Goal: Task Accomplishment & Management: Use online tool/utility

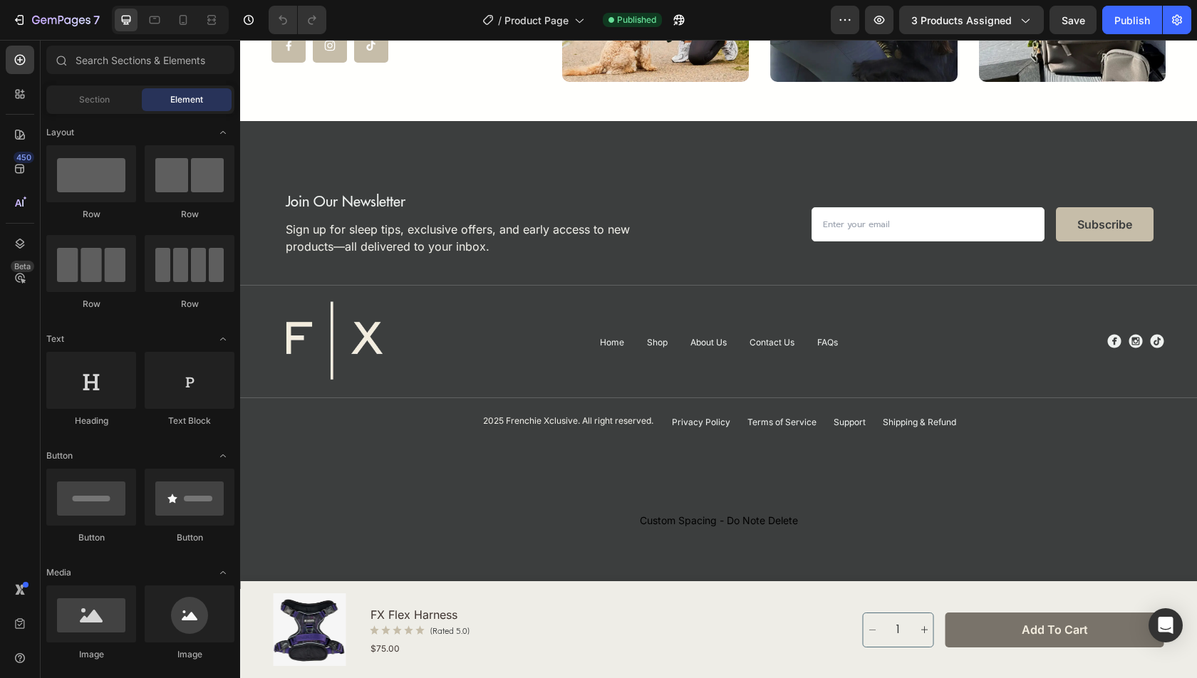
scroll to position [4331, 0]
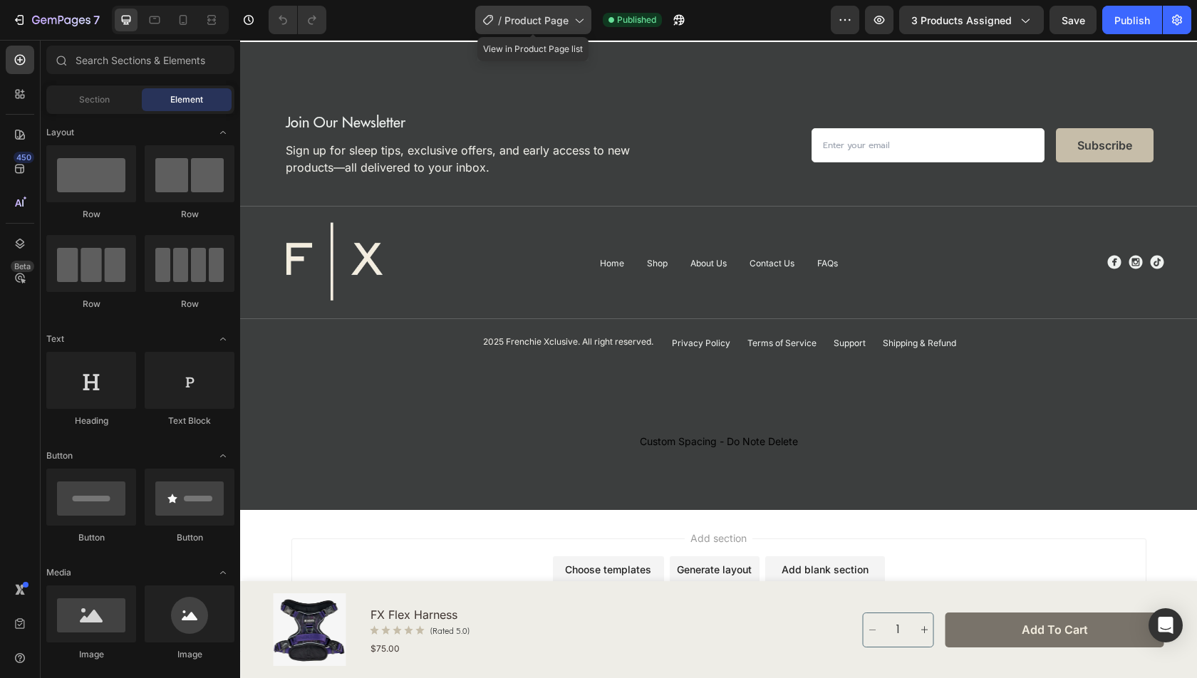
click at [542, 28] on div "/ Product Page" at bounding box center [533, 20] width 116 height 29
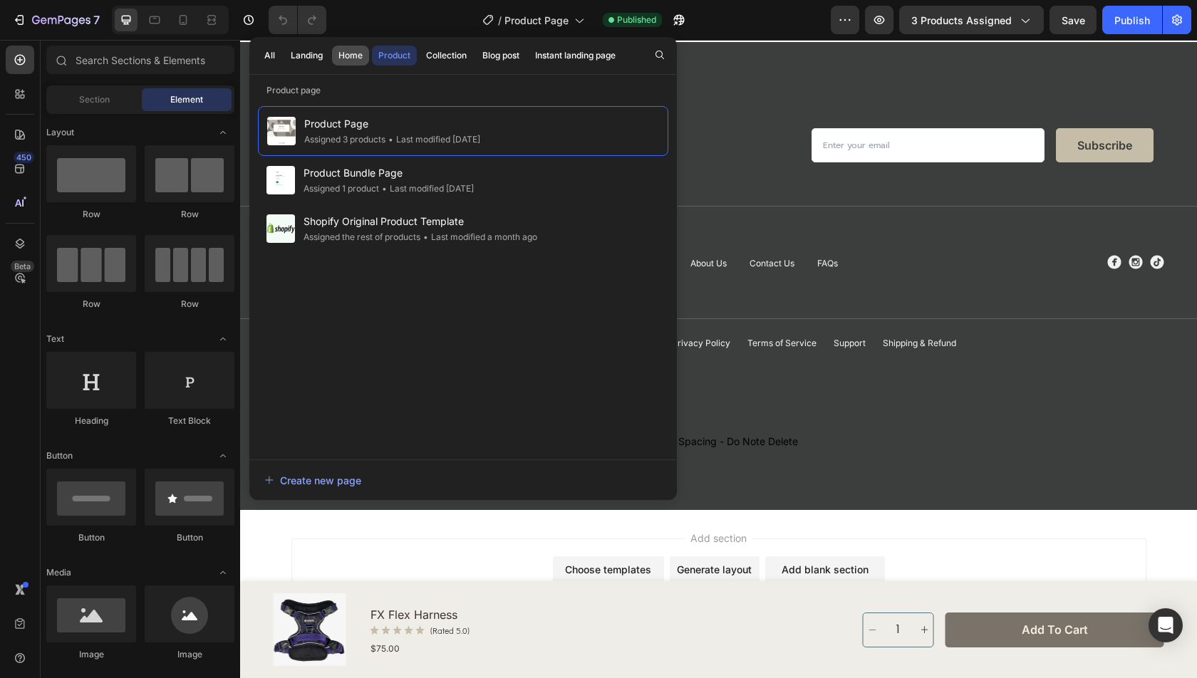
click at [347, 56] on div "Home" at bounding box center [350, 55] width 24 height 13
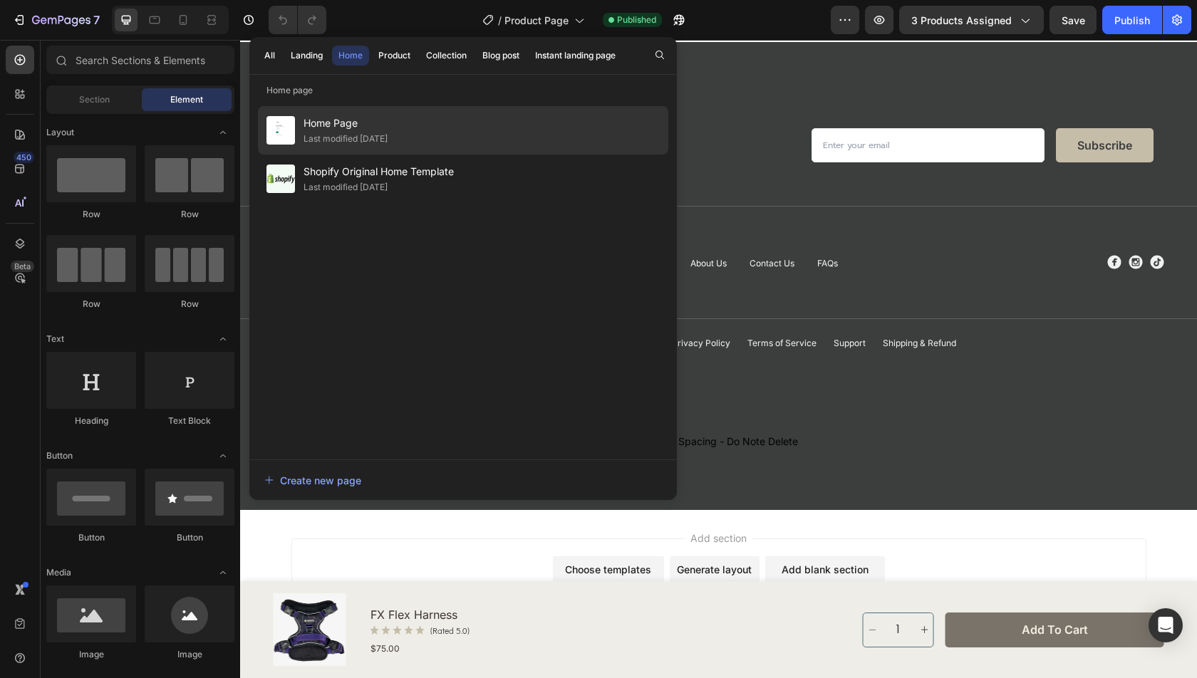
click at [369, 155] on div "Home Page Last modified 15 days ago" at bounding box center [463, 179] width 410 height 48
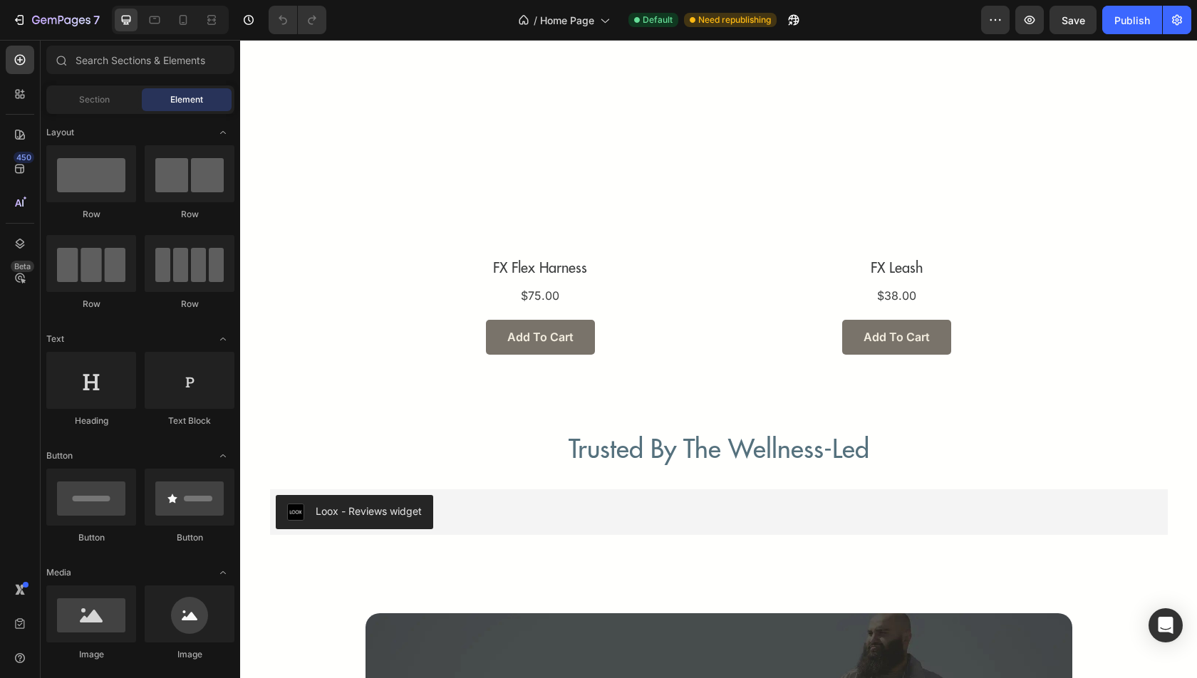
scroll to position [2291, 0]
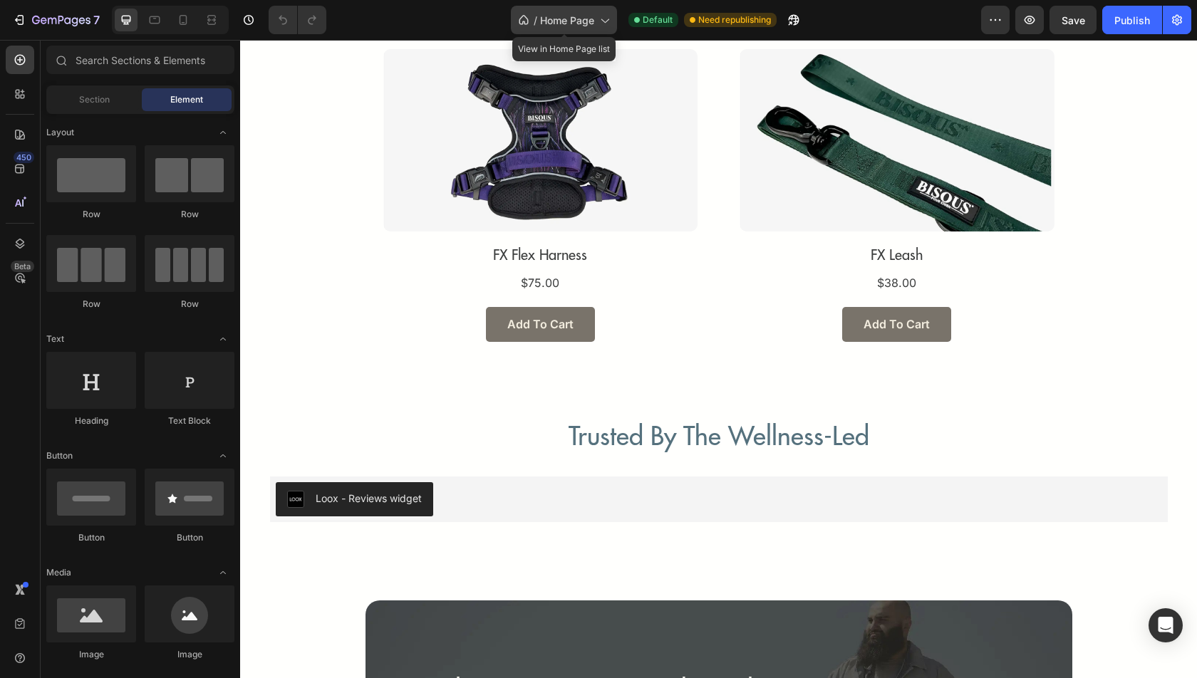
click at [584, 29] on div "/ Home Page" at bounding box center [564, 20] width 106 height 29
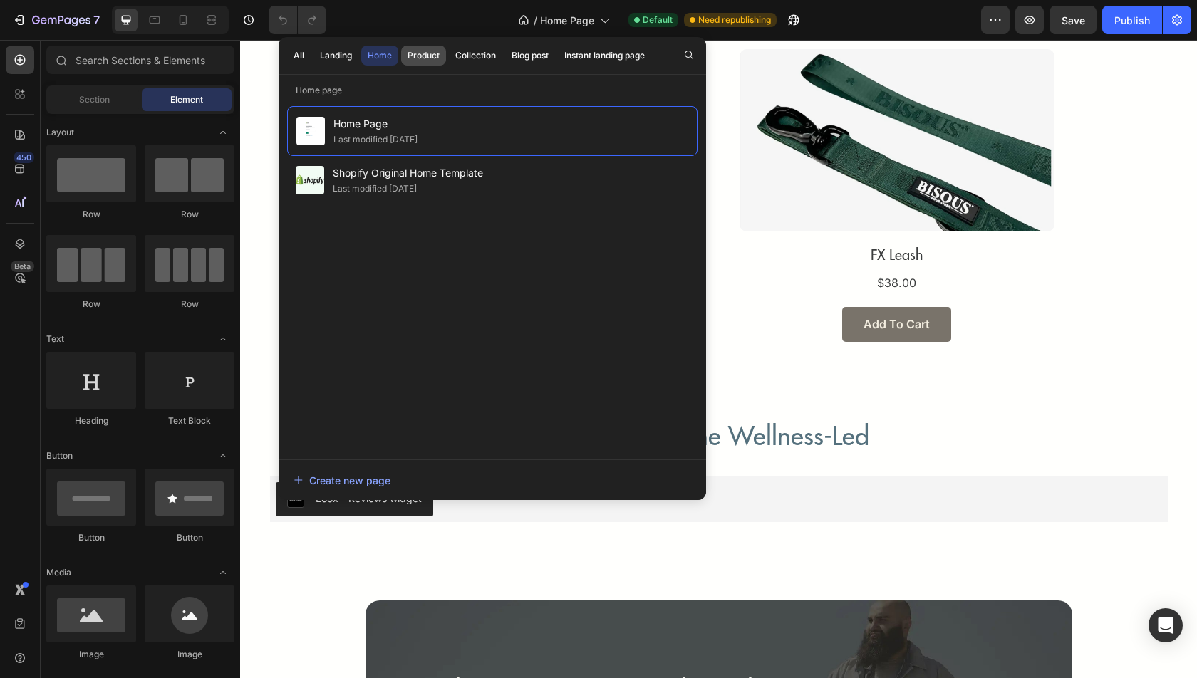
click at [435, 57] on div "Product" at bounding box center [424, 55] width 32 height 13
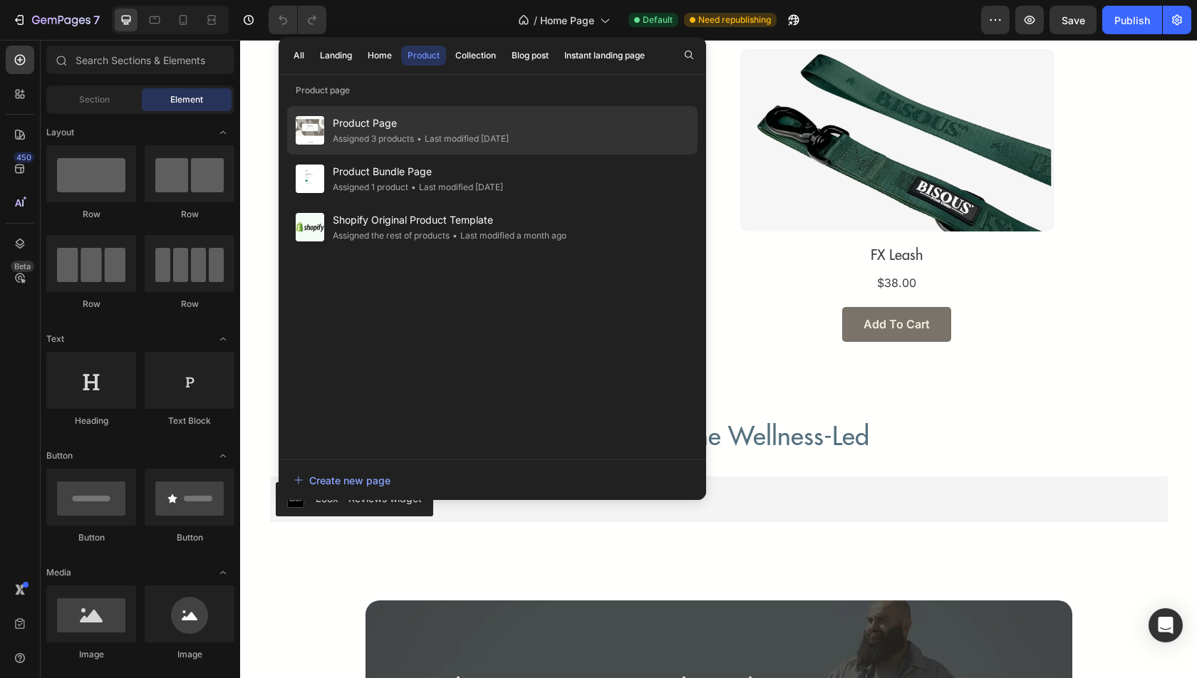
click at [404, 143] on div "Assigned 3 products" at bounding box center [373, 139] width 81 height 14
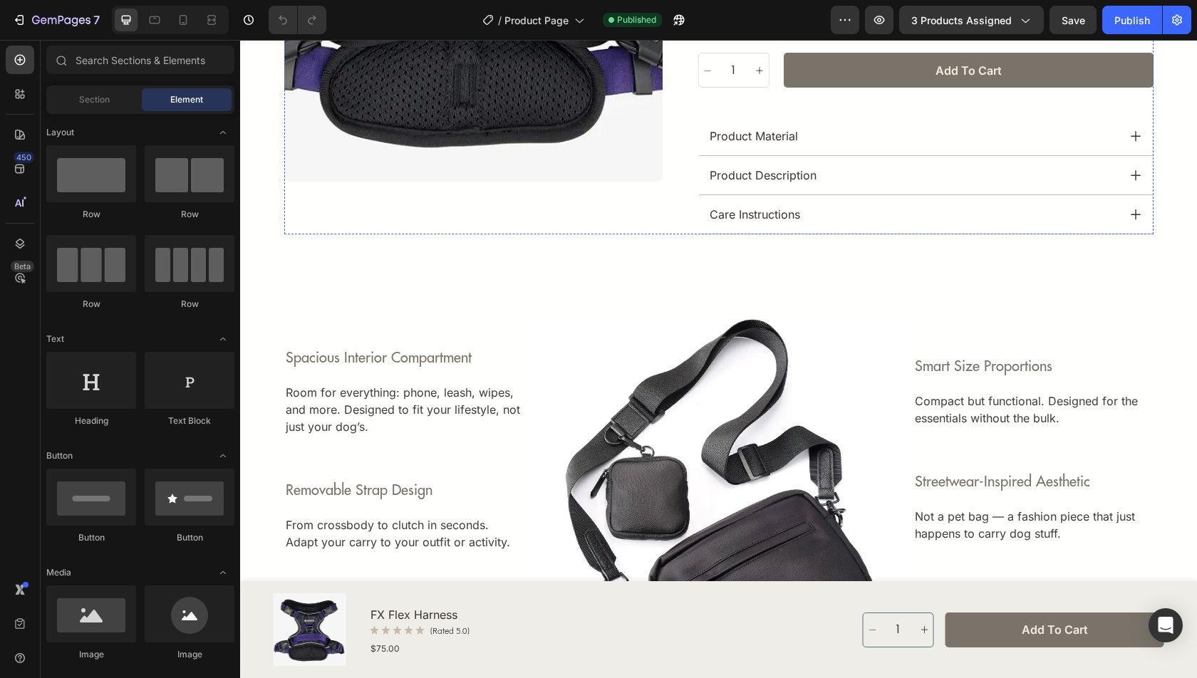
scroll to position [496, 0]
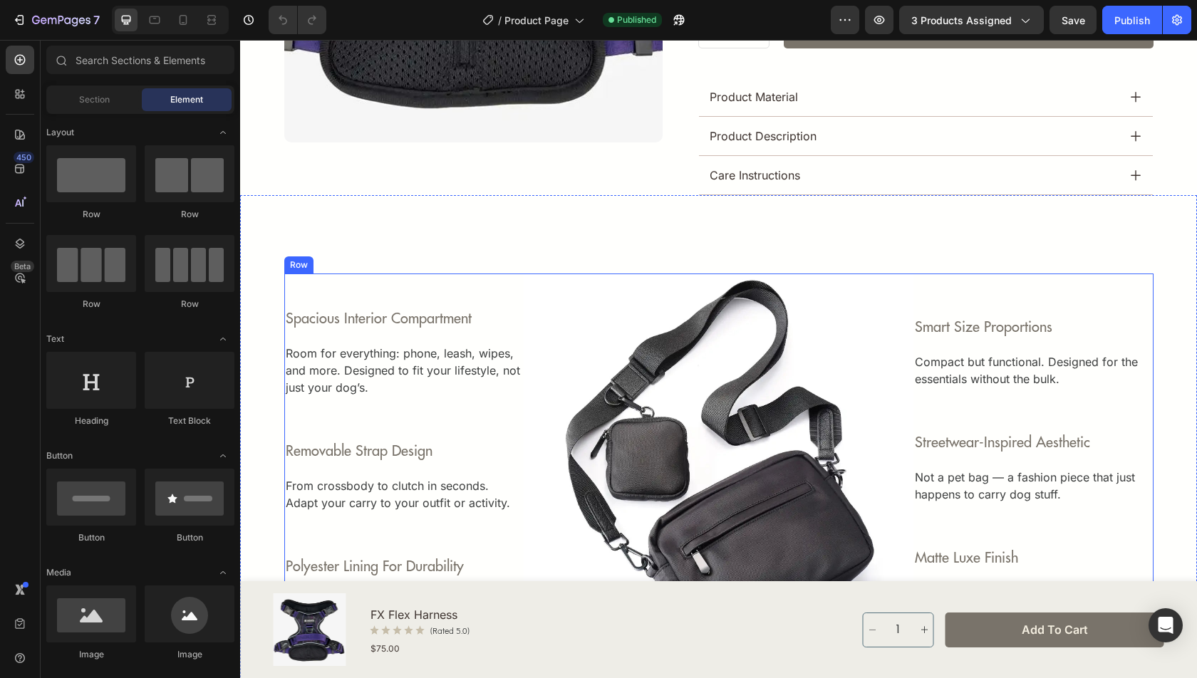
click at [385, 373] on p "Room for everything: phone, leash, wipes, and more. Designed to fit your lifest…" at bounding box center [404, 370] width 237 height 51
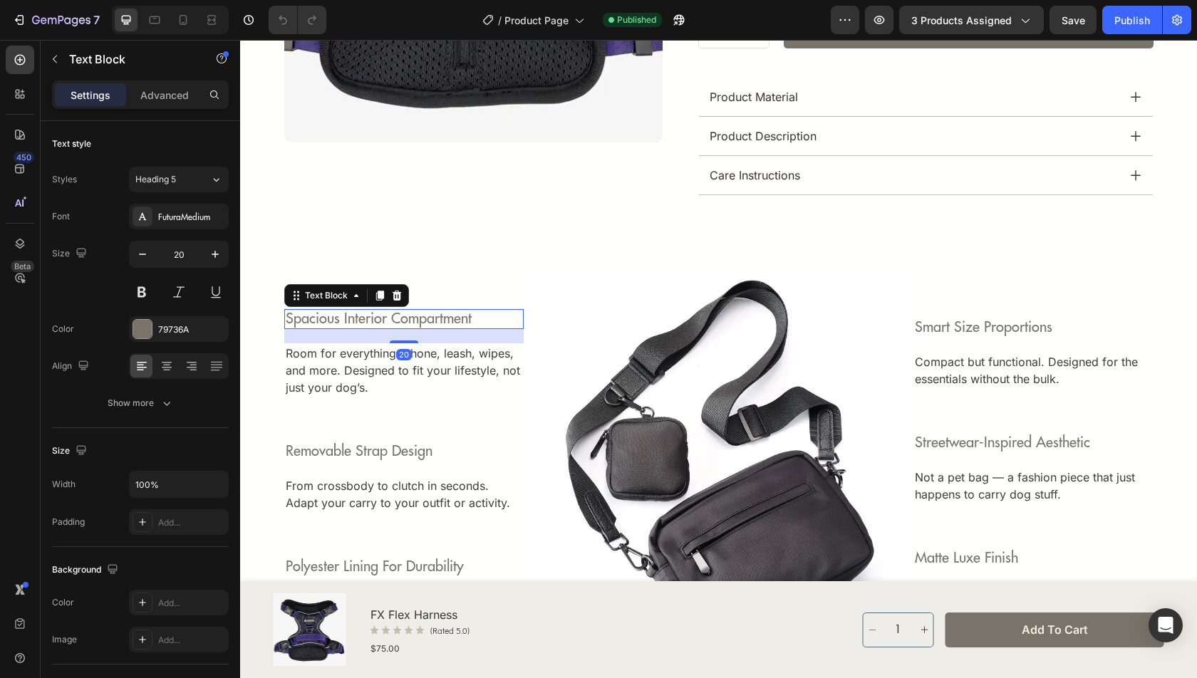
click at [417, 320] on p "spacious interior compartment" at bounding box center [404, 319] width 237 height 17
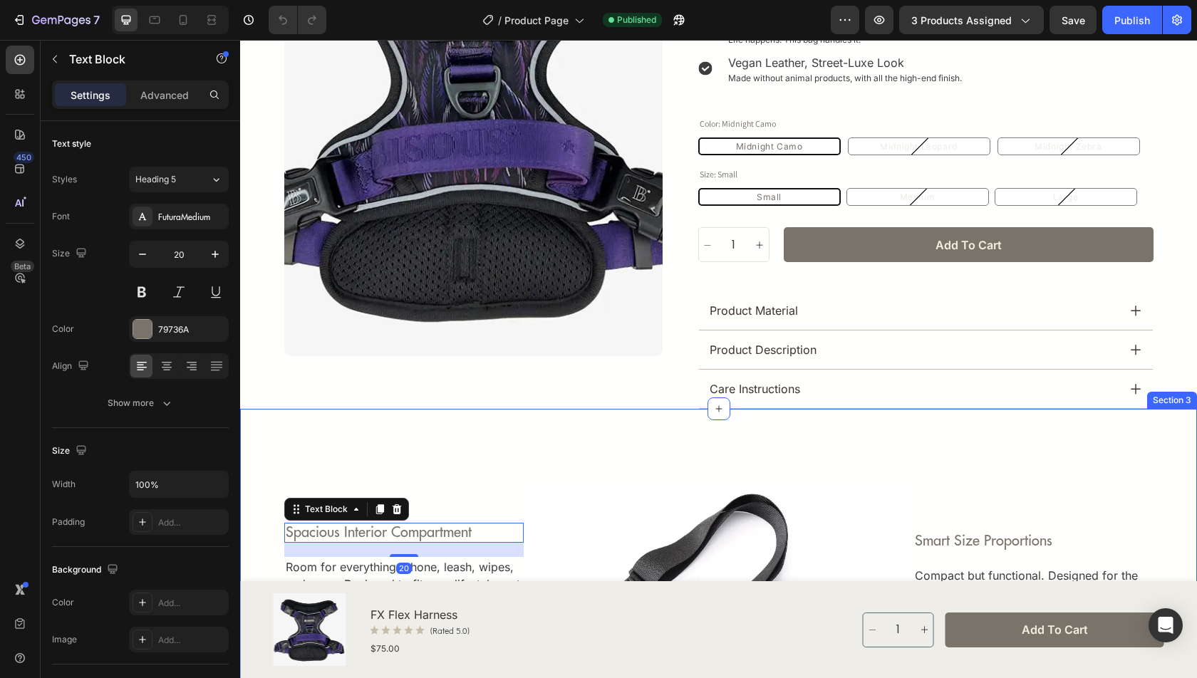
scroll to position [0, 0]
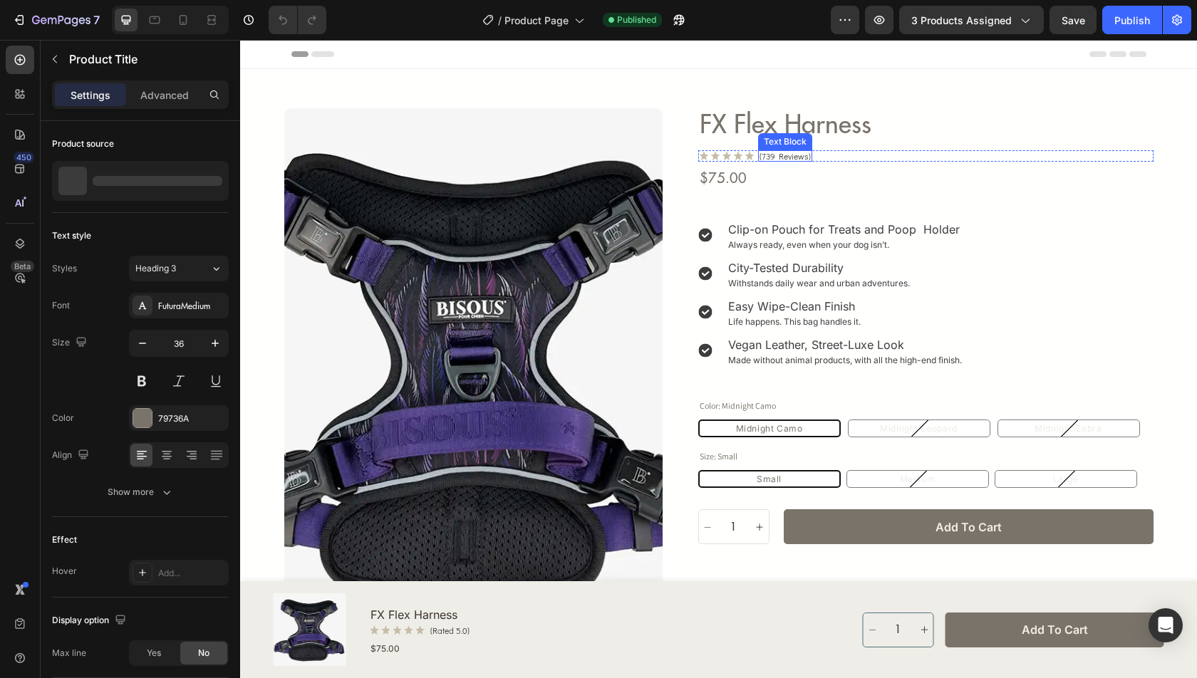
click at [758, 133] on h2 "FX Flex Harness" at bounding box center [925, 124] width 455 height 33
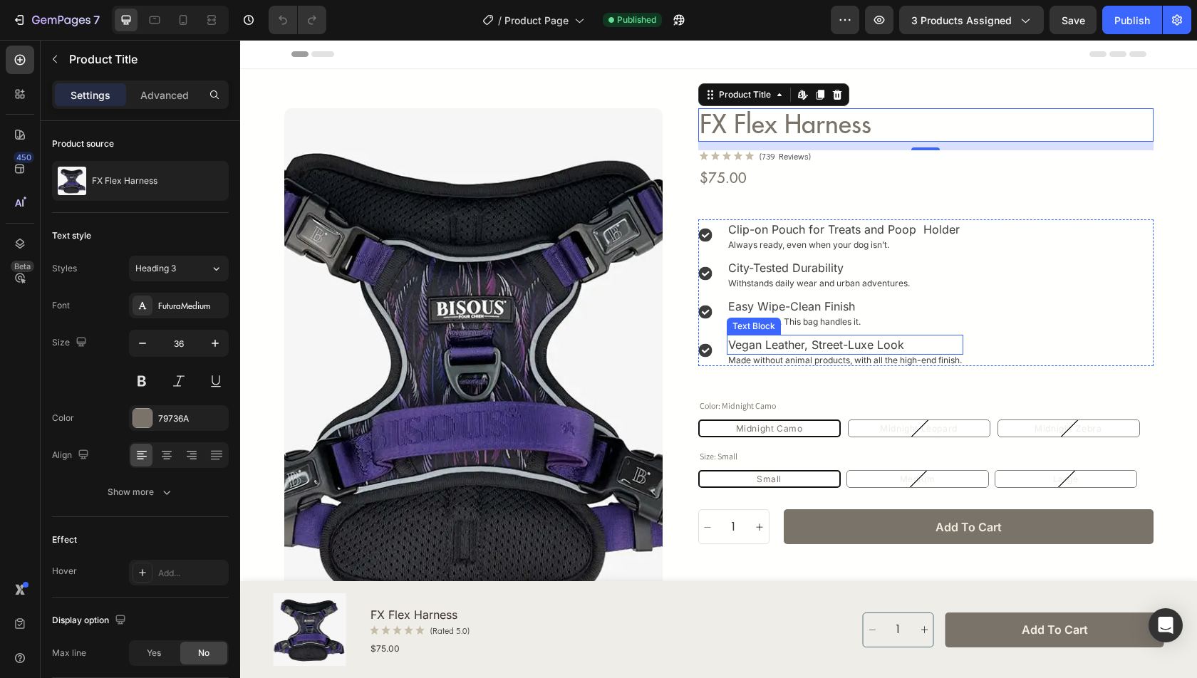
click at [797, 338] on p "Vegan Leather, Street-Luxe Look" at bounding box center [845, 344] width 234 height 17
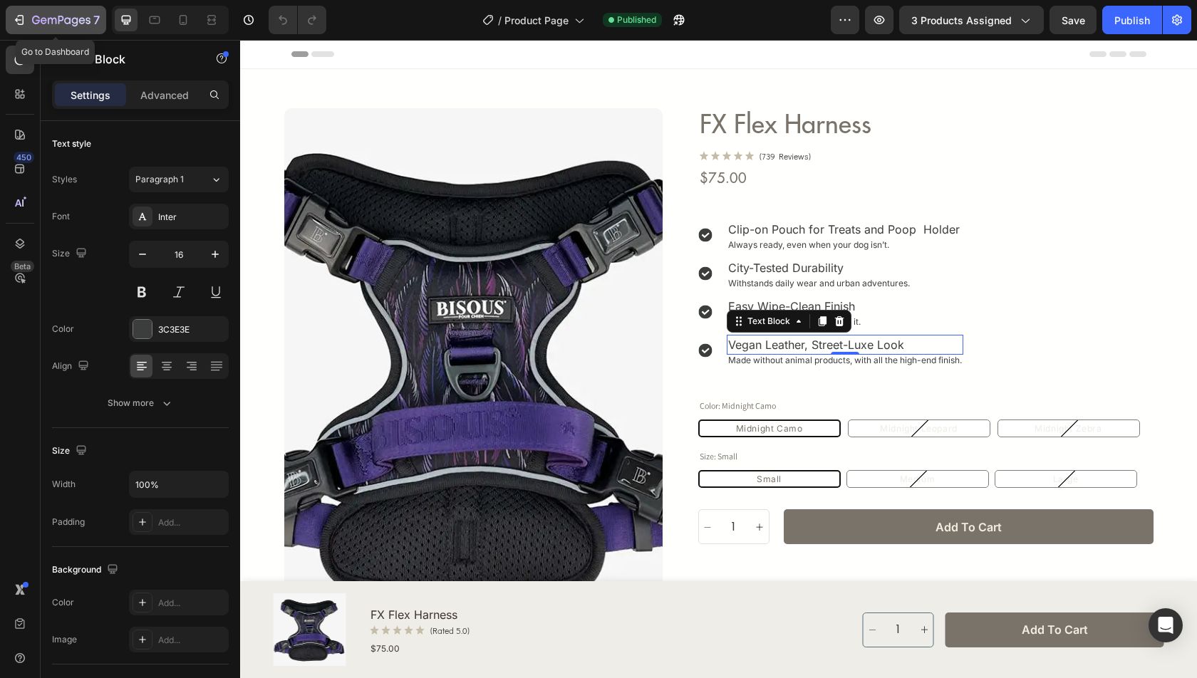
click at [78, 14] on div "7" at bounding box center [66, 19] width 68 height 17
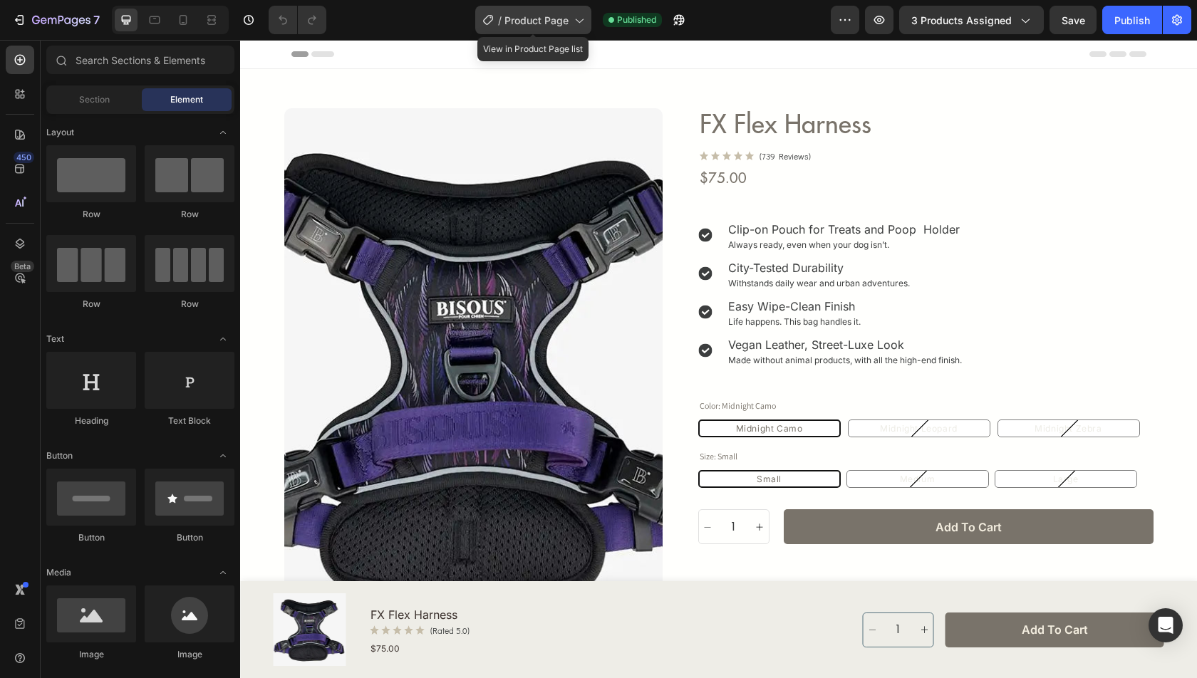
click at [535, 21] on span "Product Page" at bounding box center [536, 20] width 64 height 15
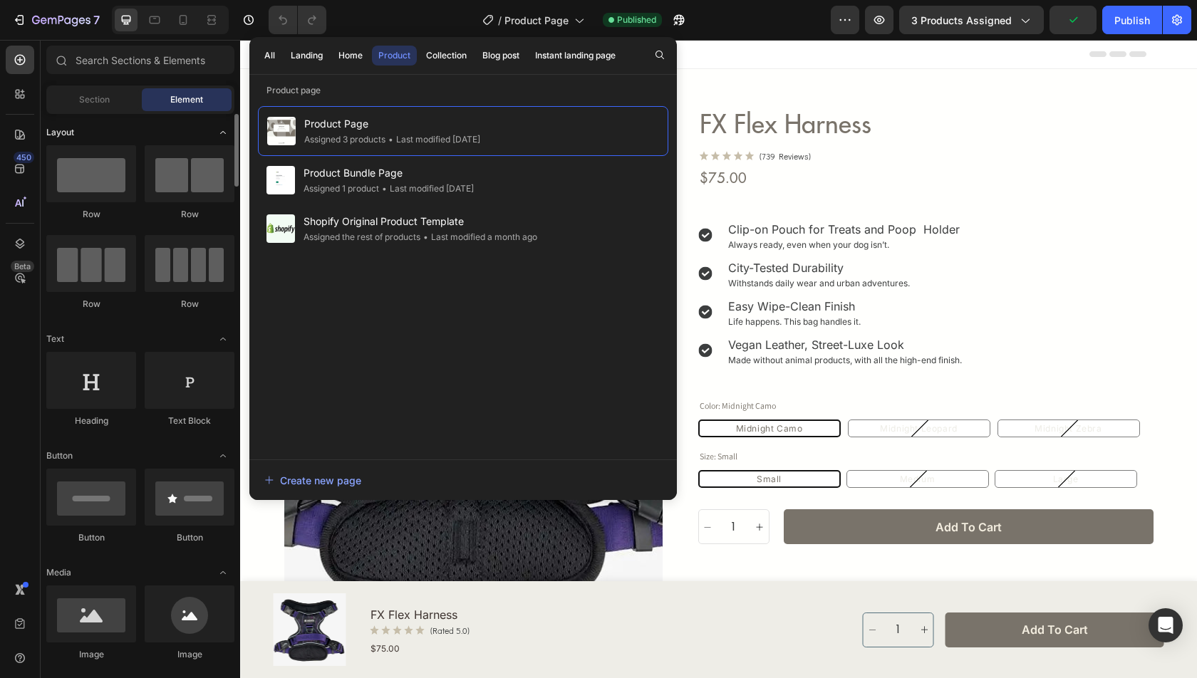
click at [125, 332] on div "Layout" at bounding box center [140, 339] width 188 height 14
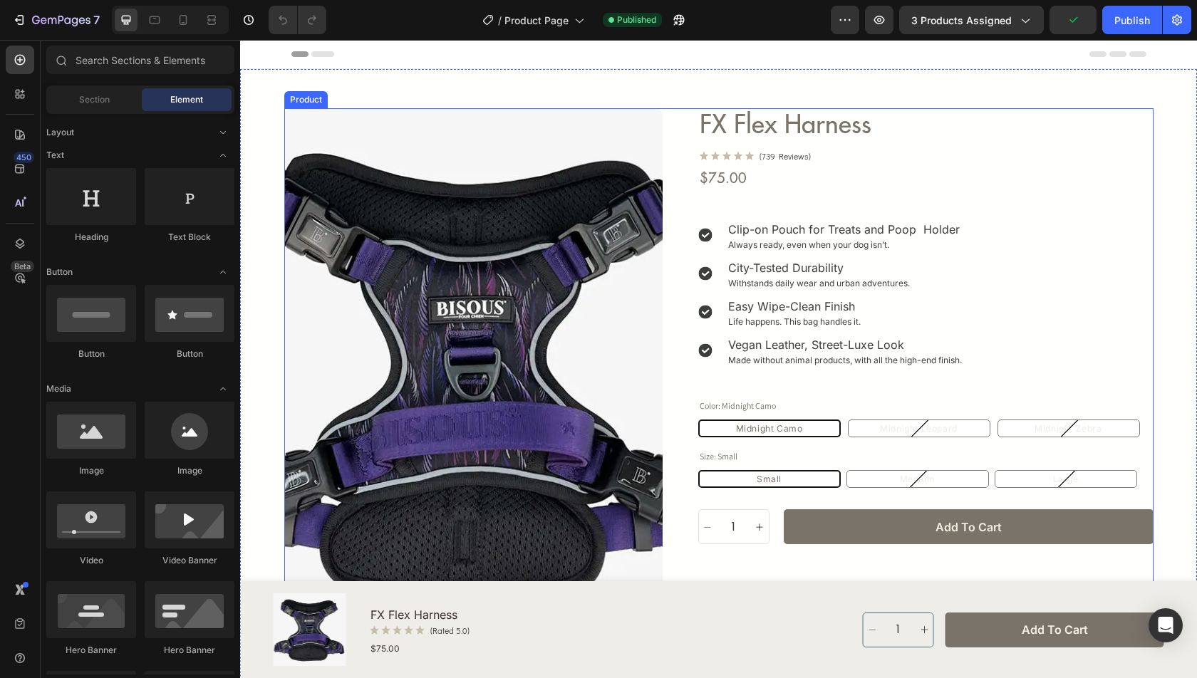
click at [674, 148] on div "Product Images Row FX Flex Harness Product Title Icon Icon Icon Icon Icon Icon …" at bounding box center [718, 399] width 869 height 583
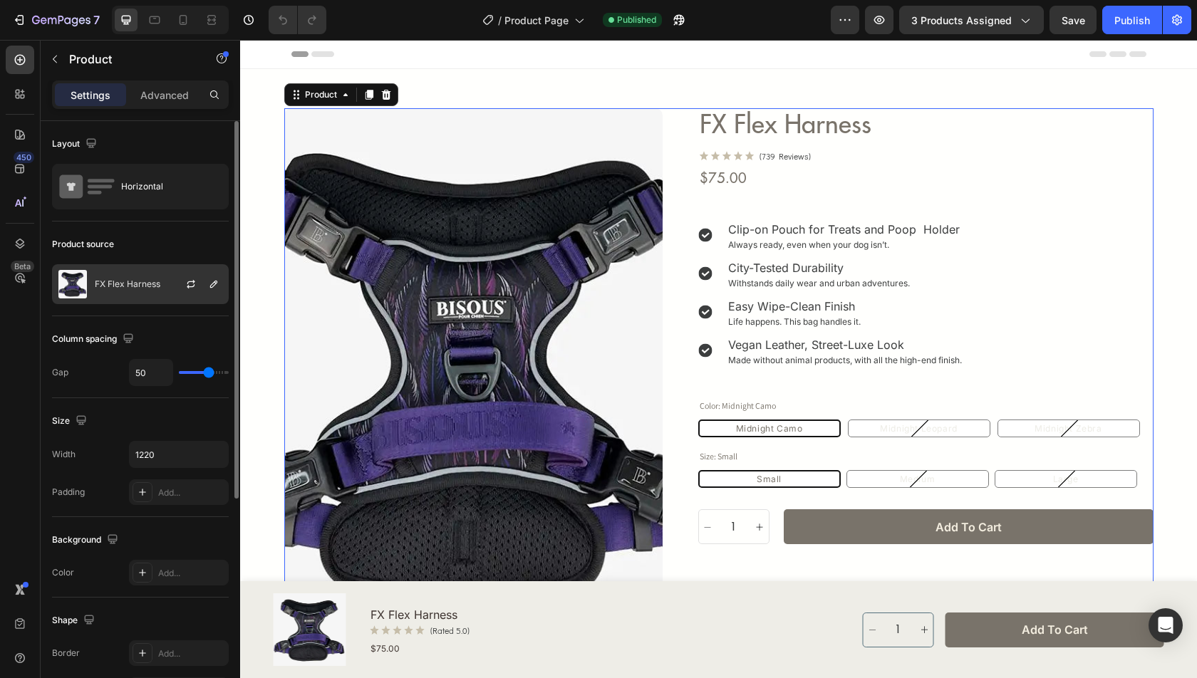
click at [143, 280] on p "FX Flex Harness" at bounding box center [128, 284] width 66 height 10
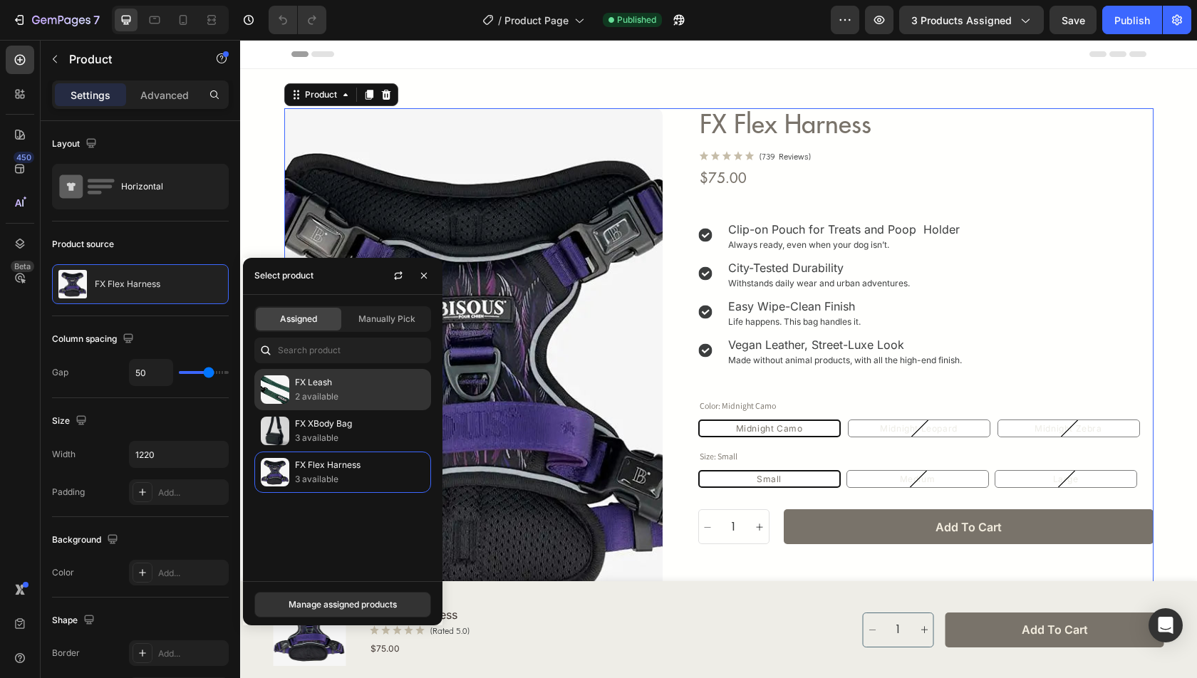
click at [338, 410] on div "FX Leash 2 available" at bounding box center [342, 430] width 177 height 41
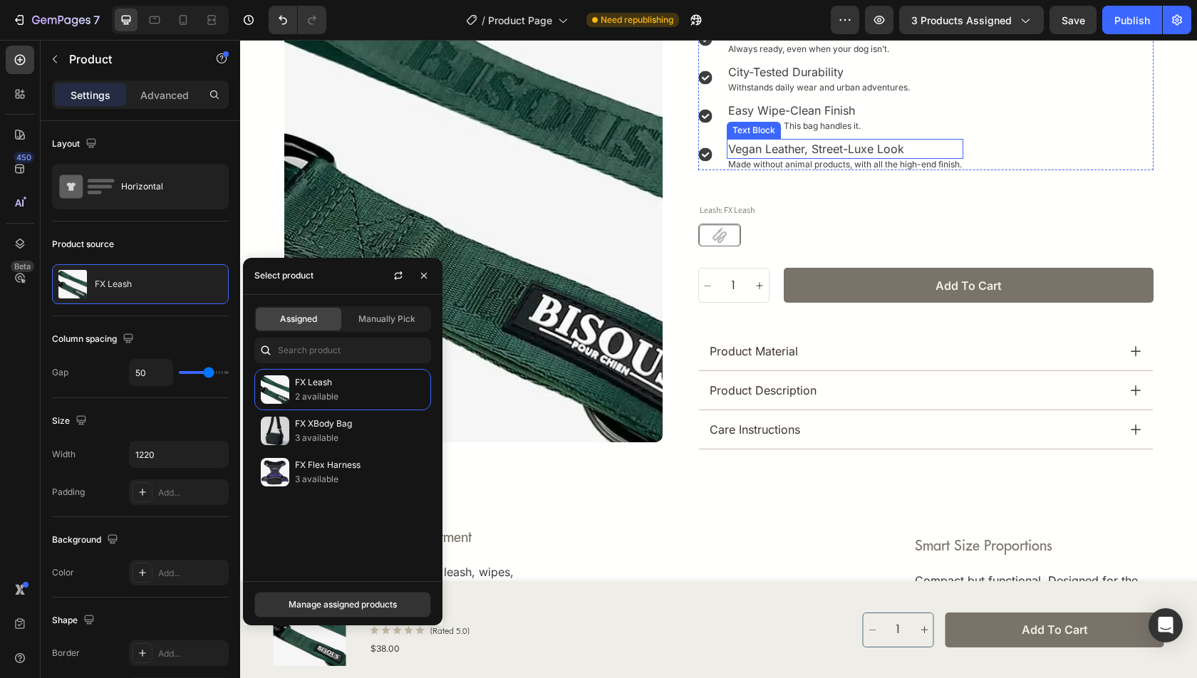
scroll to position [236, 0]
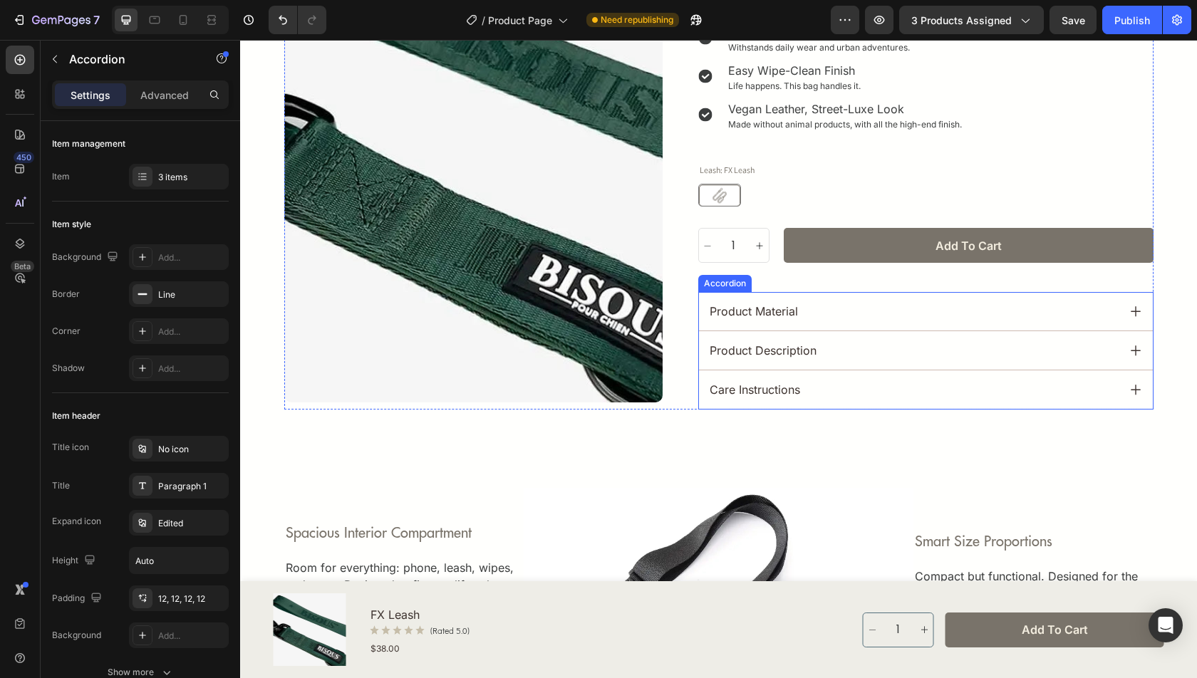
click at [799, 305] on div "product material" at bounding box center [912, 311] width 408 height 21
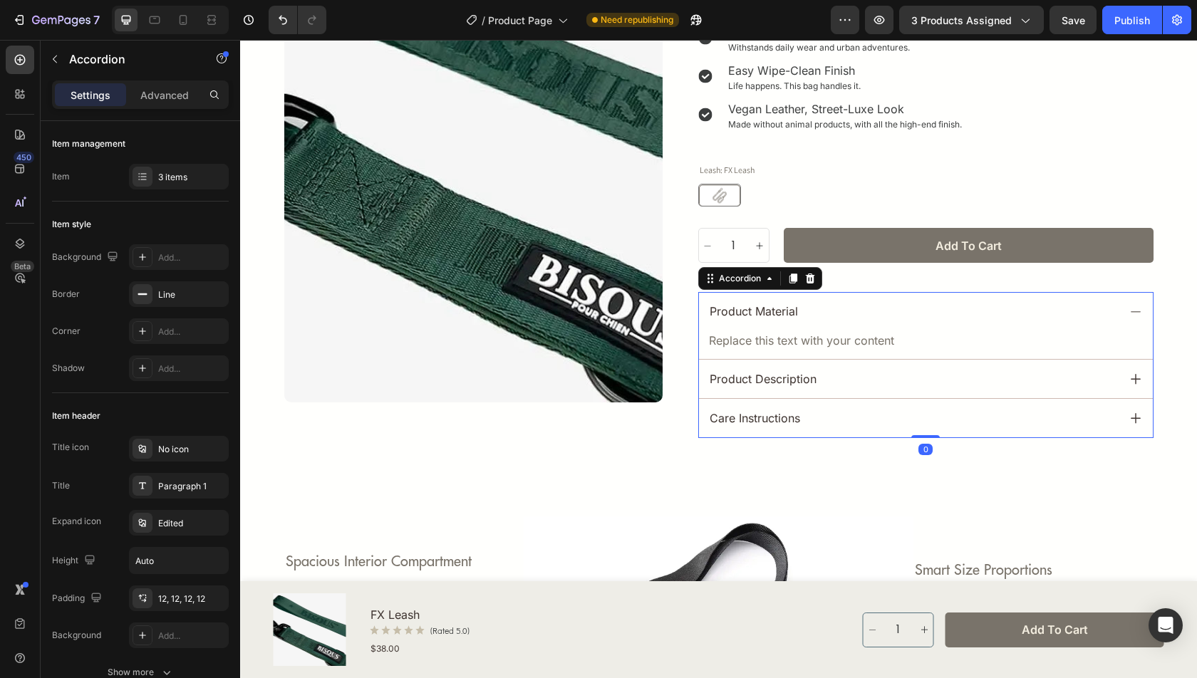
click at [865, 325] on div "product material" at bounding box center [926, 311] width 454 height 38
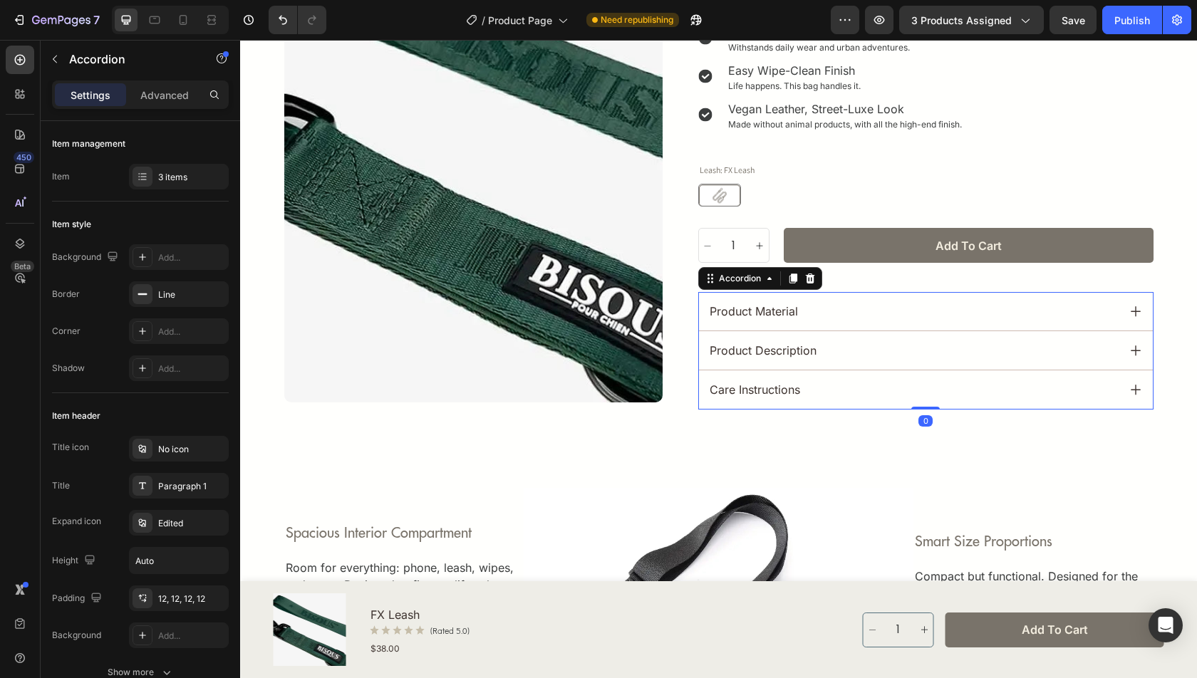
click at [856, 351] on div "product description" at bounding box center [912, 350] width 408 height 21
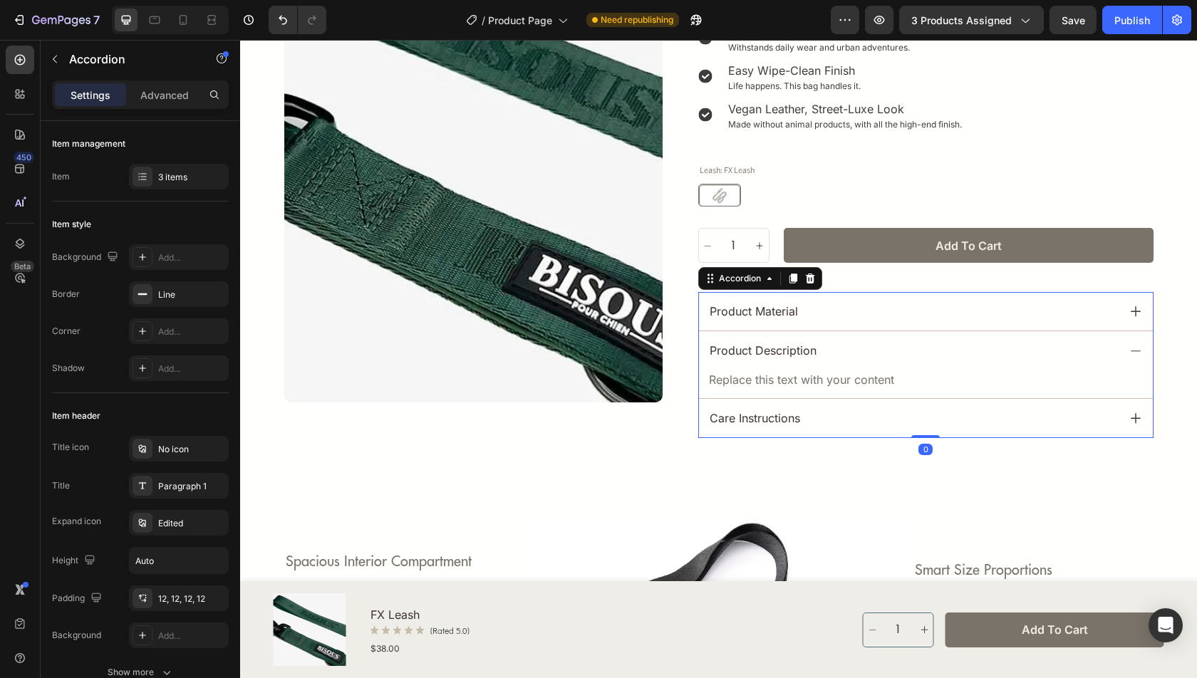
click at [856, 351] on div "product description" at bounding box center [912, 350] width 408 height 21
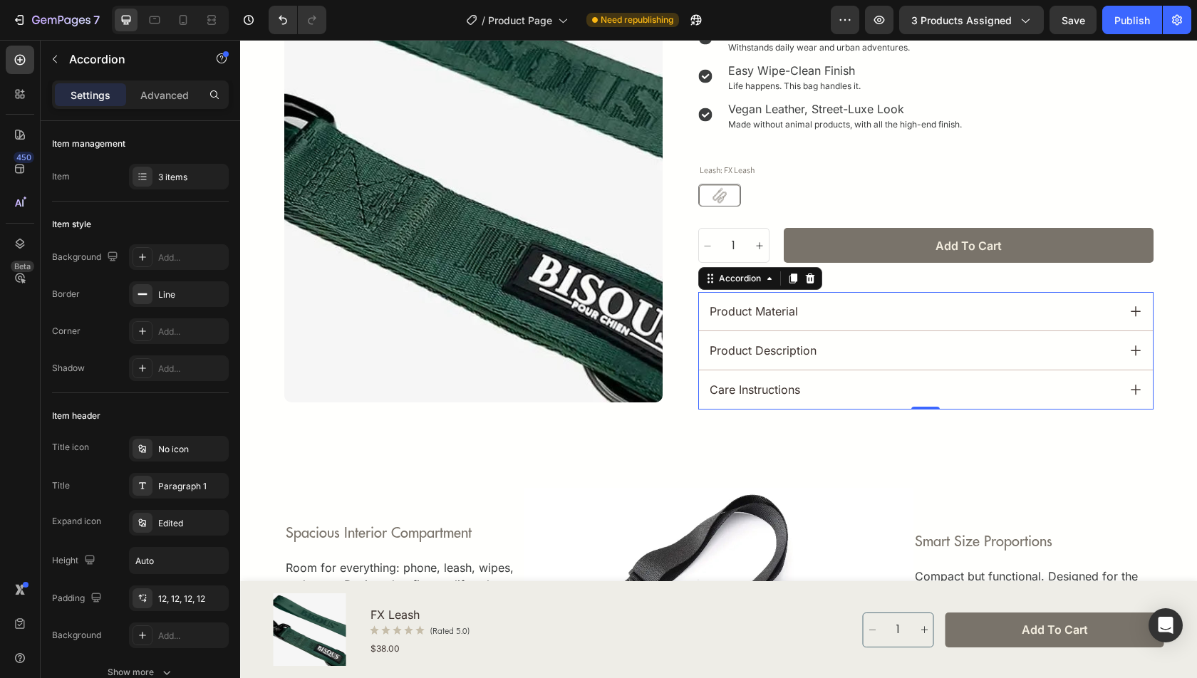
click at [856, 393] on div "care instructions" at bounding box center [912, 389] width 408 height 21
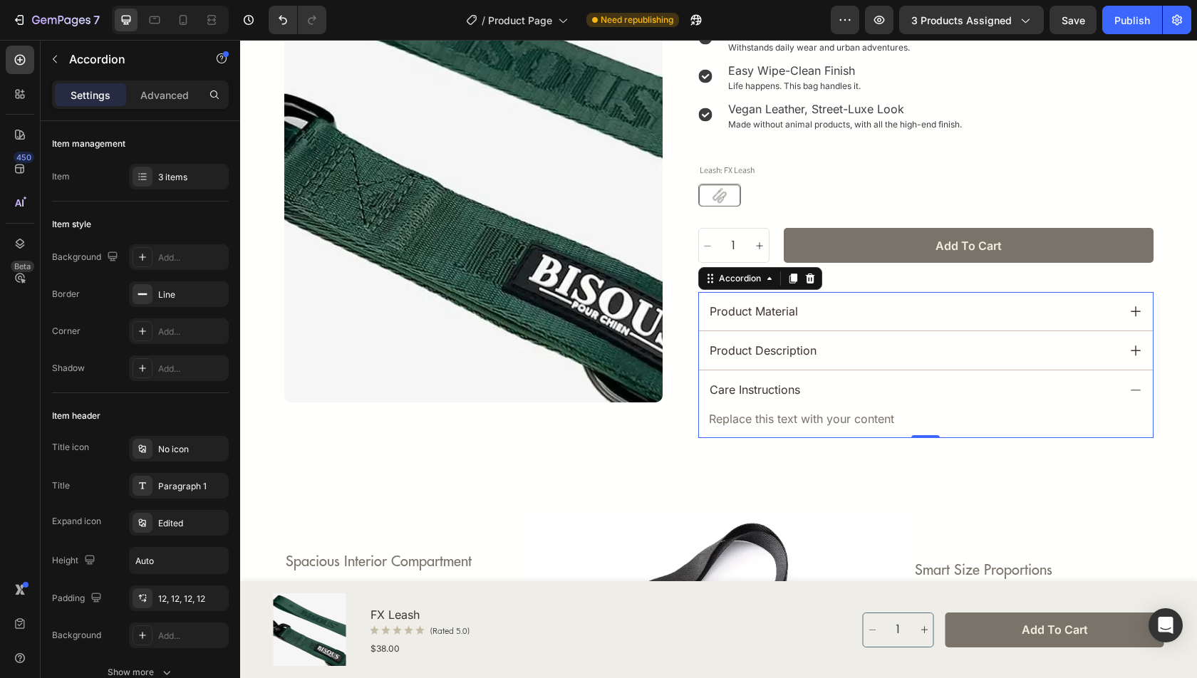
click at [856, 393] on div "care instructions" at bounding box center [912, 389] width 408 height 21
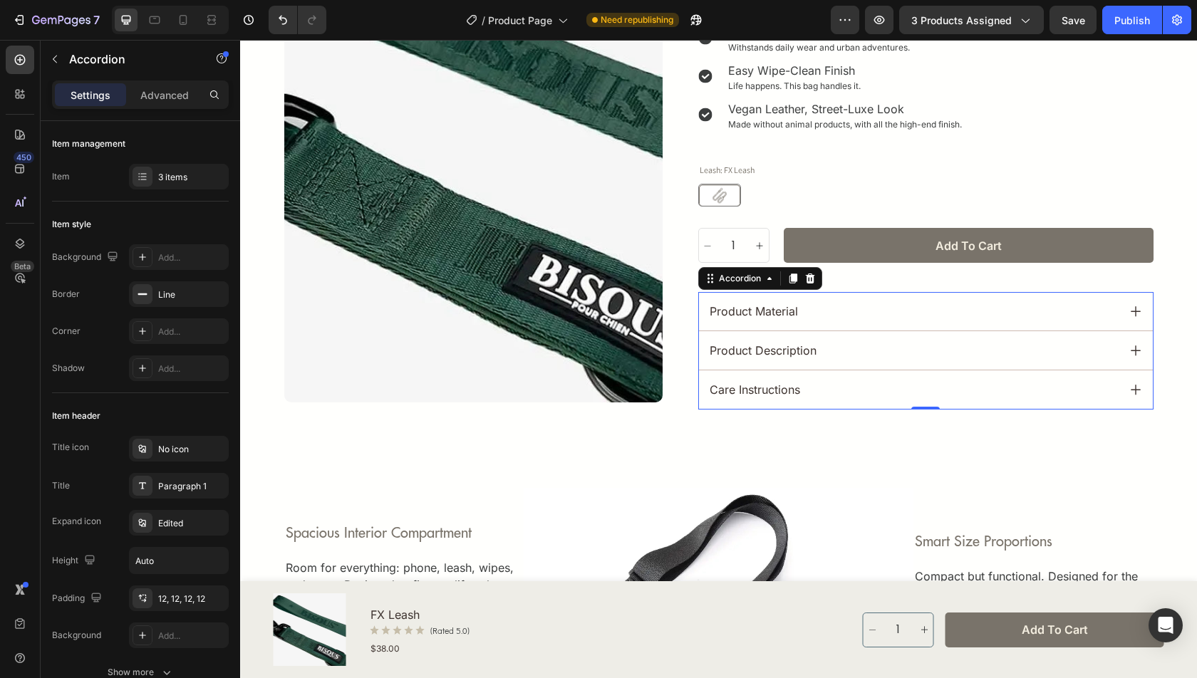
scroll to position [0, 0]
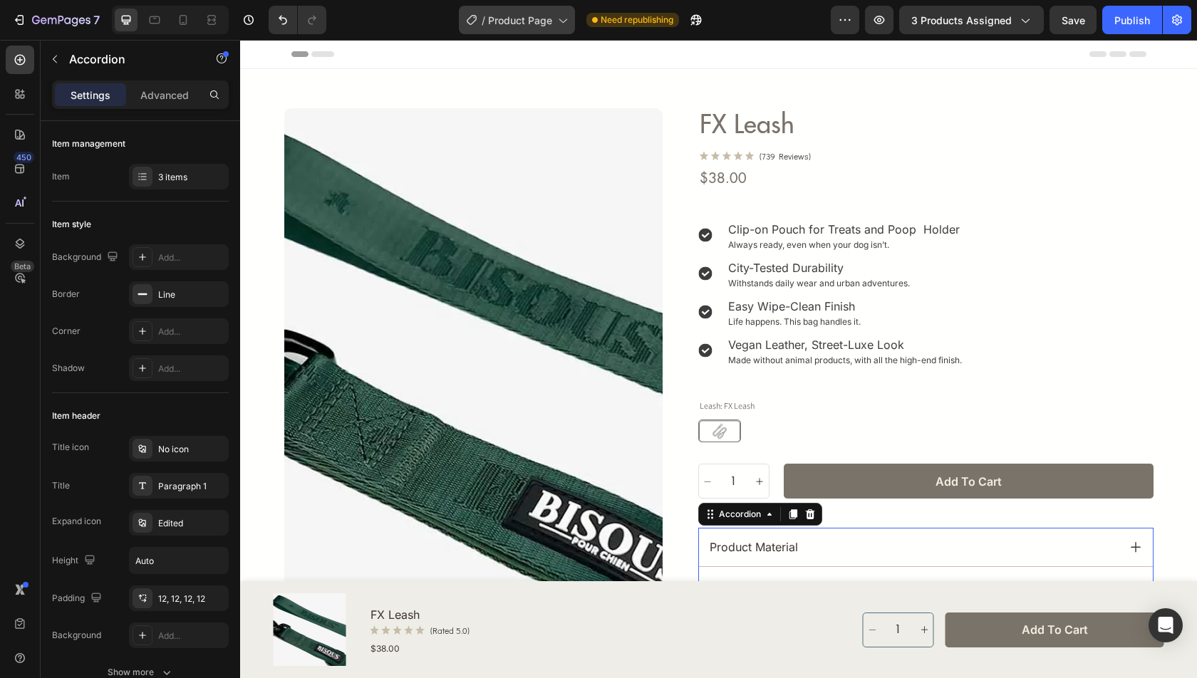
click at [559, 7] on div "/ Product Page" at bounding box center [517, 20] width 116 height 29
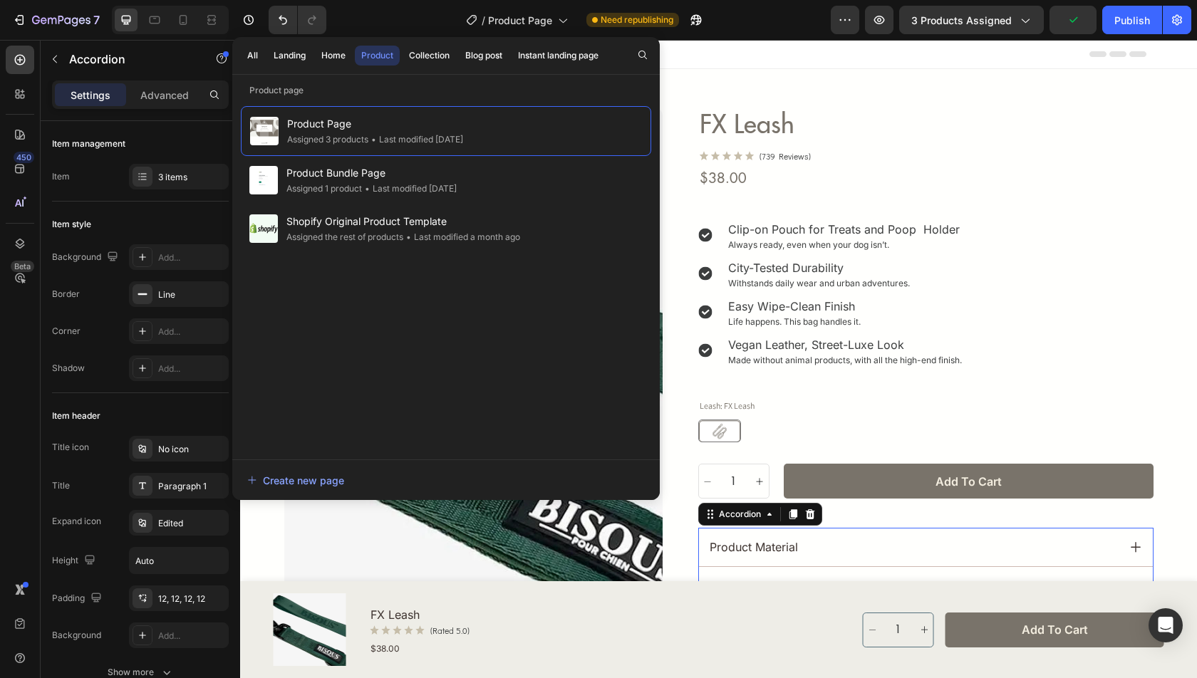
click at [372, 50] on div "Product" at bounding box center [377, 55] width 32 height 13
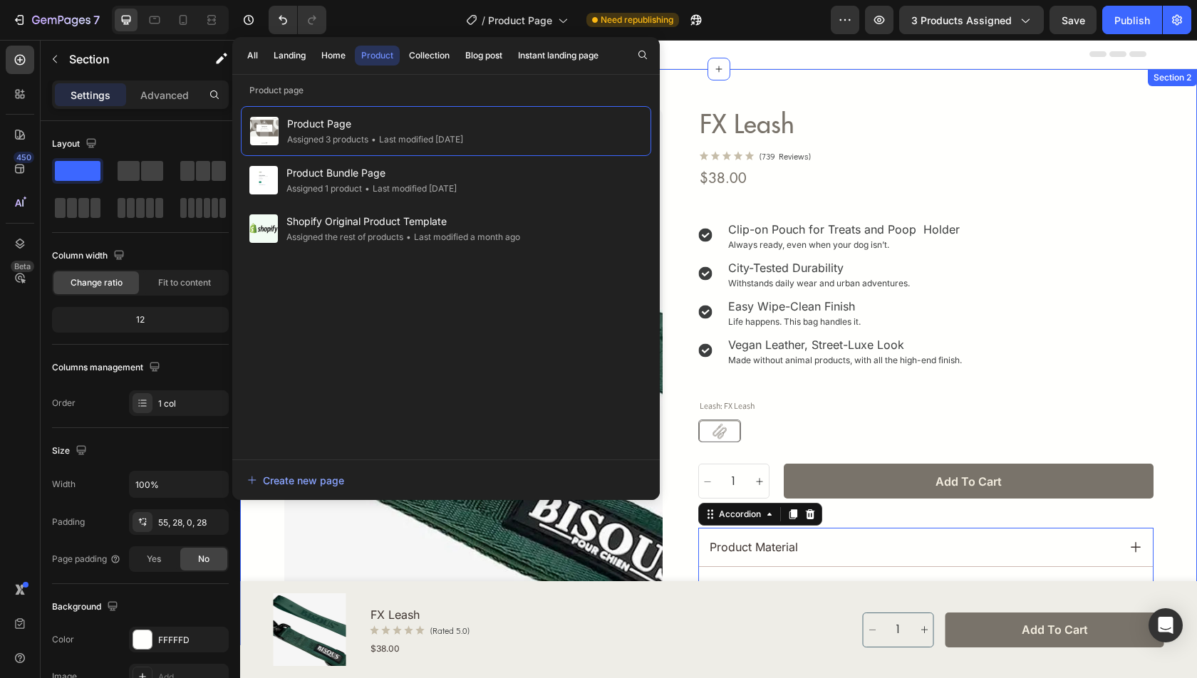
click at [670, 102] on div "Product Images Row FX Leash Product Title Icon Icon Icon Icon Icon Icon List (7…" at bounding box center [718, 357] width 957 height 576
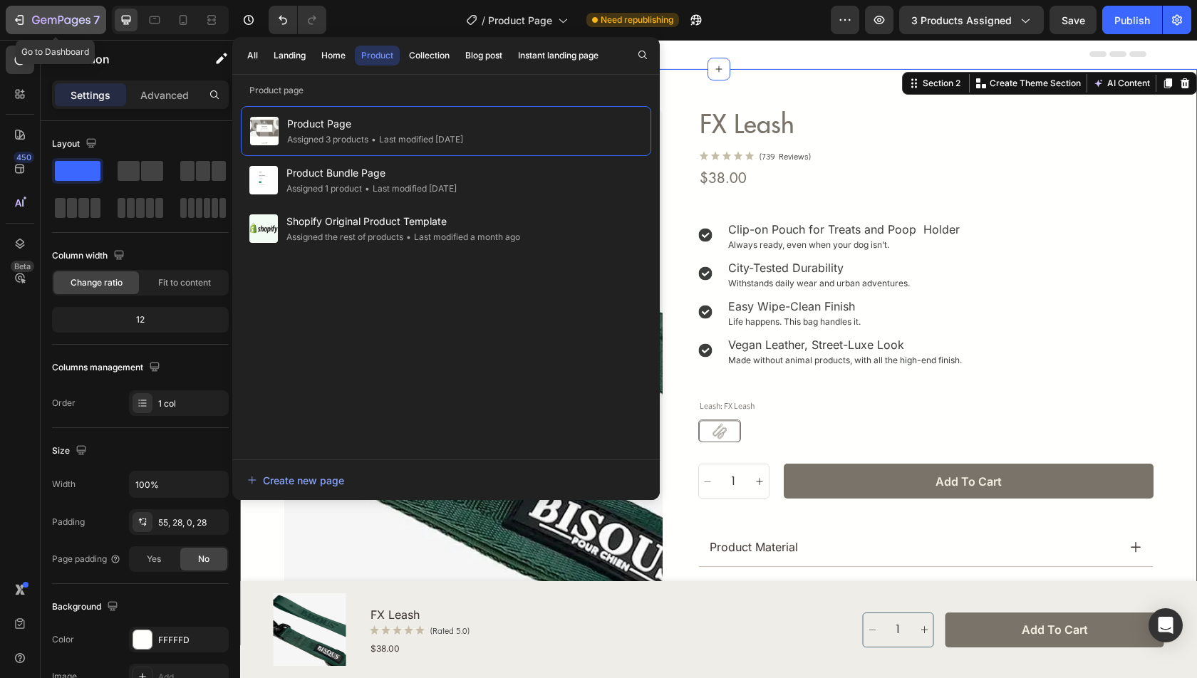
click at [43, 21] on icon "button" at bounding box center [61, 21] width 58 height 12
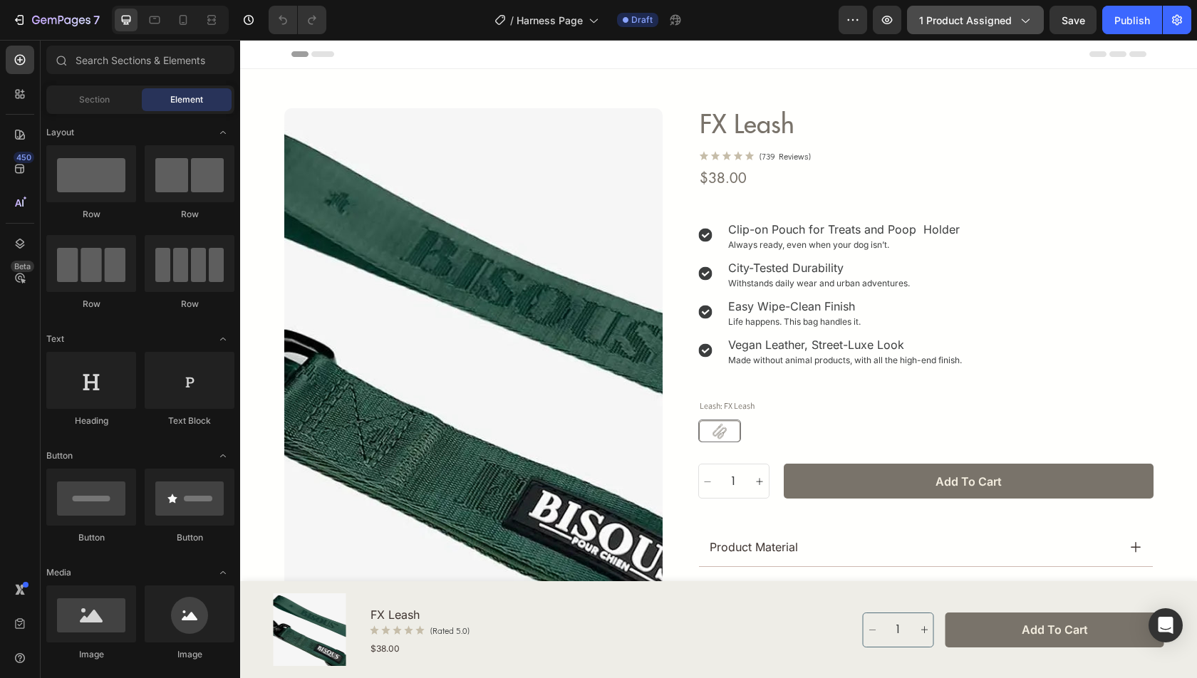
click at [1017, 21] on div "1 product assigned" at bounding box center [975, 20] width 113 height 15
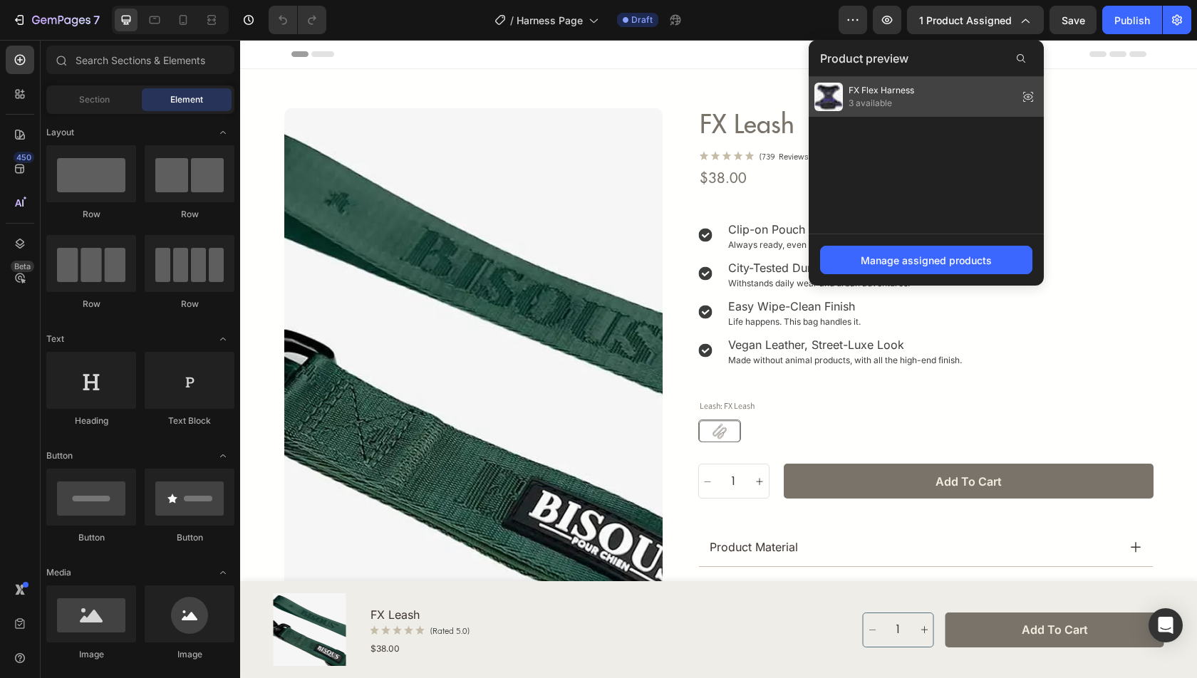
click at [937, 100] on div "FX Flex Harness 3 available" at bounding box center [926, 97] width 235 height 40
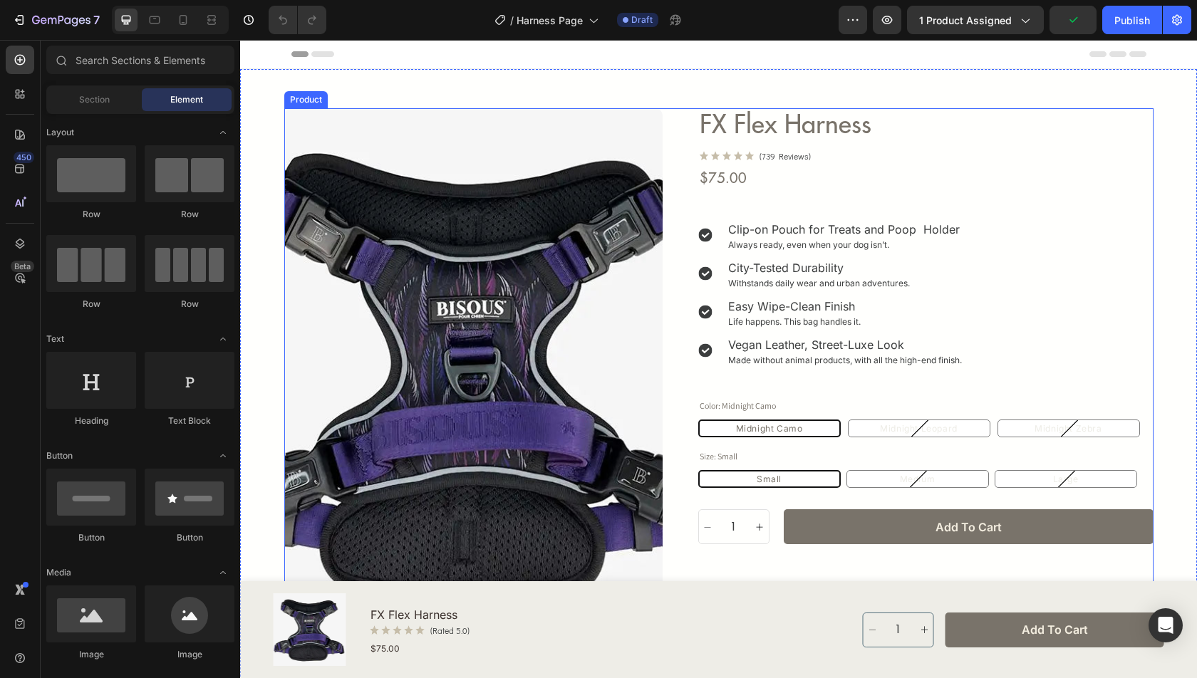
click at [676, 173] on div "Product Images Row FX Flex Harness Product Title Icon Icon Icon Icon Icon Icon …" at bounding box center [718, 399] width 869 height 583
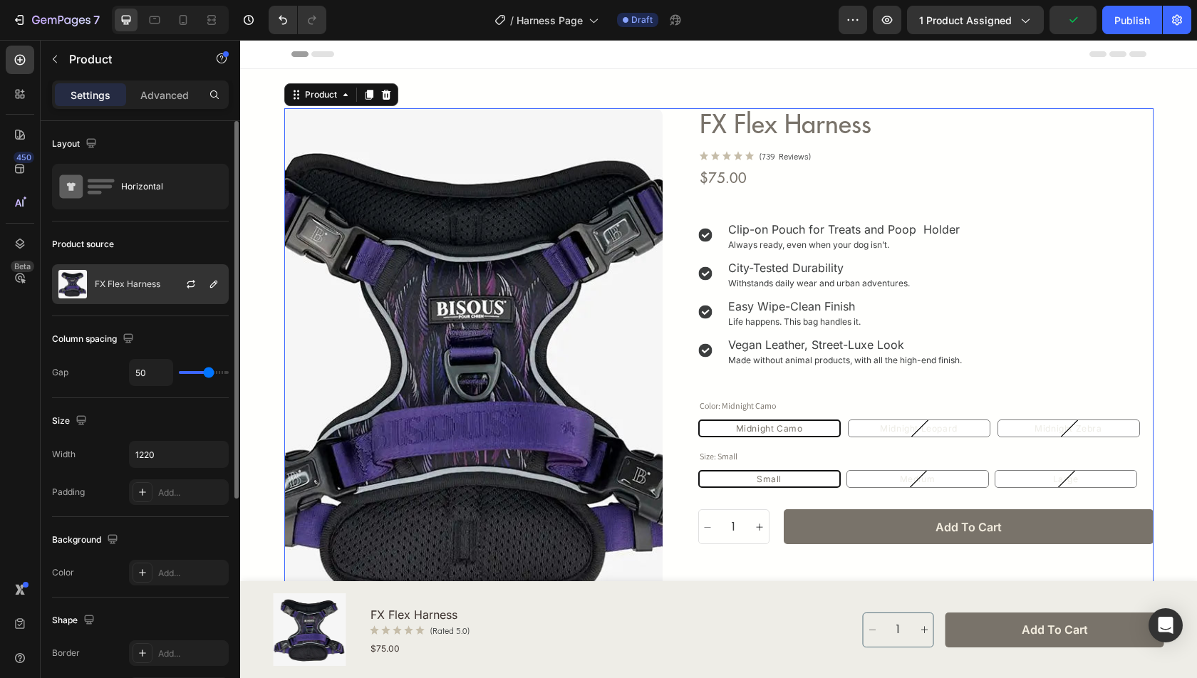
click at [113, 282] on p "FX Flex Harness" at bounding box center [128, 284] width 66 height 10
click at [193, 247] on div "Product source" at bounding box center [140, 244] width 177 height 23
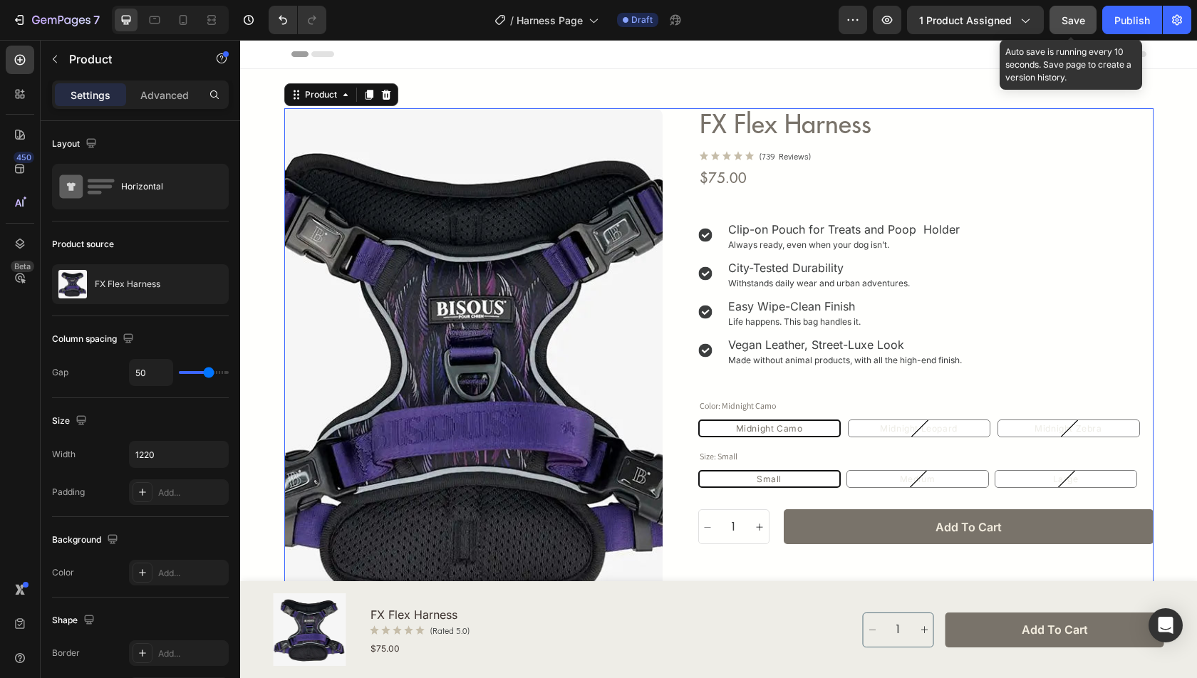
click at [1080, 23] on span "Save" at bounding box center [1074, 20] width 24 height 12
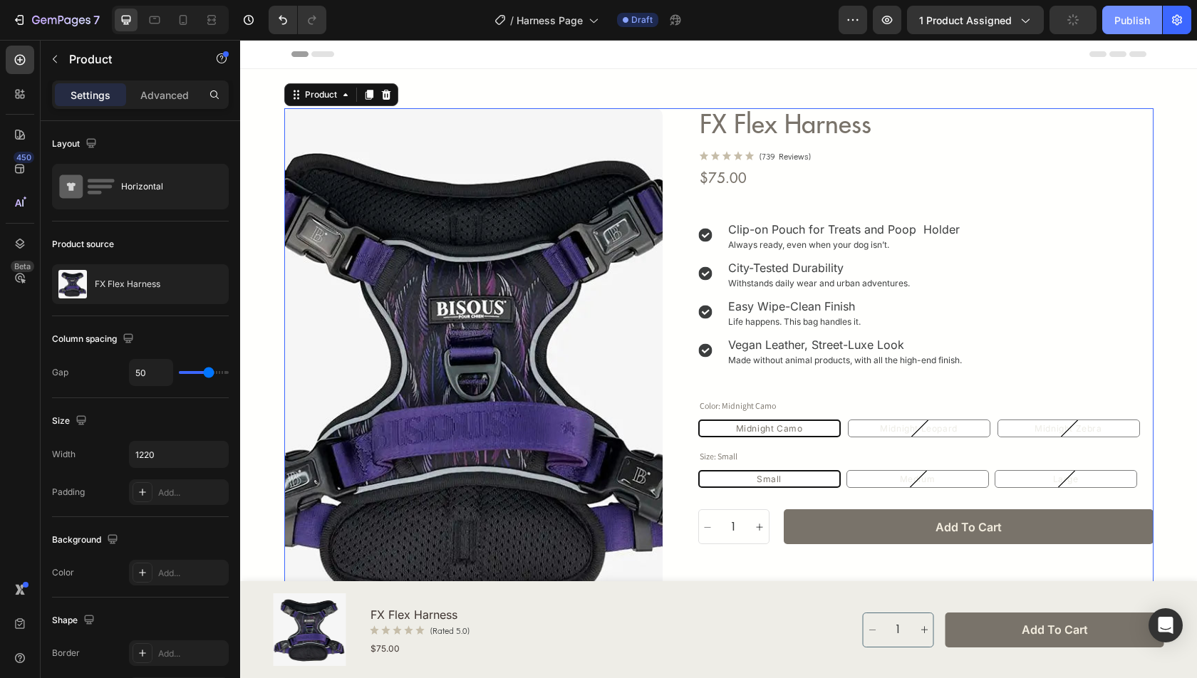
click at [1129, 22] on div "Publish" at bounding box center [1132, 20] width 36 height 15
click at [21, 63] on icon at bounding box center [20, 60] width 11 height 11
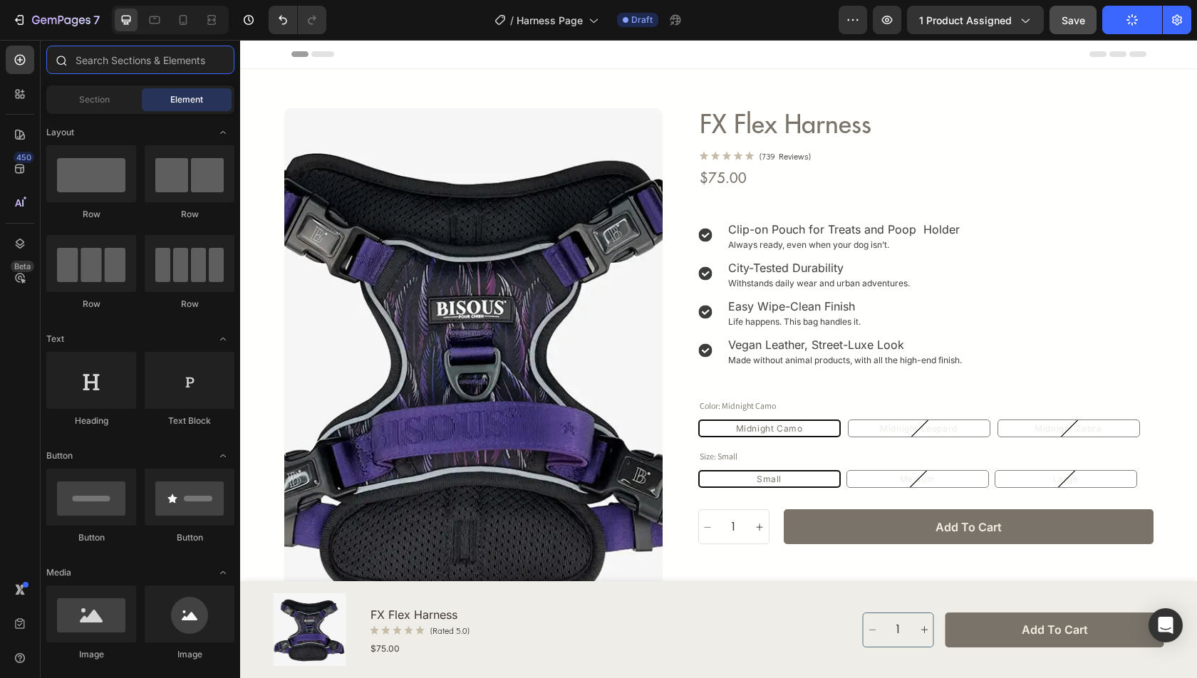
click at [86, 67] on input "text" at bounding box center [140, 60] width 188 height 29
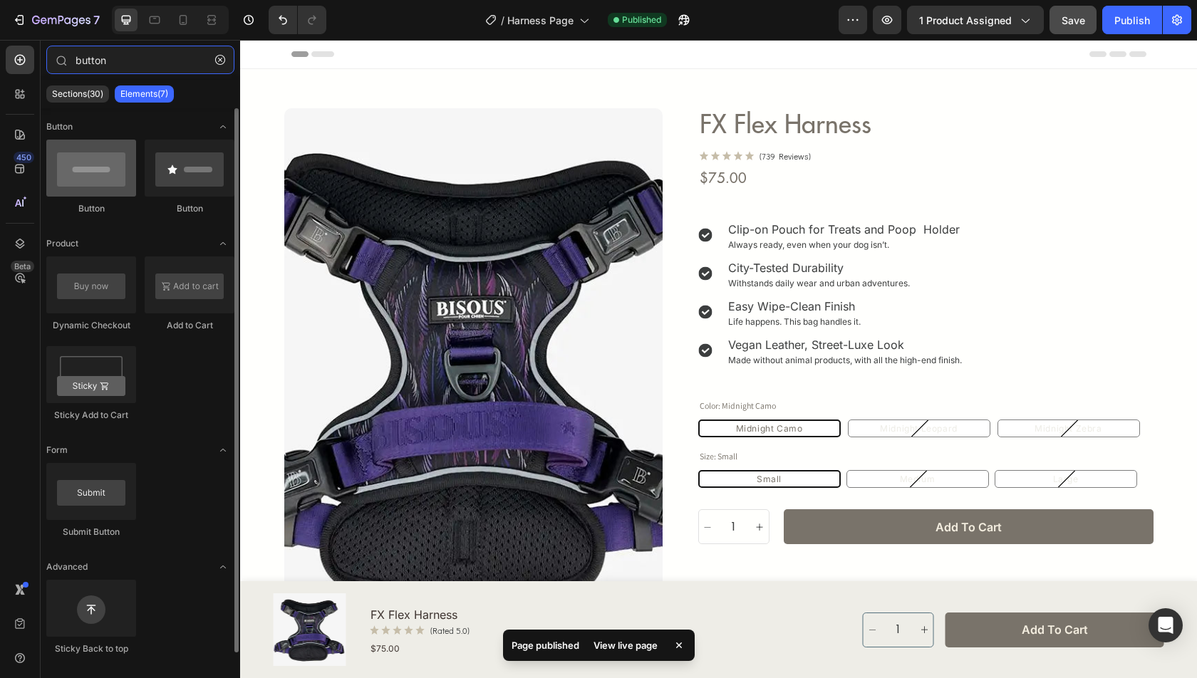
type input "button"
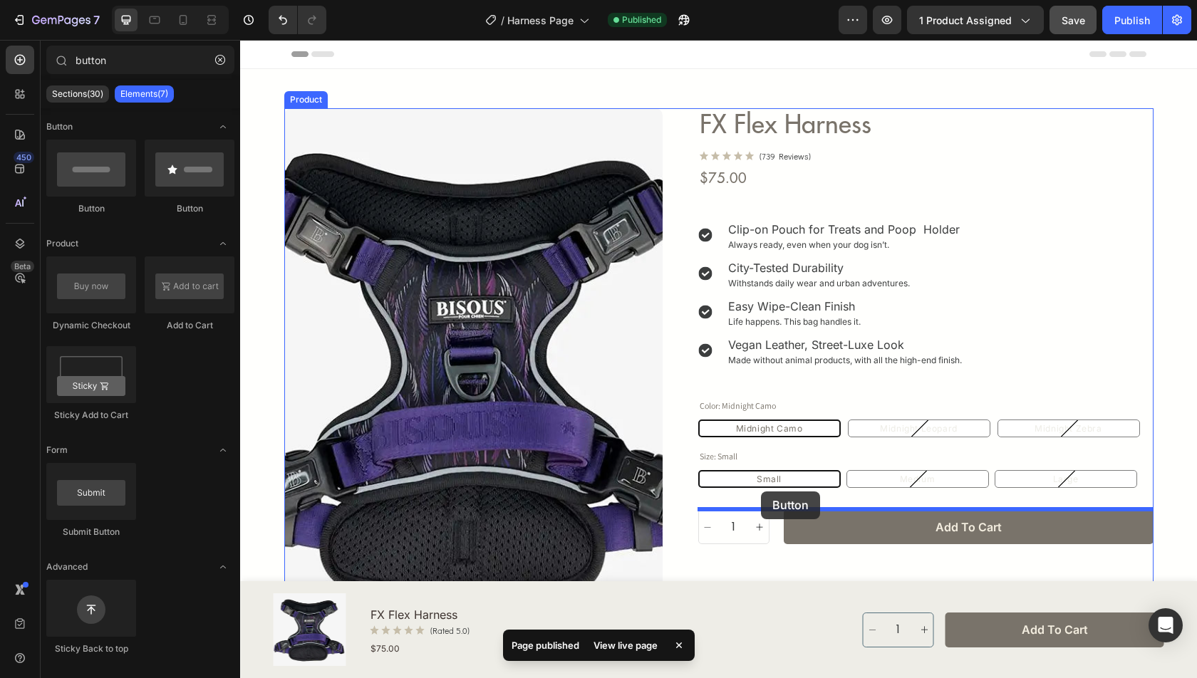
drag, startPoint x: 325, startPoint y: 196, endPoint x: 761, endPoint y: 492, distance: 526.9
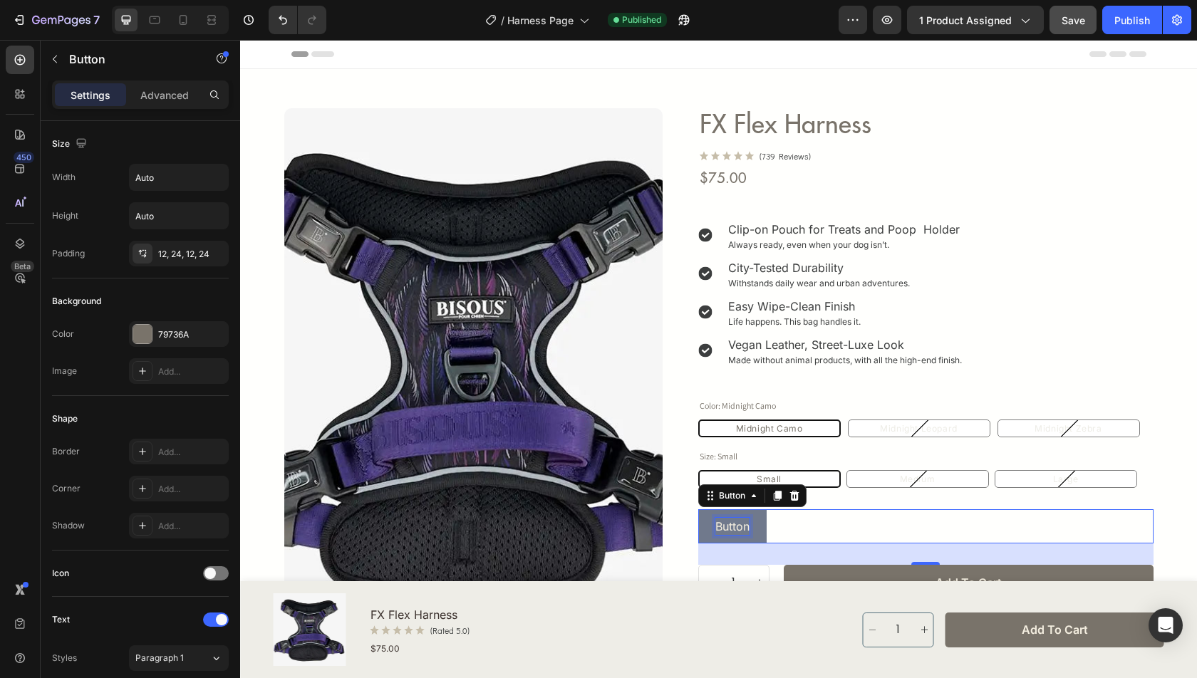
click at [732, 526] on p "Button" at bounding box center [732, 526] width 34 height 17
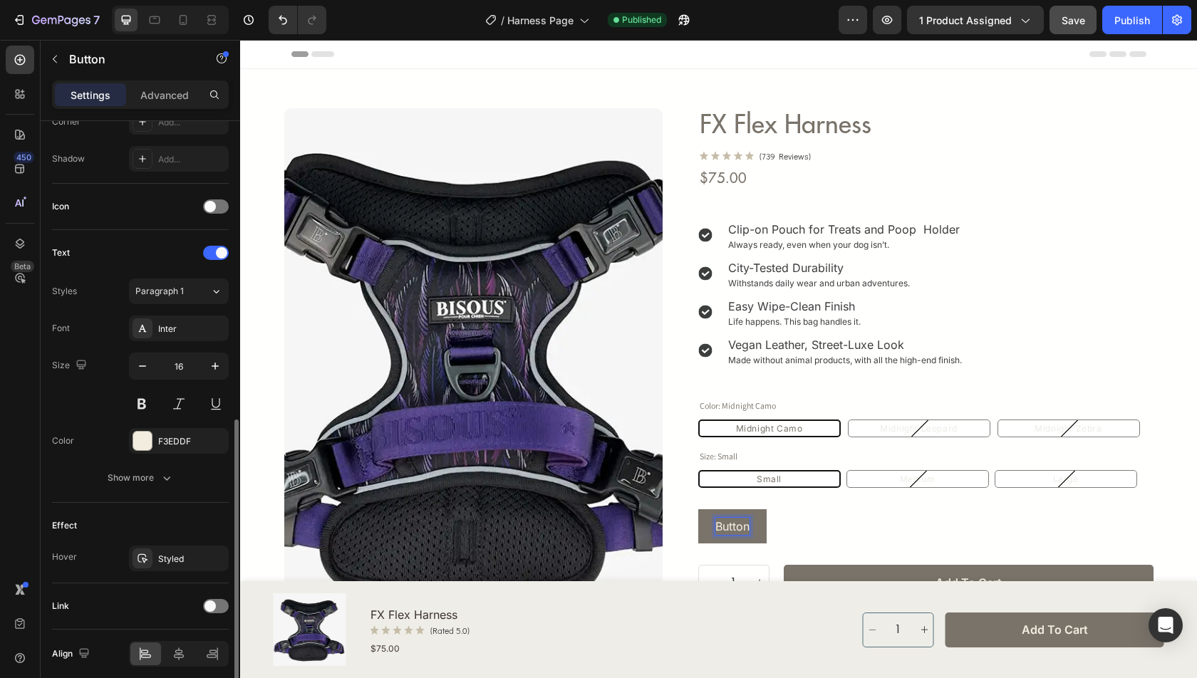
scroll to position [419, 0]
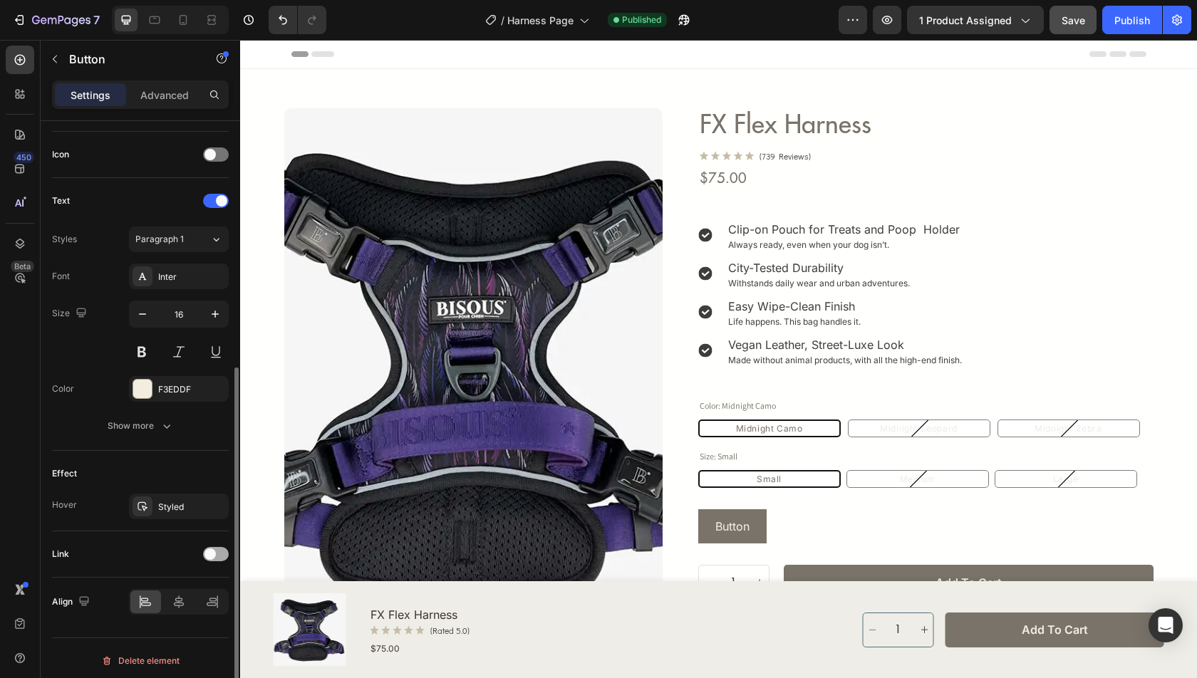
click at [216, 547] on div at bounding box center [216, 554] width 26 height 14
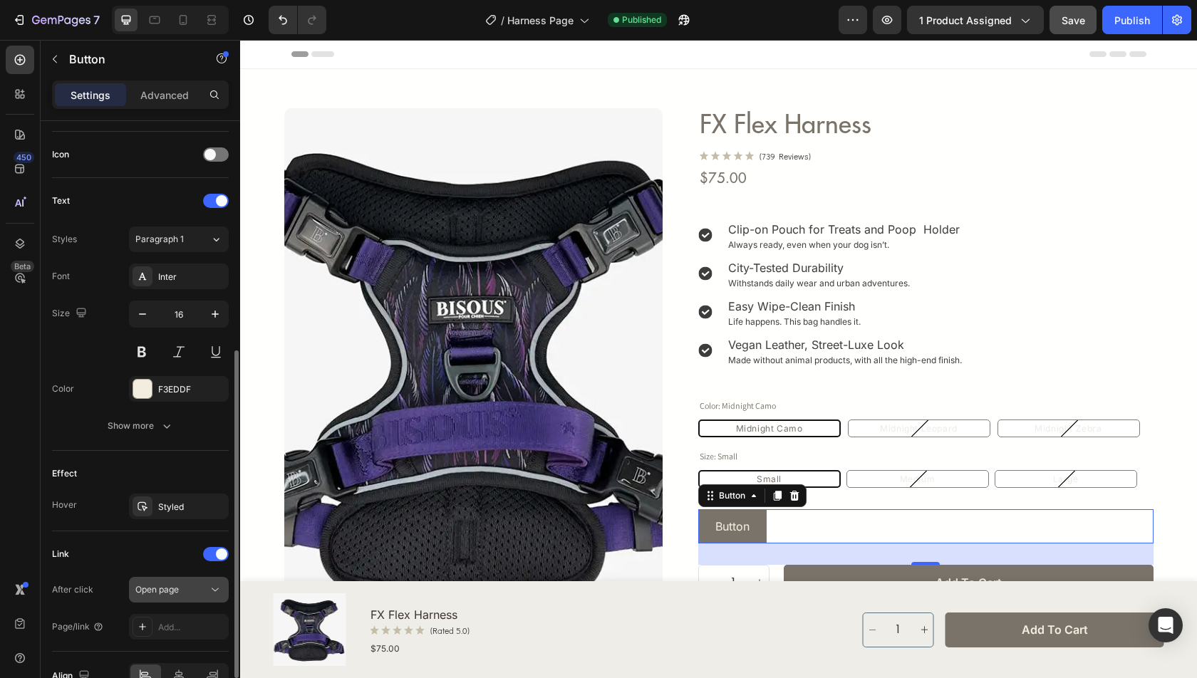
click at [175, 596] on button "Open page" at bounding box center [179, 590] width 100 height 26
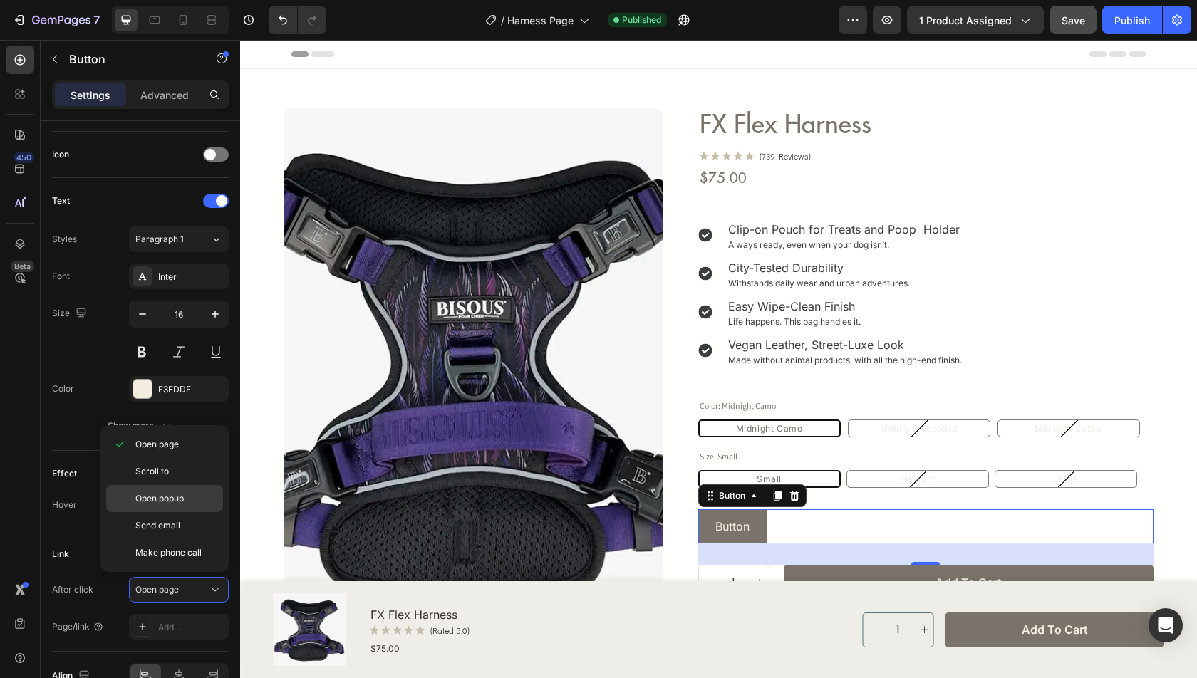
click at [173, 497] on span "Open popup" at bounding box center [159, 498] width 48 height 13
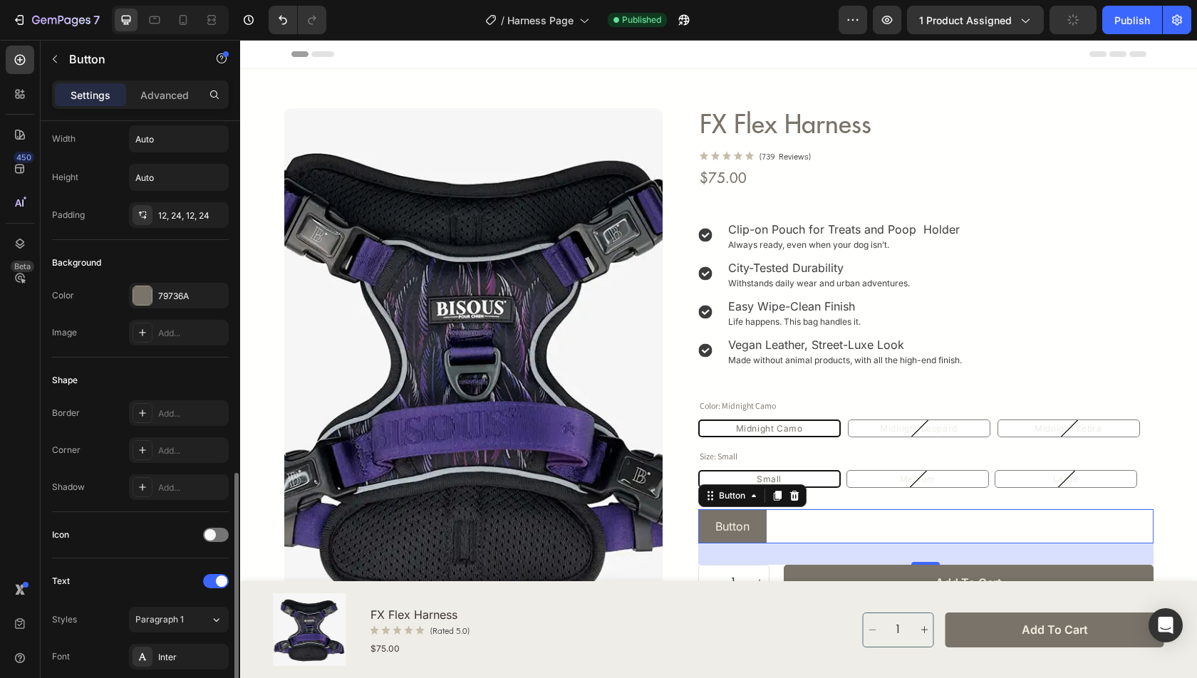
scroll to position [0, 0]
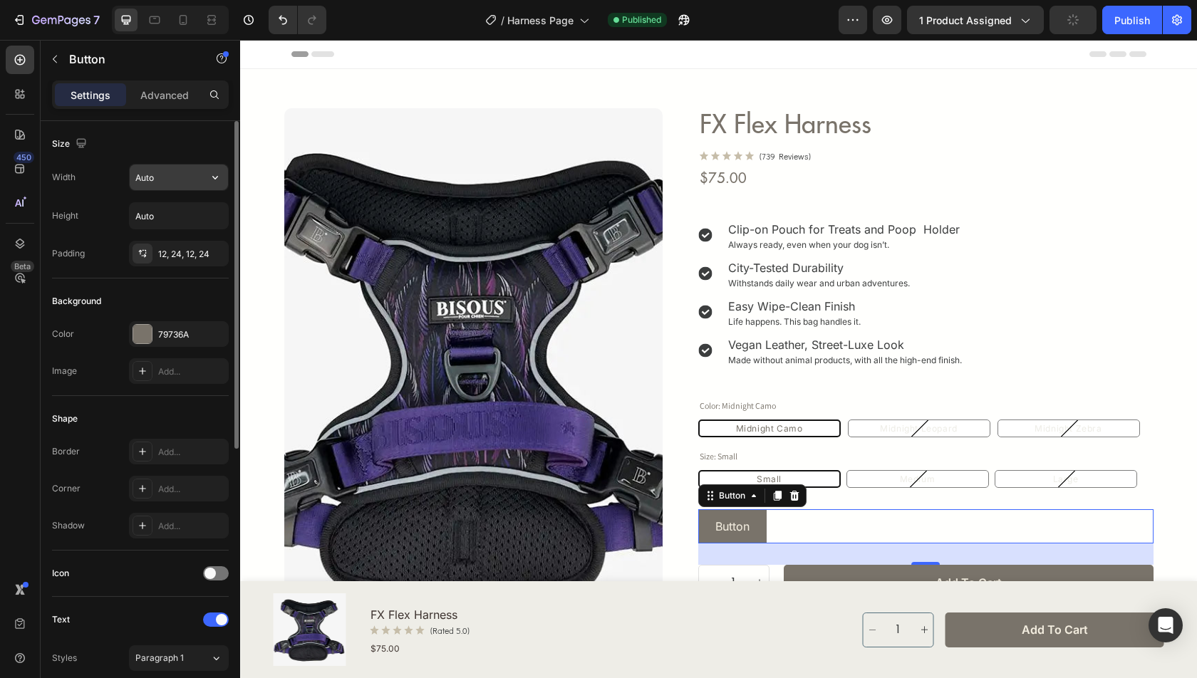
click at [171, 172] on input "Auto" at bounding box center [179, 178] width 98 height 26
click at [186, 328] on div "79736A" at bounding box center [178, 334] width 41 height 13
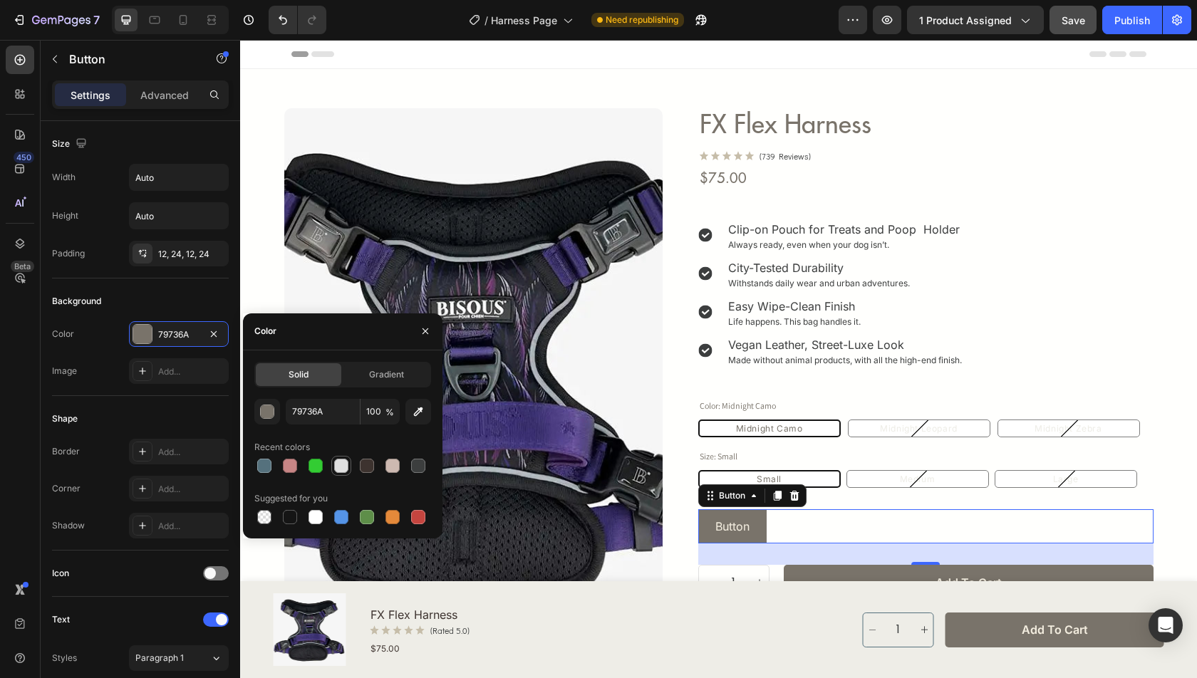
click at [341, 467] on div at bounding box center [341, 466] width 14 height 14
click at [314, 414] on input "E0E0E0" at bounding box center [323, 412] width 74 height 26
click at [259, 516] on div at bounding box center [264, 517] width 14 height 14
type input "000000"
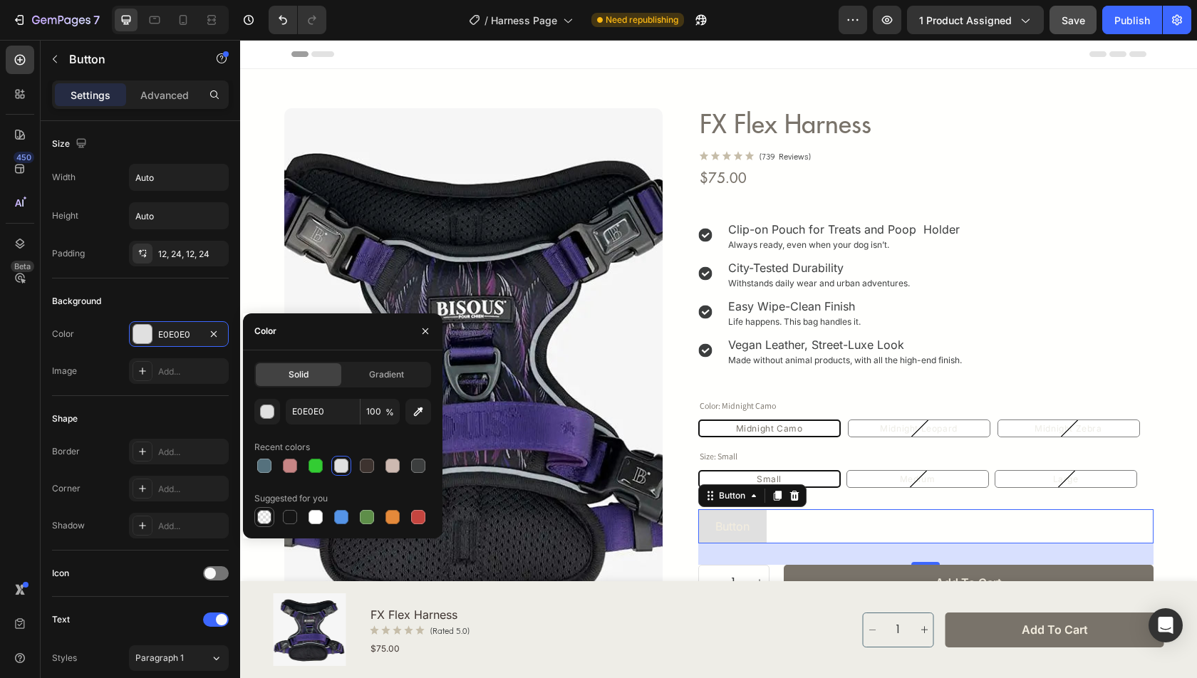
type input "0"
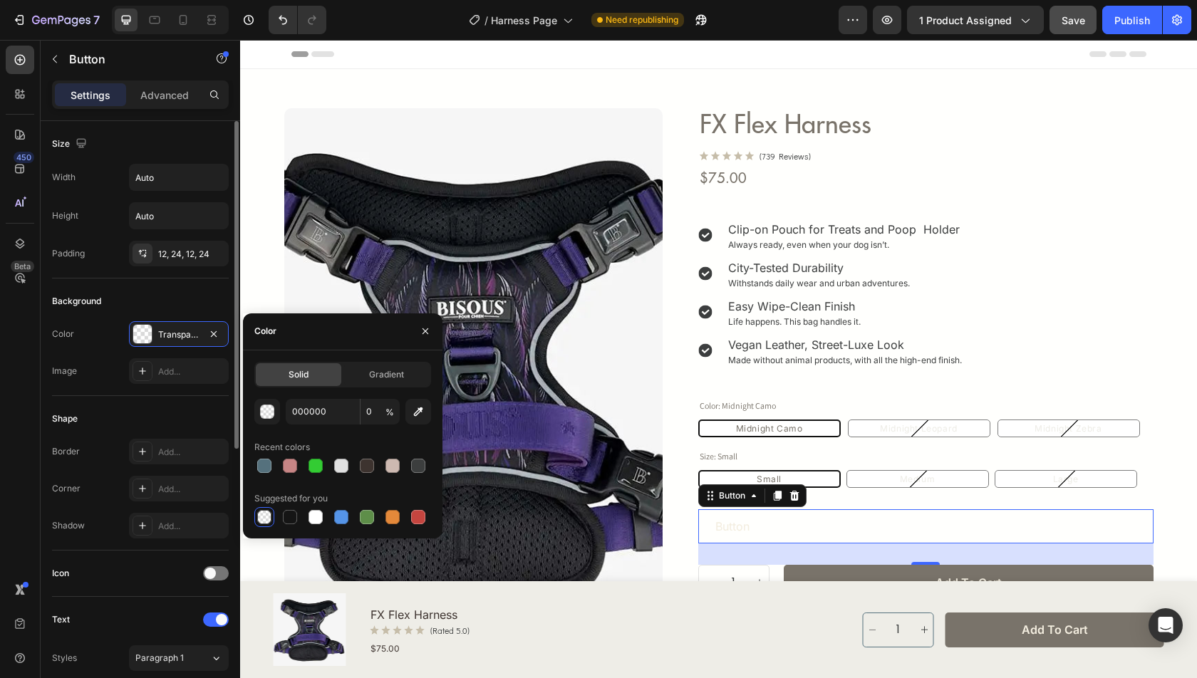
click at [155, 400] on div "Shape Border Add... Corner Add... Shadow Add..." at bounding box center [140, 473] width 177 height 155
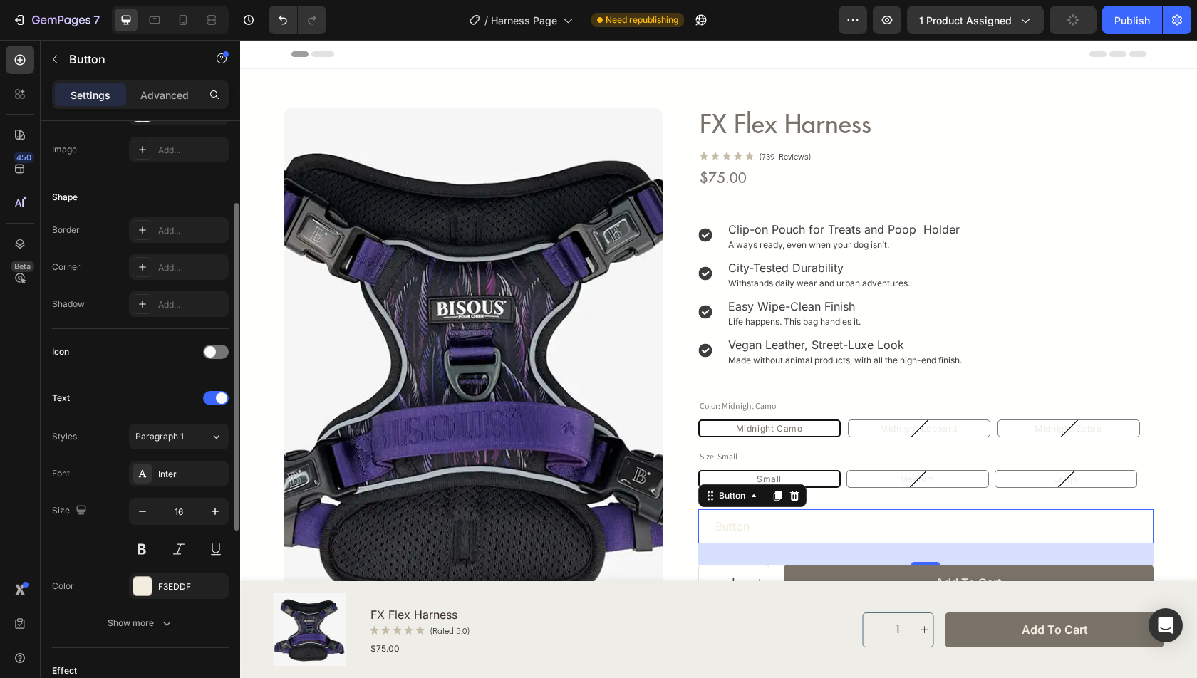
scroll to position [285, 0]
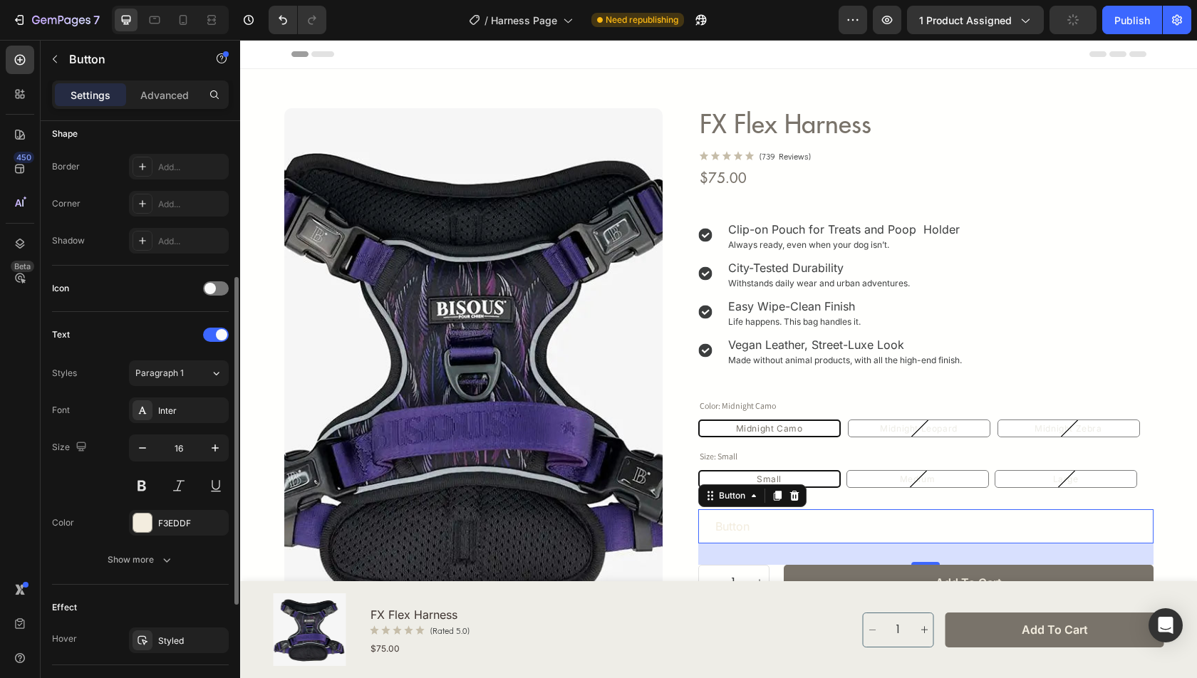
click at [156, 533] on div "Font Inter Size 16 Color F3EDDF Show more" at bounding box center [140, 485] width 177 height 175
click at [155, 523] on div "F3EDDF" at bounding box center [179, 523] width 100 height 26
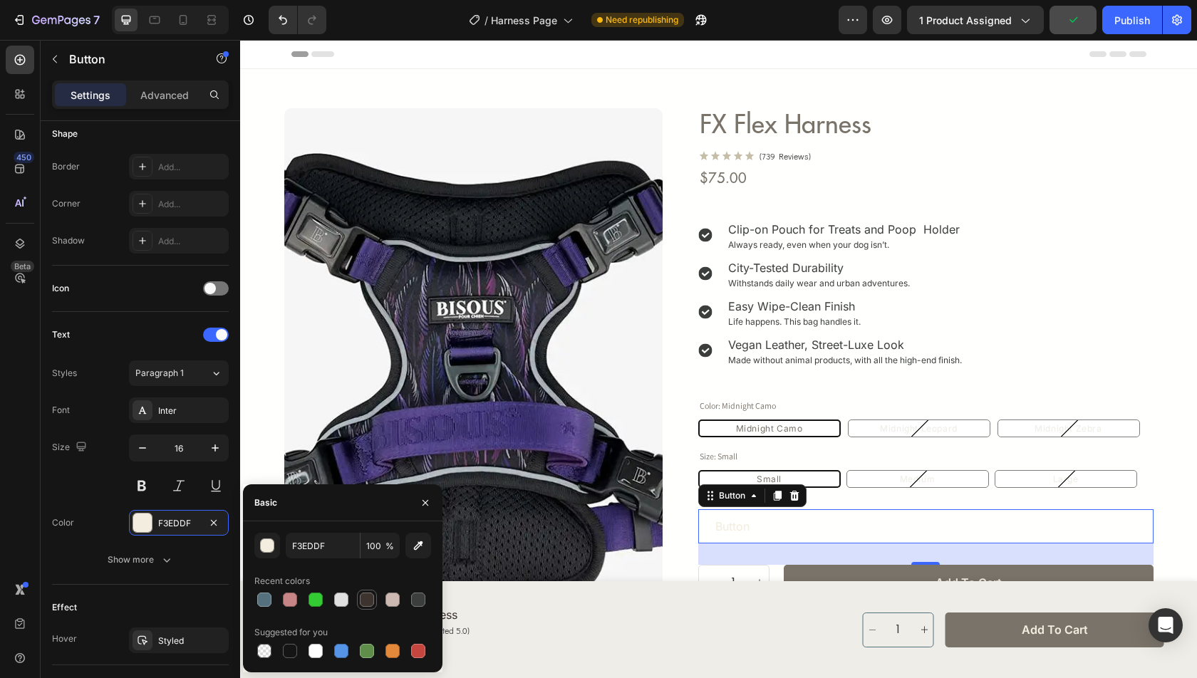
click at [368, 600] on div at bounding box center [367, 600] width 14 height 14
type input "3D332F"
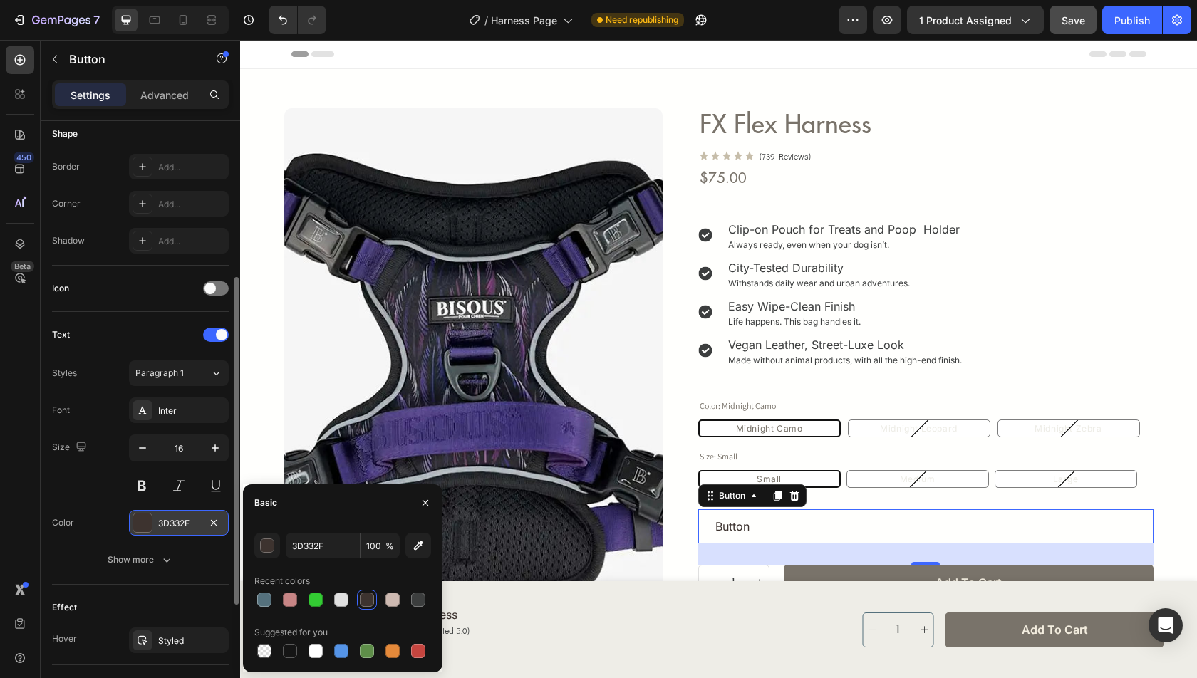
scroll to position [286, 0]
click at [152, 642] on div "Styled" at bounding box center [179, 640] width 100 height 26
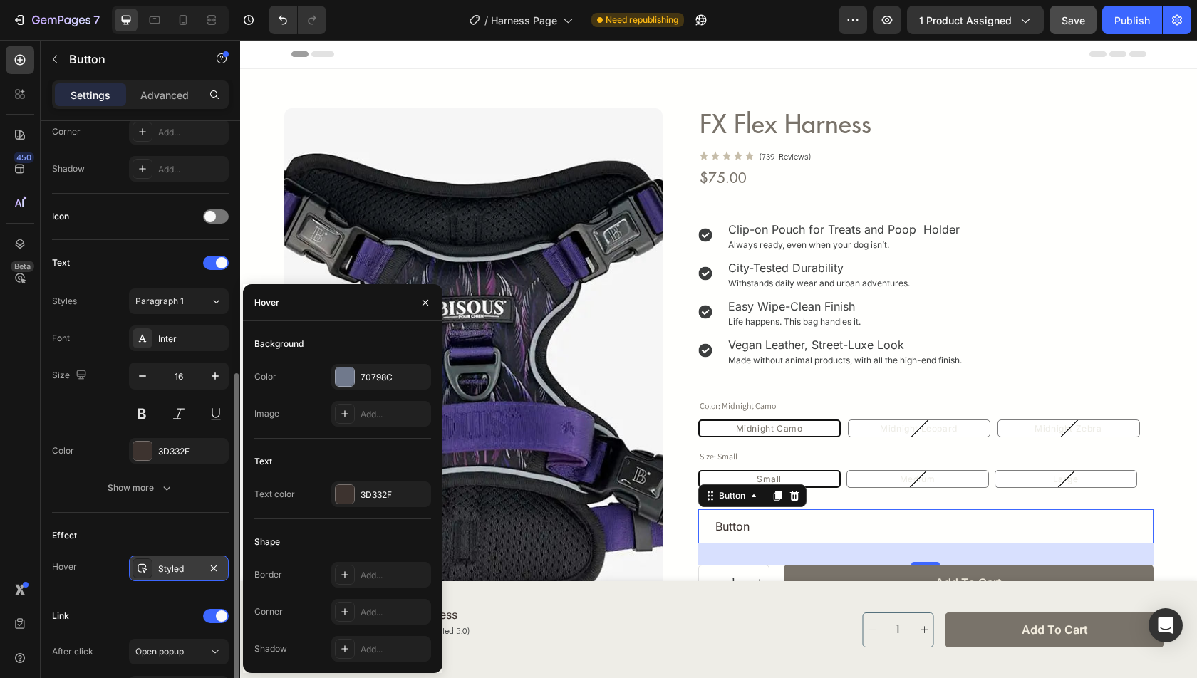
scroll to position [455, 0]
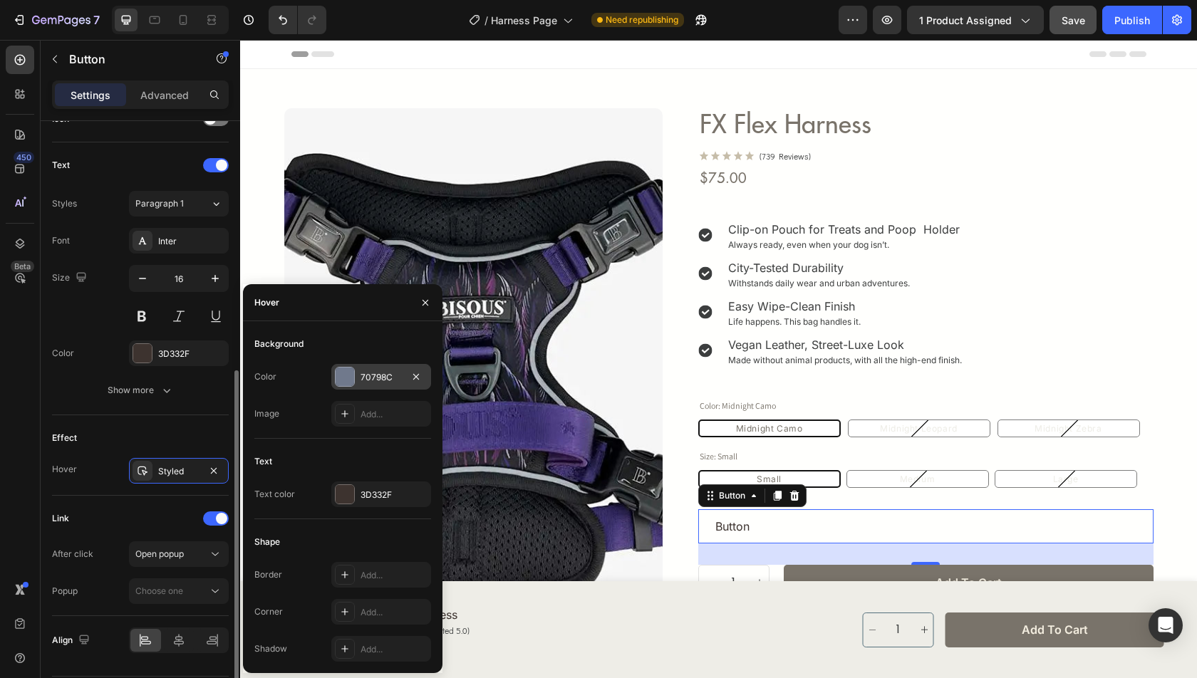
click at [362, 375] on div "70798C" at bounding box center [381, 377] width 41 height 13
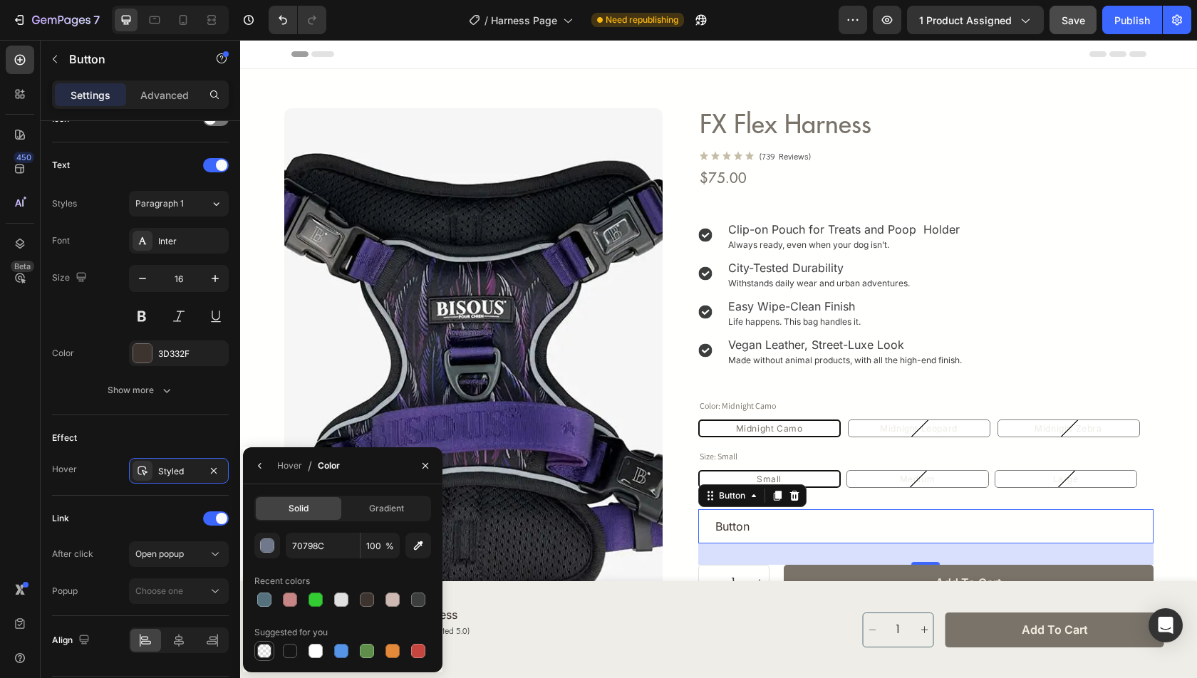
click at [265, 646] on div at bounding box center [264, 651] width 14 height 14
type input "000000"
type input "0"
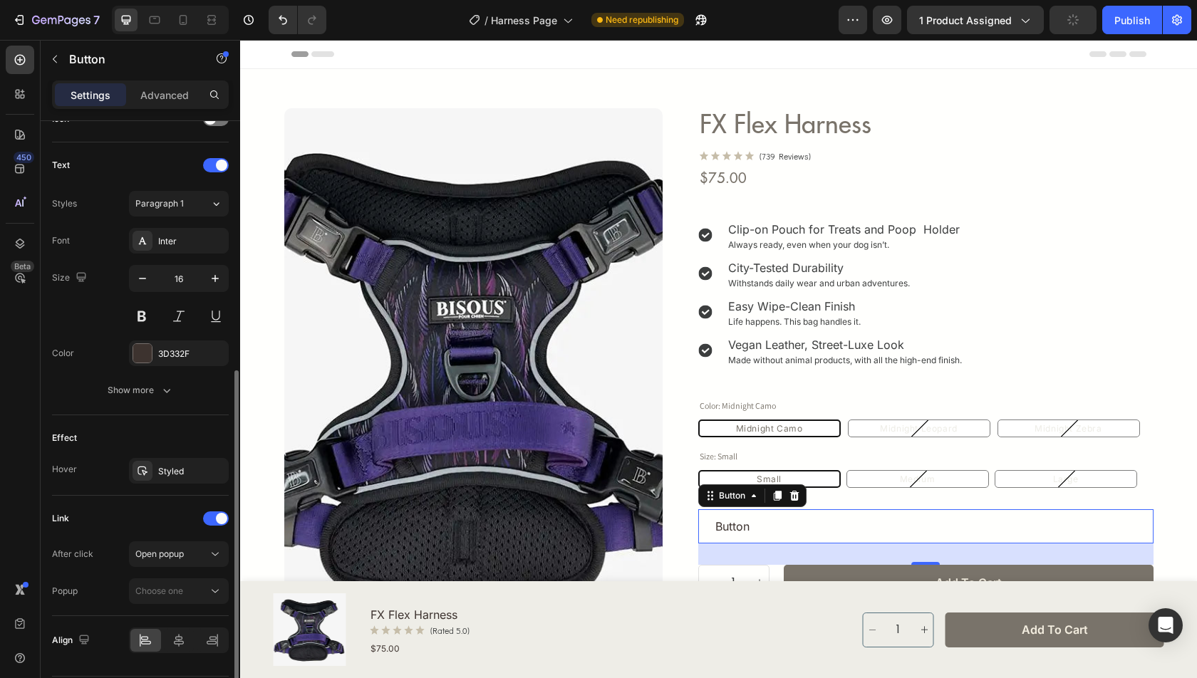
click at [166, 498] on div "Link After click Open popup Popup Choose one" at bounding box center [140, 556] width 177 height 120
click at [720, 531] on p "Button" at bounding box center [732, 526] width 34 height 17
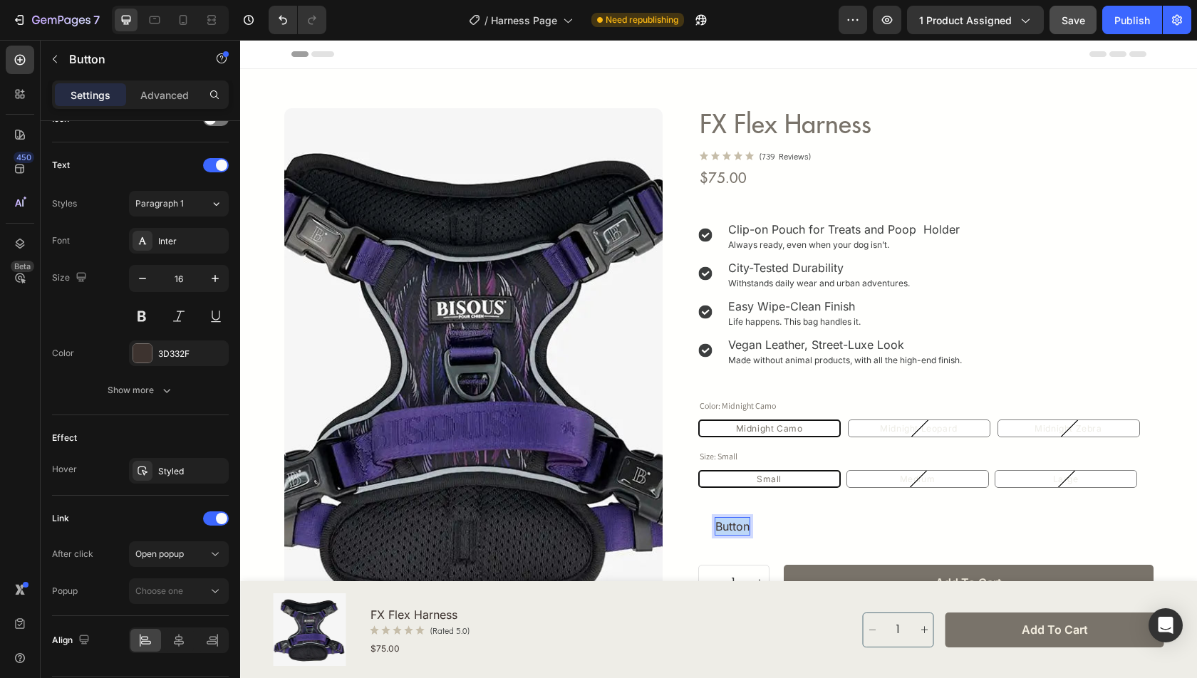
click at [720, 531] on p "Button" at bounding box center [732, 526] width 34 height 17
click at [698, 509] on button "Fit" at bounding box center [721, 526] width 47 height 34
click at [706, 537] on button "Fit Guide" at bounding box center [739, 526] width 82 height 34
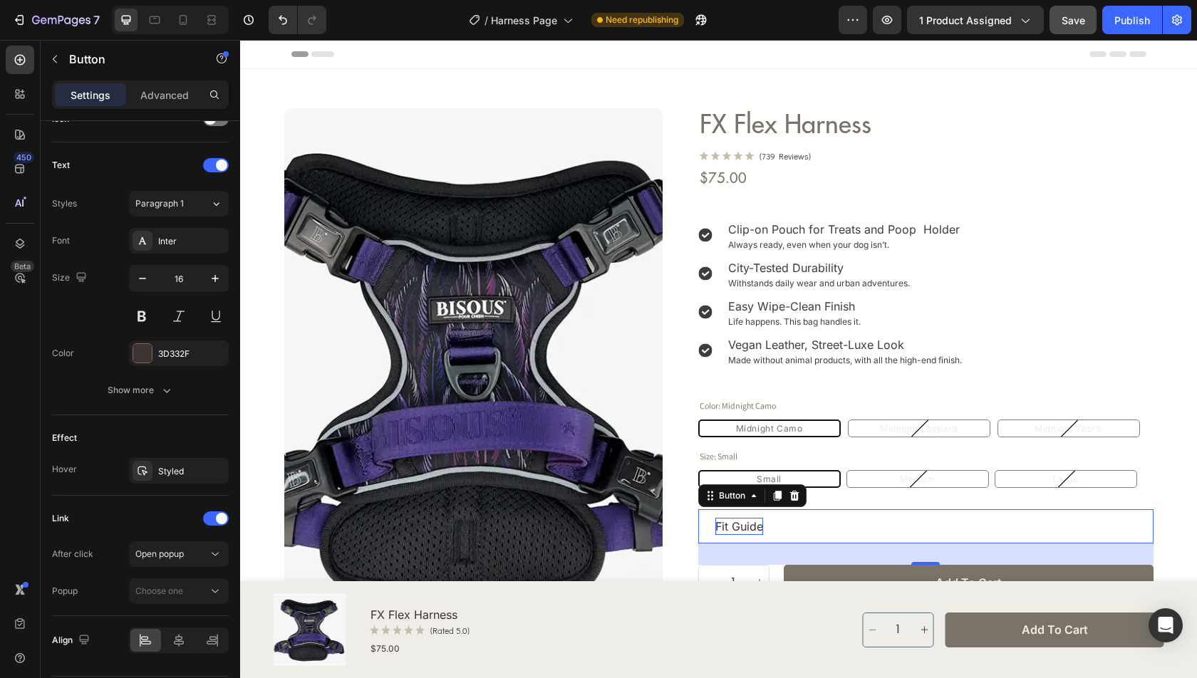
click at [770, 521] on button "Fit Guide" at bounding box center [739, 526] width 82 height 34
click at [152, 86] on div "Advanced" at bounding box center [164, 94] width 71 height 23
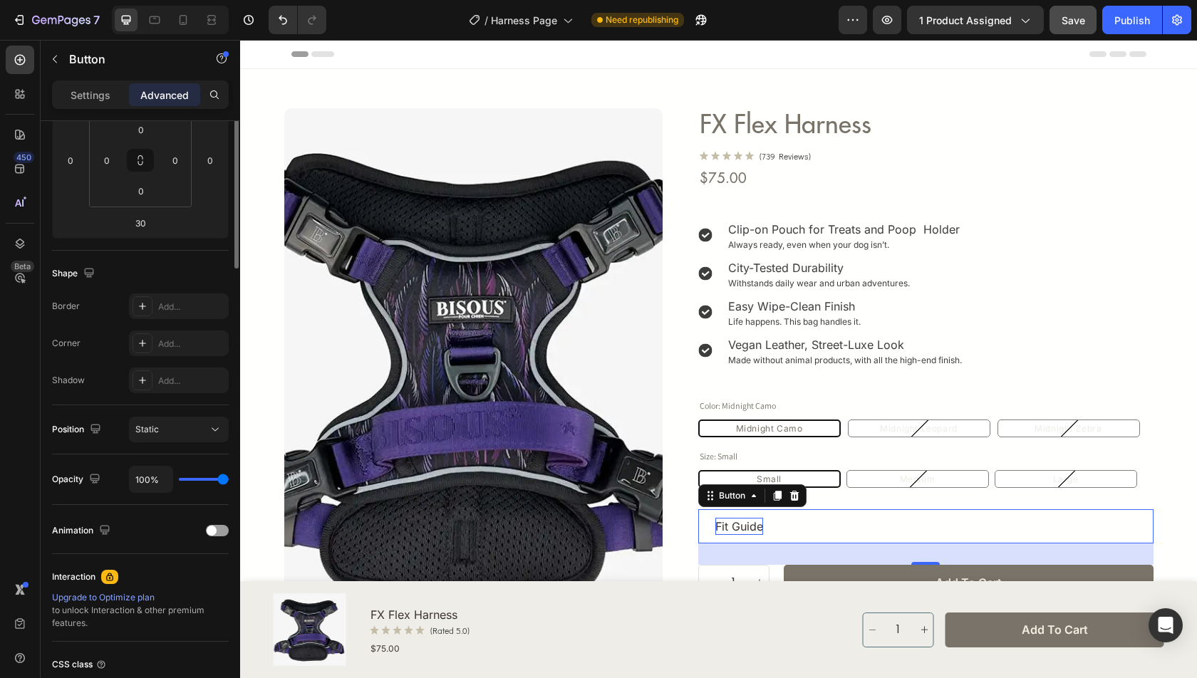
scroll to position [0, 0]
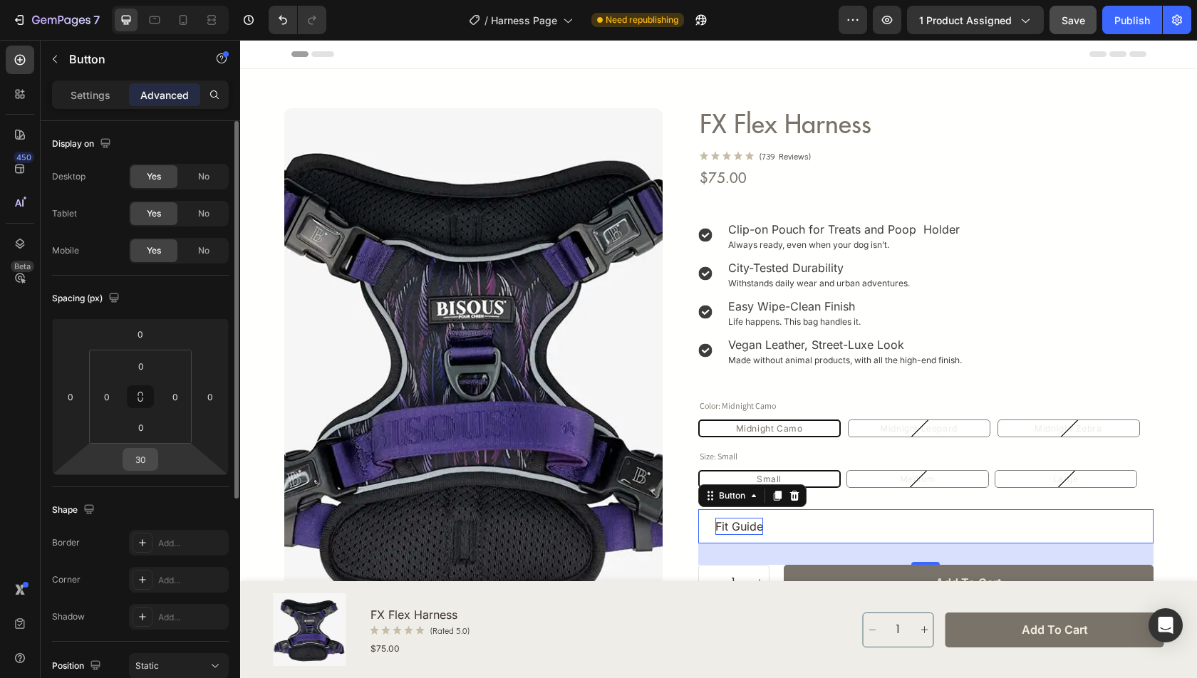
click at [140, 461] on input "30" at bounding box center [140, 459] width 29 height 21
type input "0"
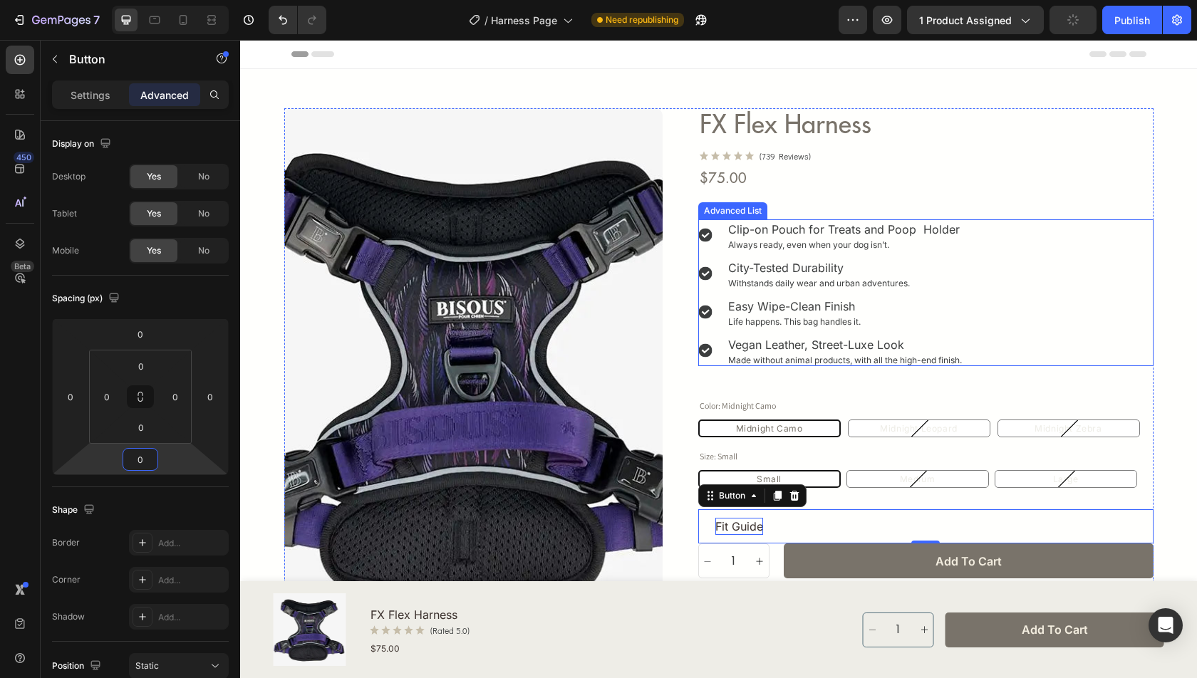
drag, startPoint x: 1077, startPoint y: 291, endPoint x: 1050, endPoint y: 314, distance: 35.4
click at [1077, 291] on div "Icon Clip-on Pouch for Treats and Poop Holder Text Block Always ready, even whe…" at bounding box center [925, 292] width 455 height 147
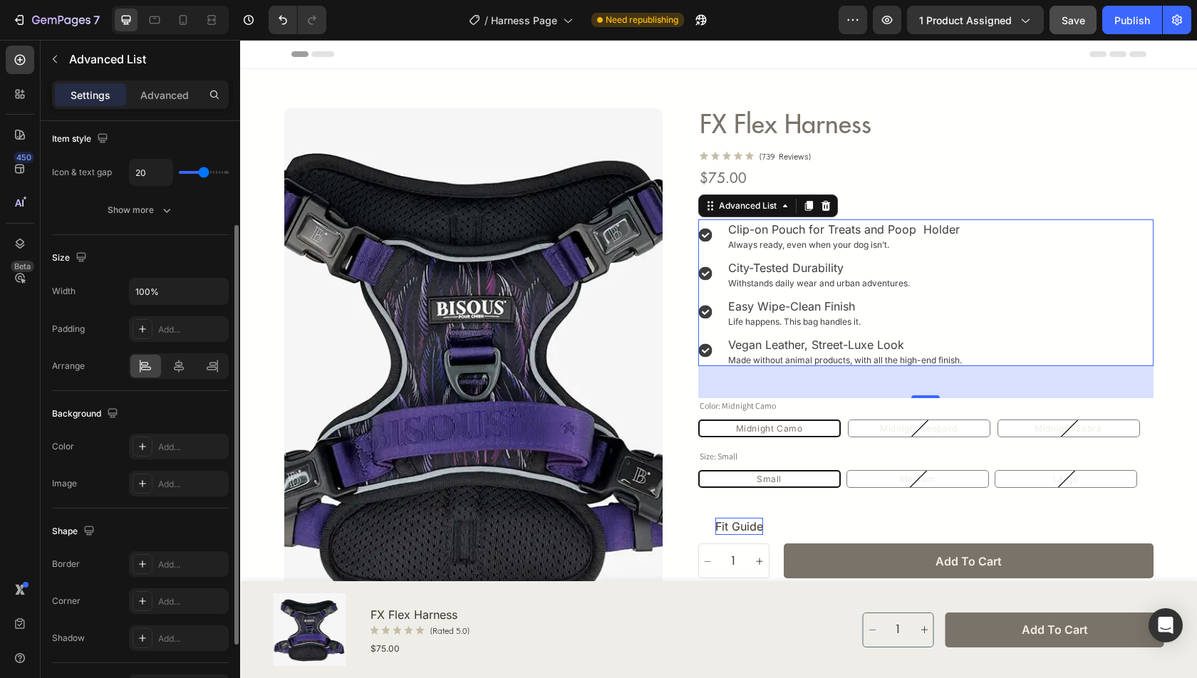
scroll to position [254, 0]
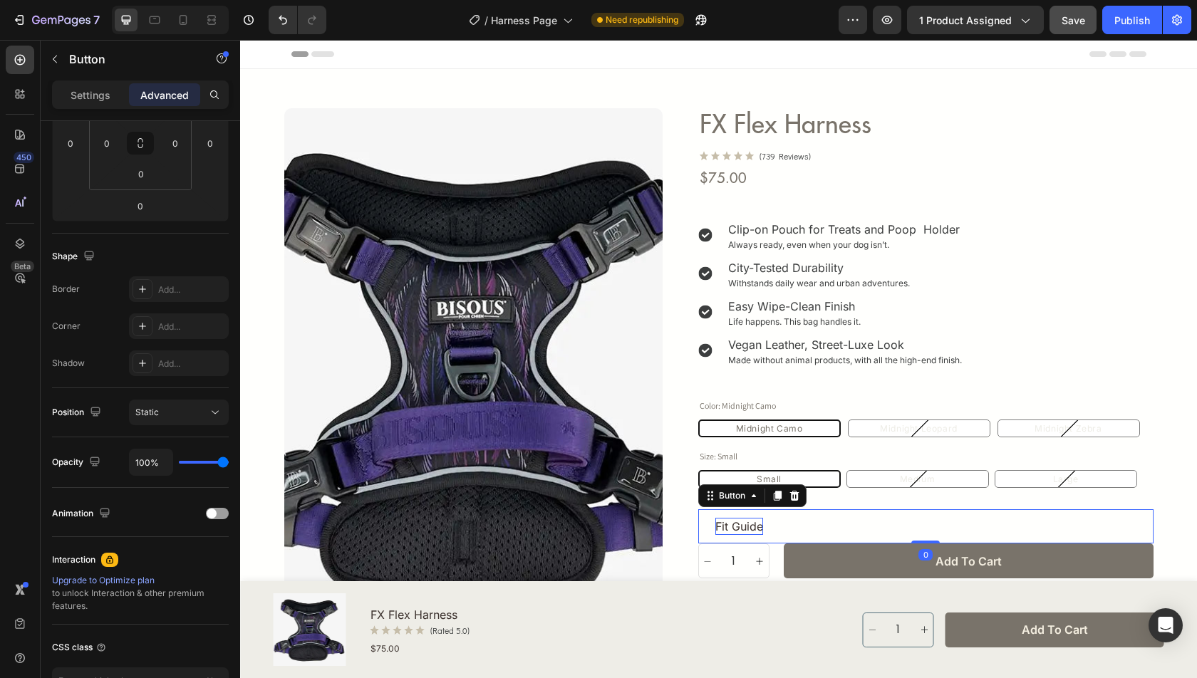
click at [710, 518] on button "Fit Guide" at bounding box center [739, 526] width 82 height 34
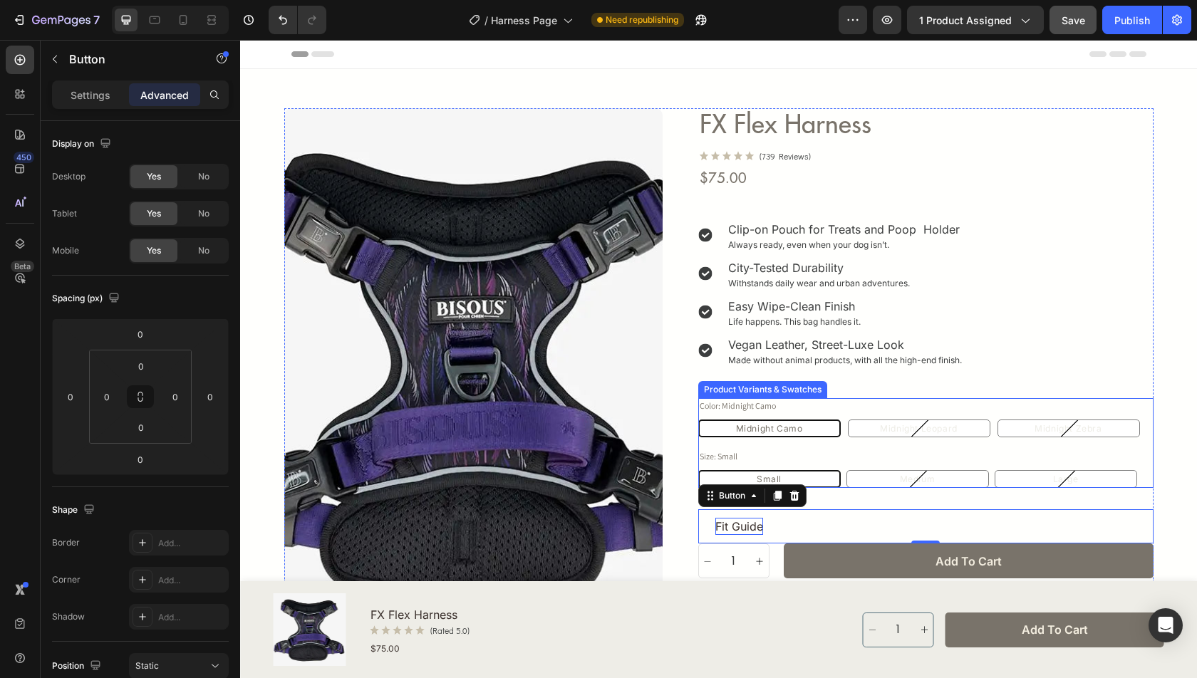
click at [834, 483] on div "Small" at bounding box center [769, 479] width 143 height 18
click at [698, 470] on input "Small Small Small" at bounding box center [698, 470] width 1 height 1
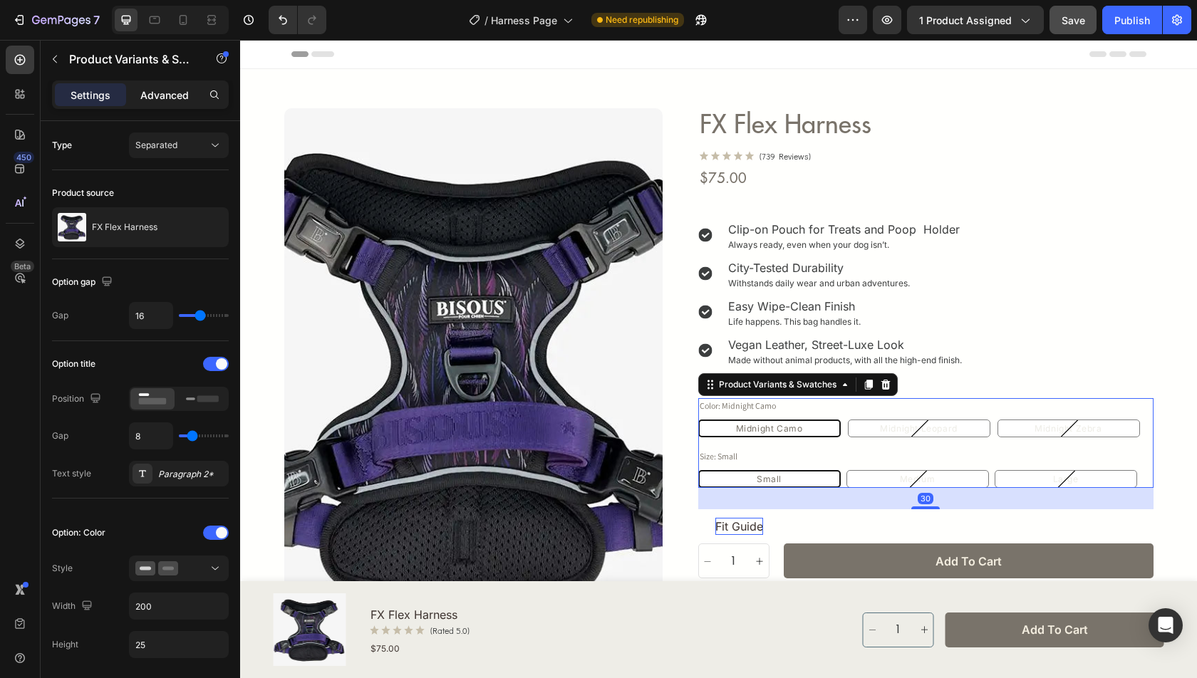
click at [152, 86] on div "Advanced" at bounding box center [164, 94] width 71 height 23
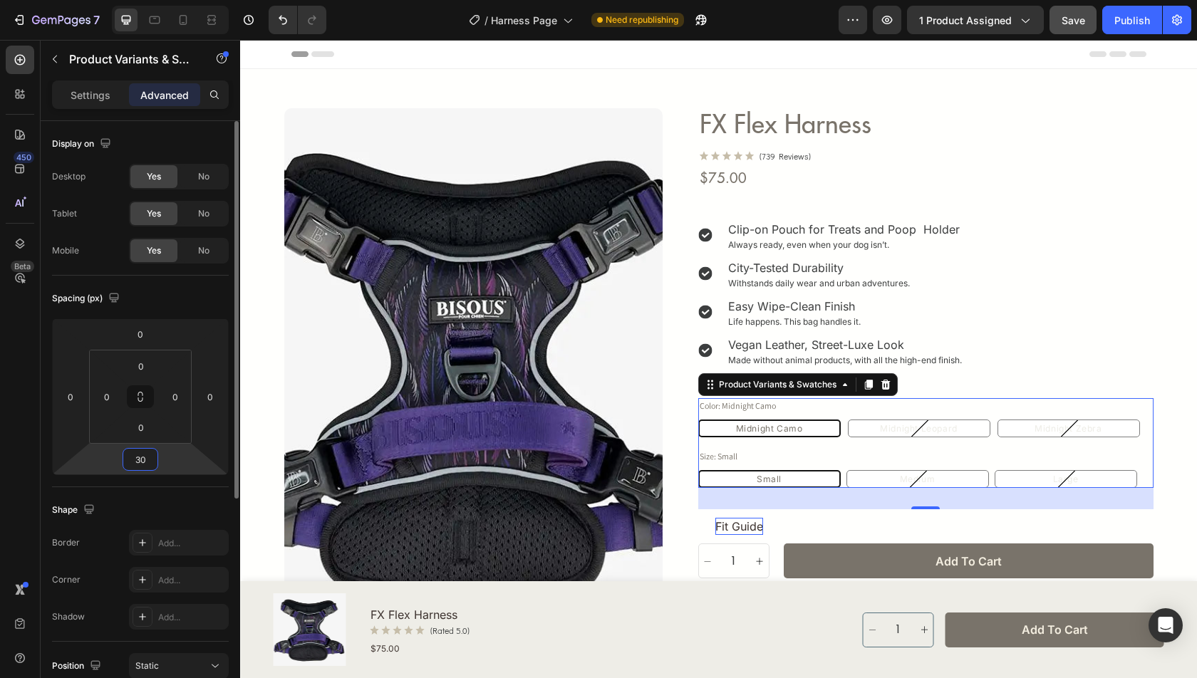
click at [150, 462] on input "30" at bounding box center [140, 459] width 29 height 21
type input "0"
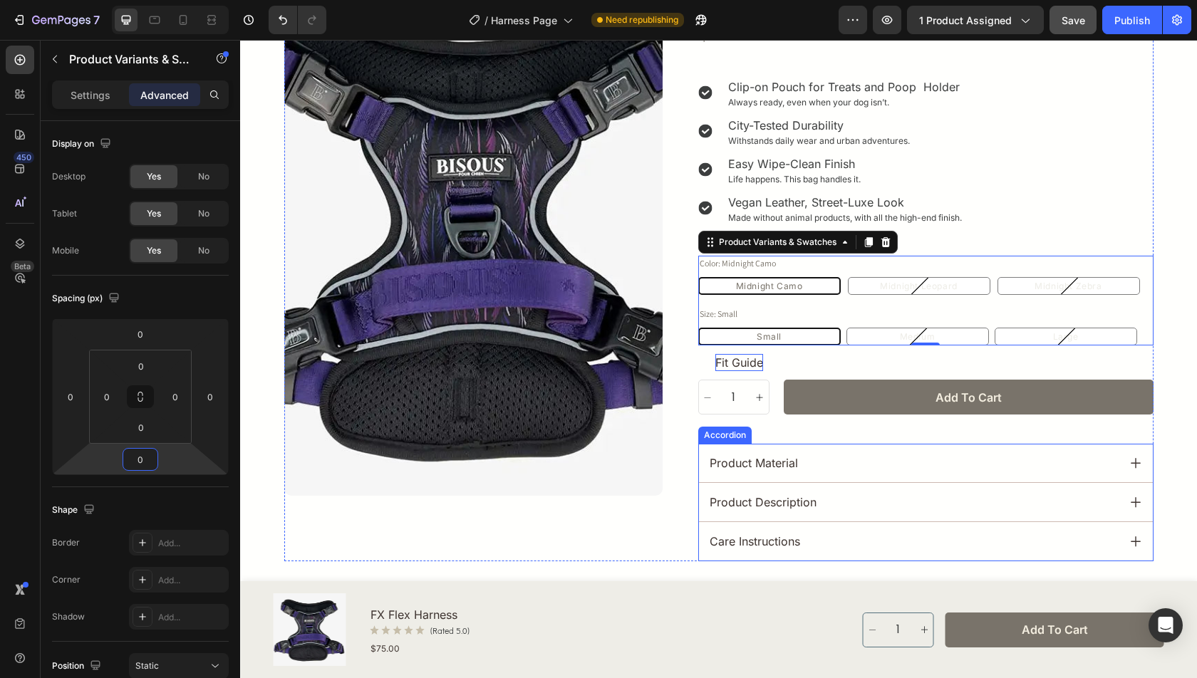
scroll to position [138, 0]
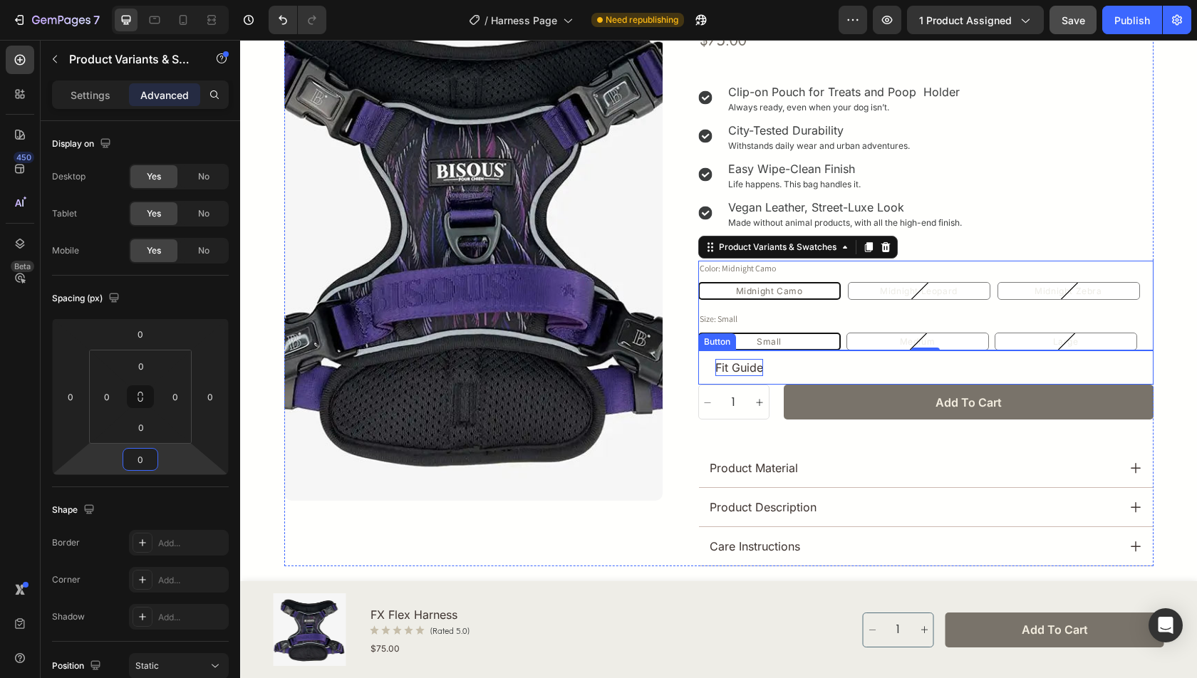
click at [710, 368] on button "Fit Guide" at bounding box center [739, 368] width 82 height 34
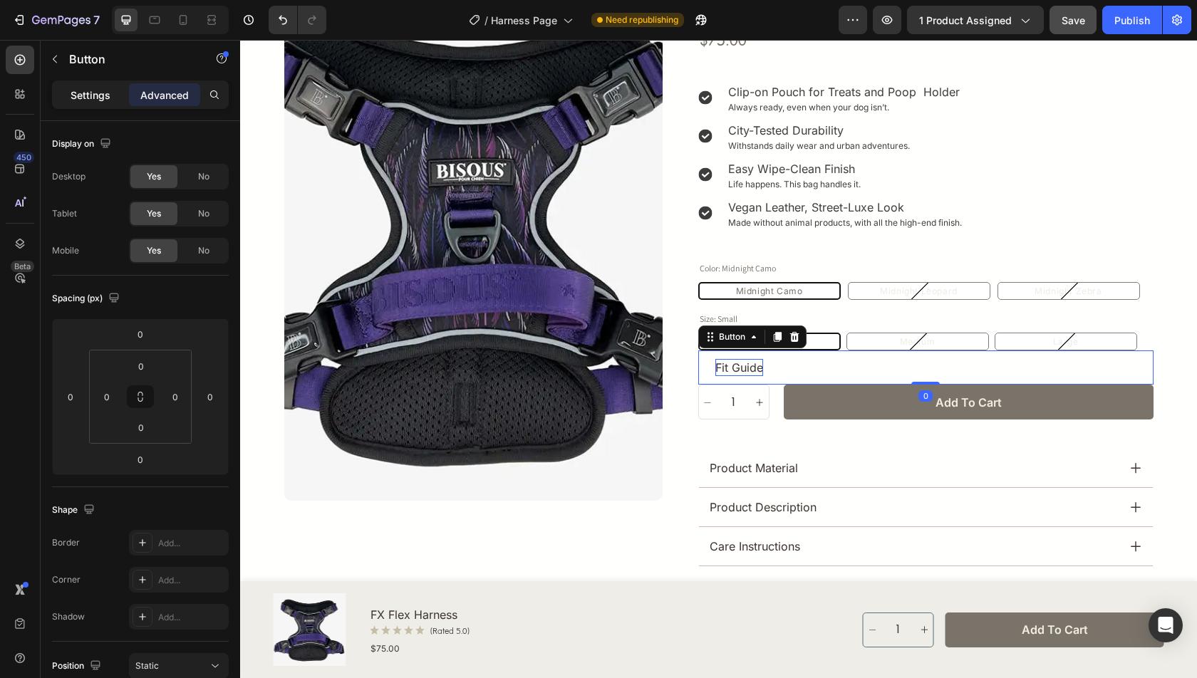
click at [65, 85] on div "Settings" at bounding box center [90, 94] width 71 height 23
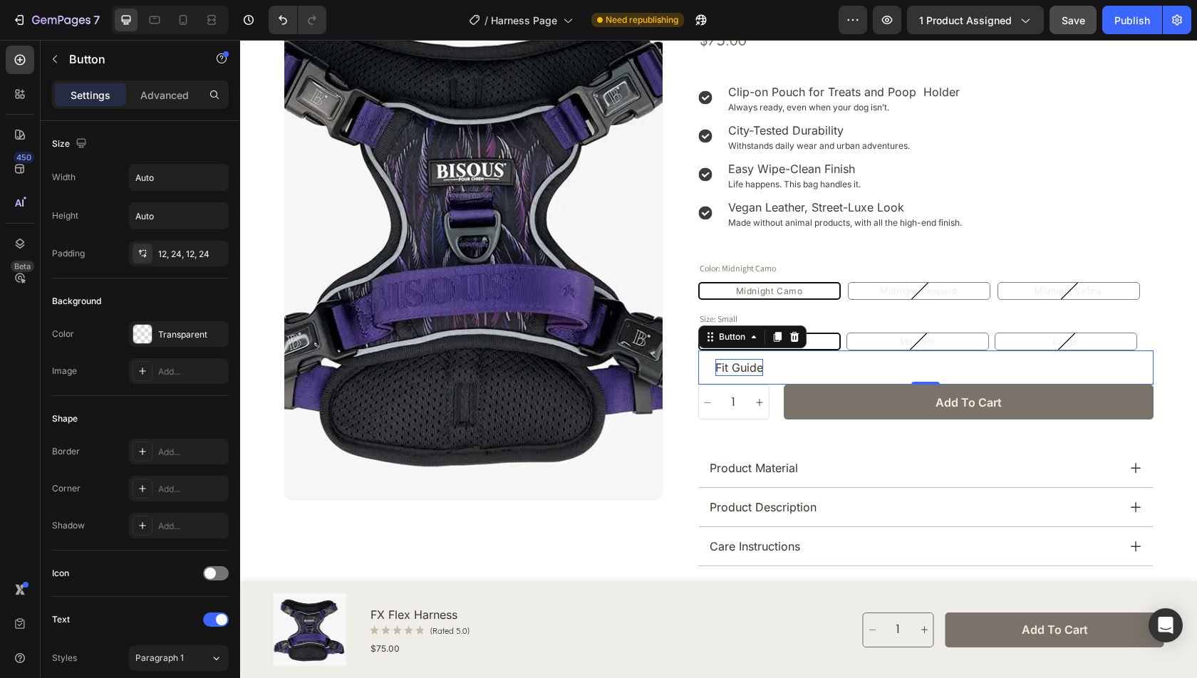
click at [709, 375] on button "Fit Guide" at bounding box center [739, 368] width 82 height 34
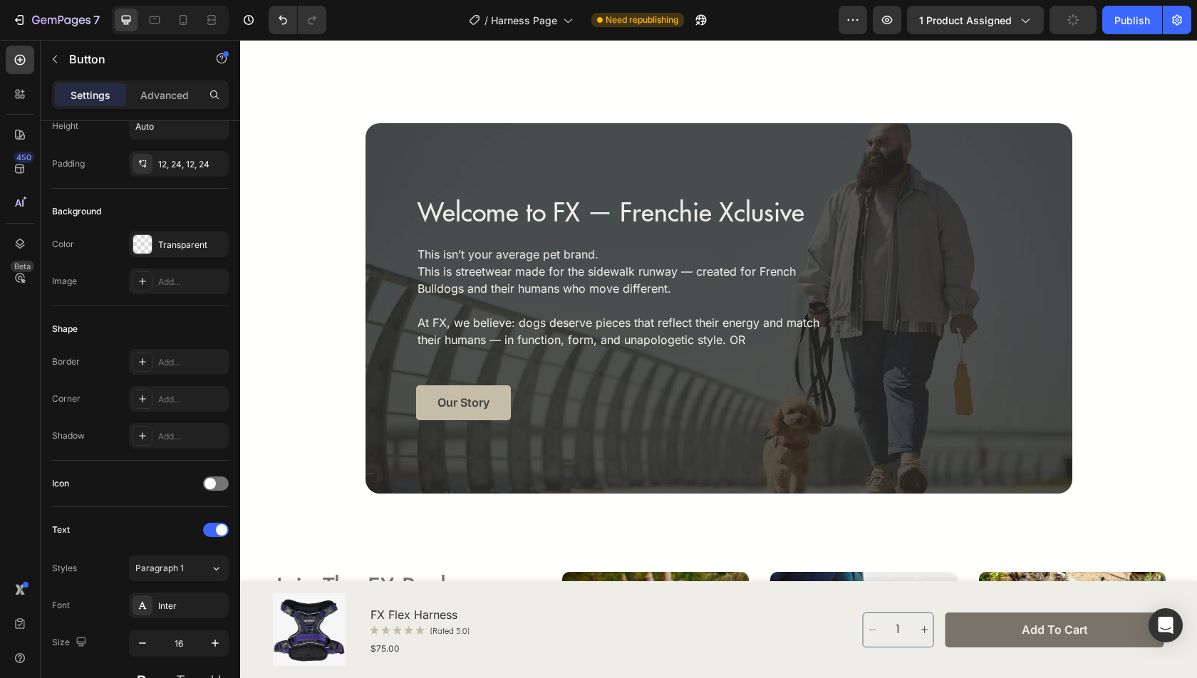
scroll to position [4344, 0]
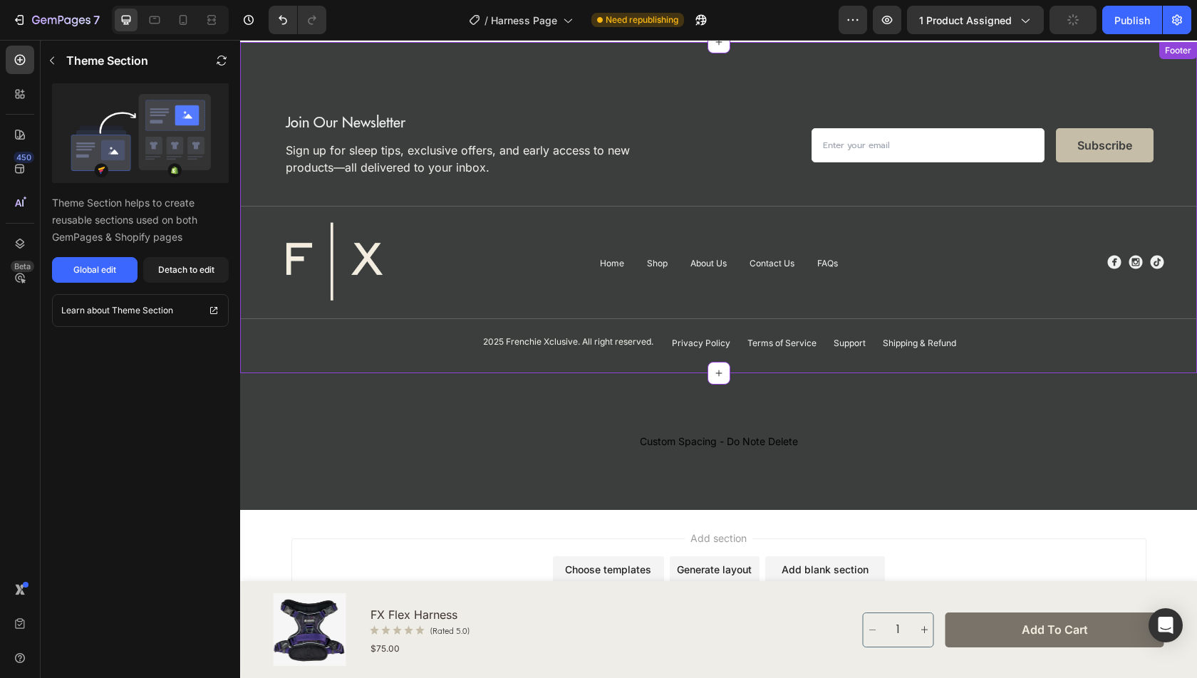
click at [549, 275] on div "Home Button Shop Button About Us Button Contact Us Button FAQs Button Row" at bounding box center [719, 262] width 434 height 89
click at [113, 271] on div "Global edit" at bounding box center [94, 270] width 43 height 13
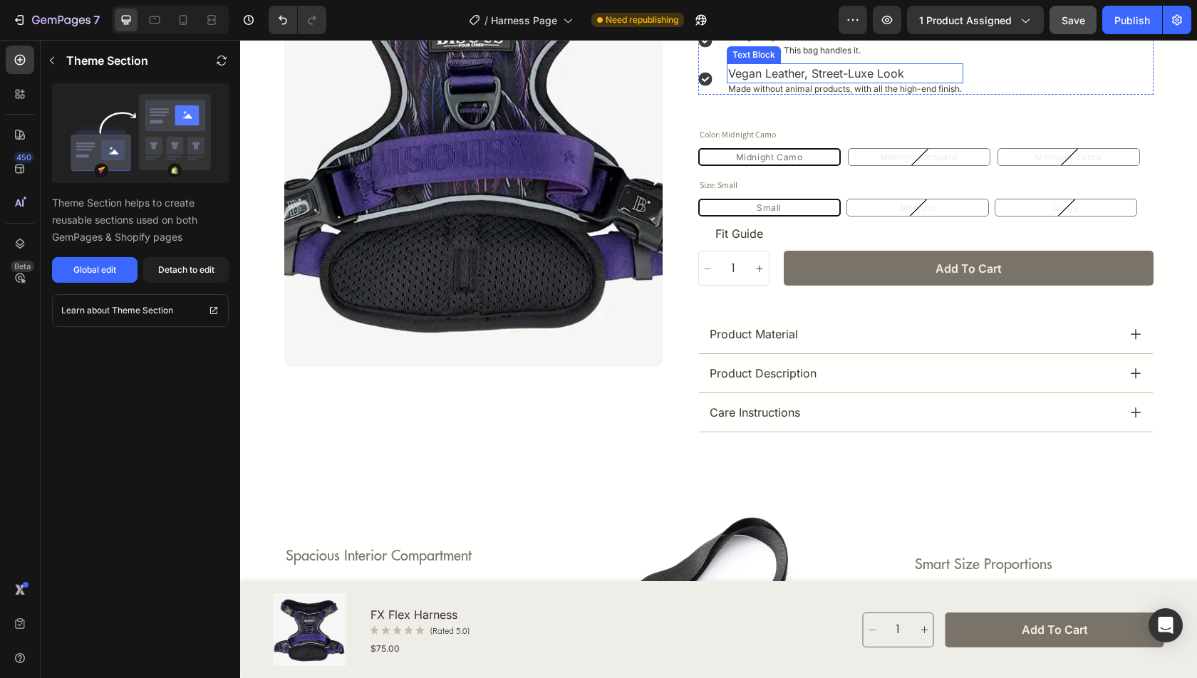
scroll to position [402, 0]
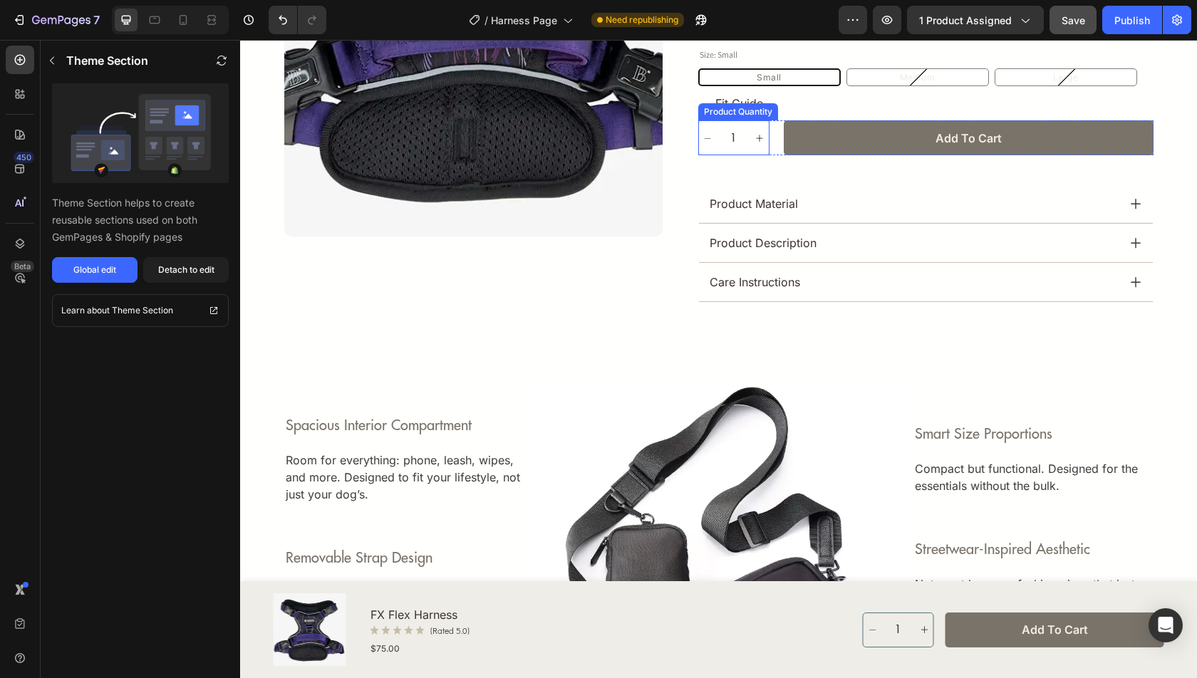
click at [751, 108] on div "Product Quantity" at bounding box center [738, 111] width 74 height 13
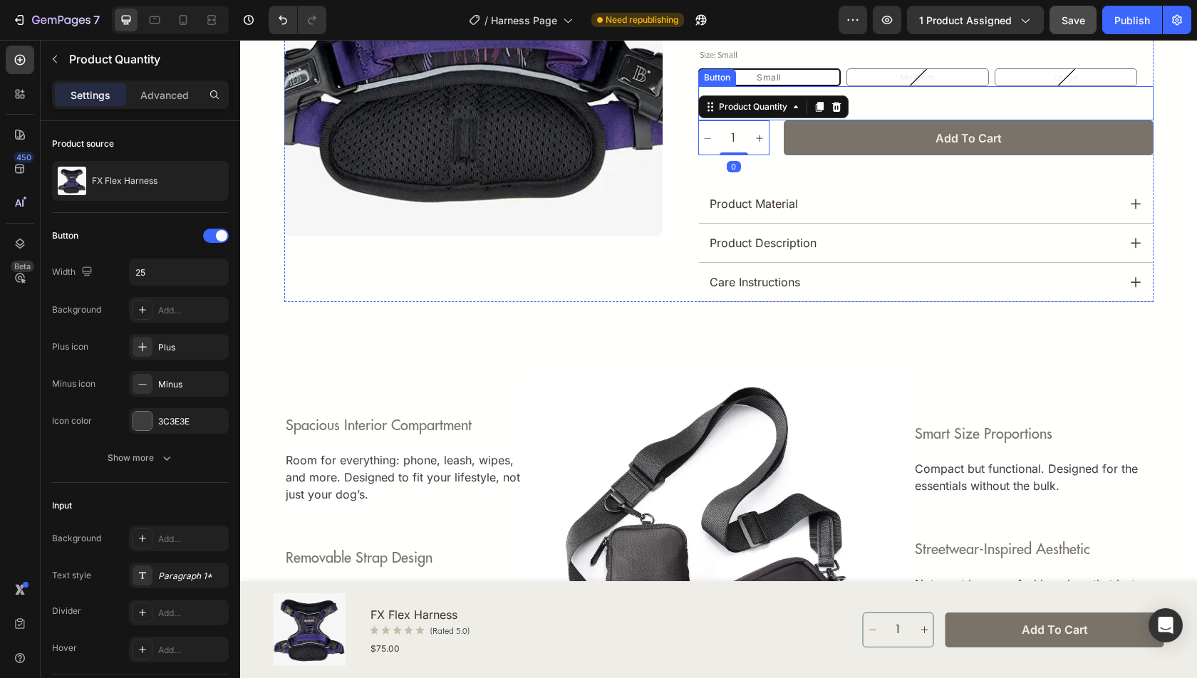
click at [876, 99] on div "Fit Guide Button" at bounding box center [925, 103] width 455 height 34
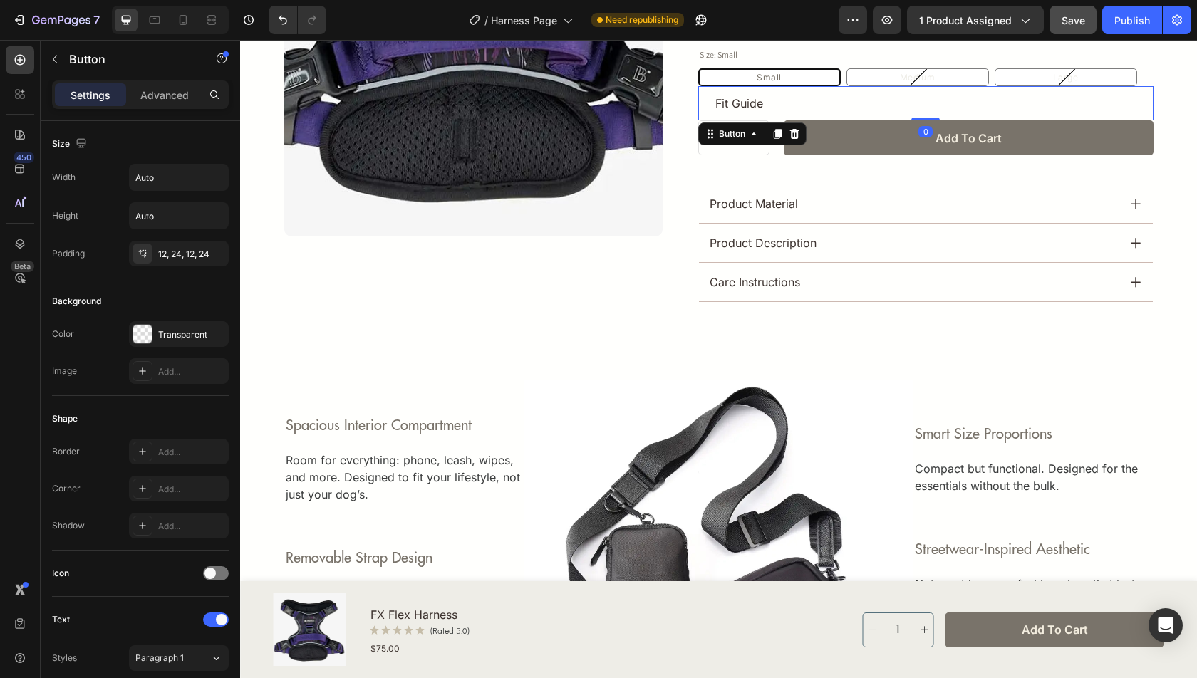
click at [765, 99] on button "Fit Guide" at bounding box center [739, 103] width 82 height 34
click at [832, 93] on div "Fit Guide Button 0" at bounding box center [925, 103] width 455 height 34
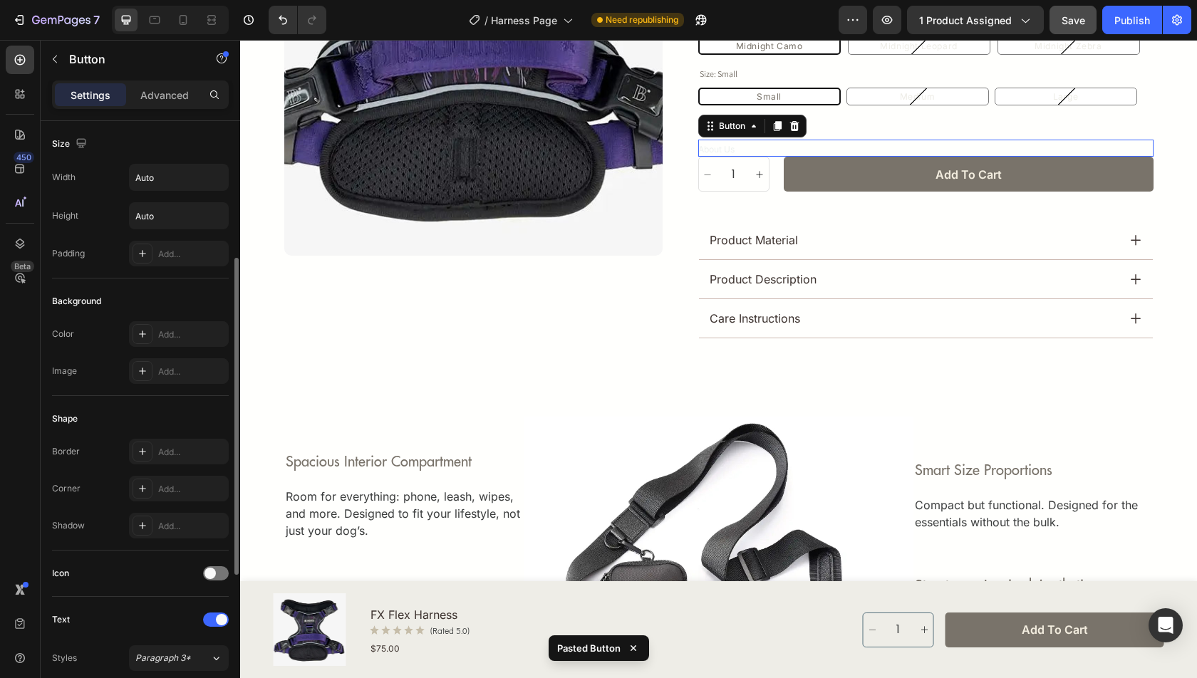
scroll to position [90, 0]
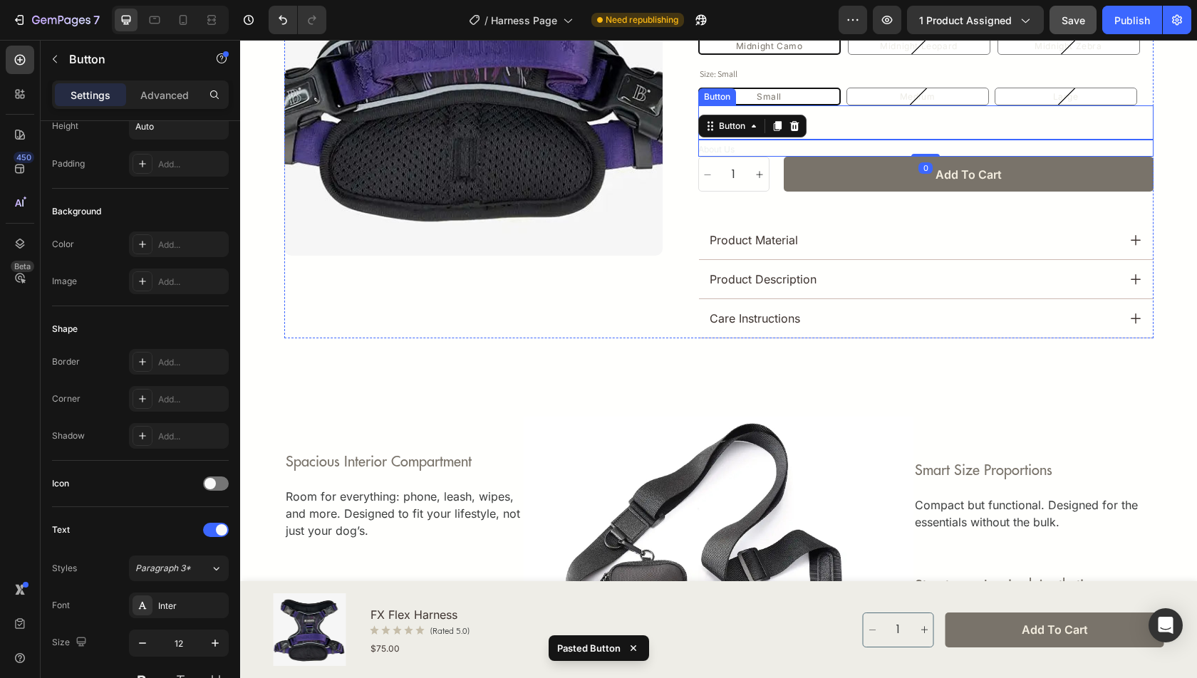
click at [832, 119] on div "Fit Guide Button" at bounding box center [925, 122] width 455 height 34
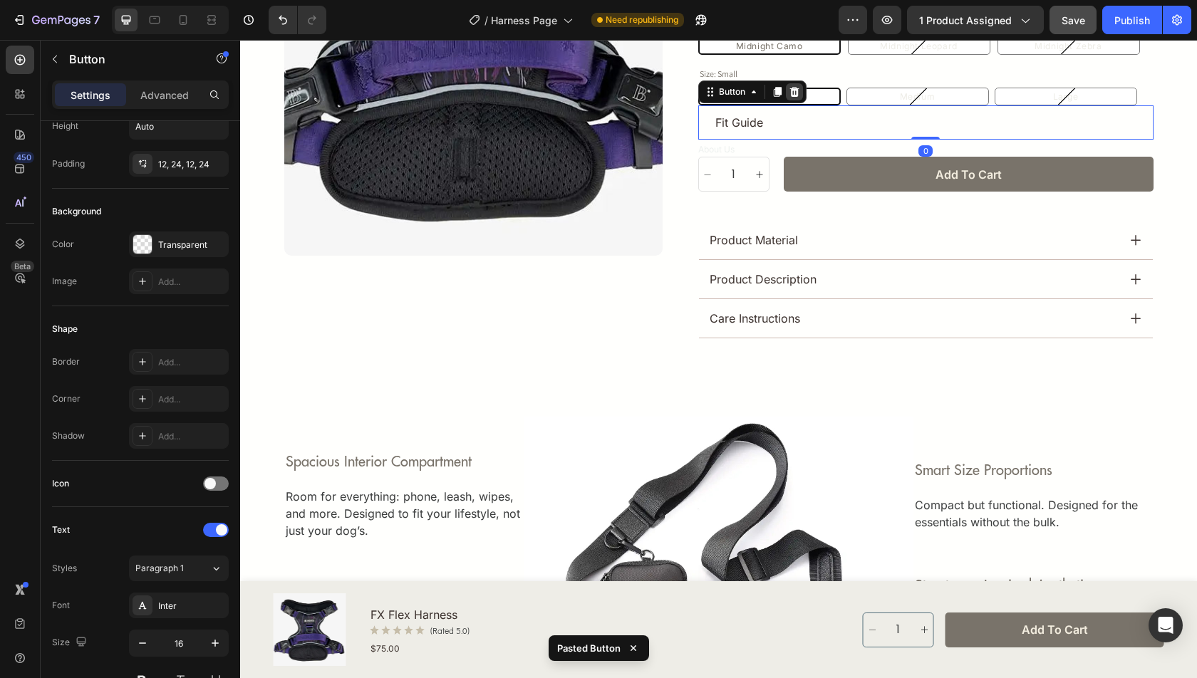
click at [794, 89] on icon at bounding box center [793, 92] width 9 height 10
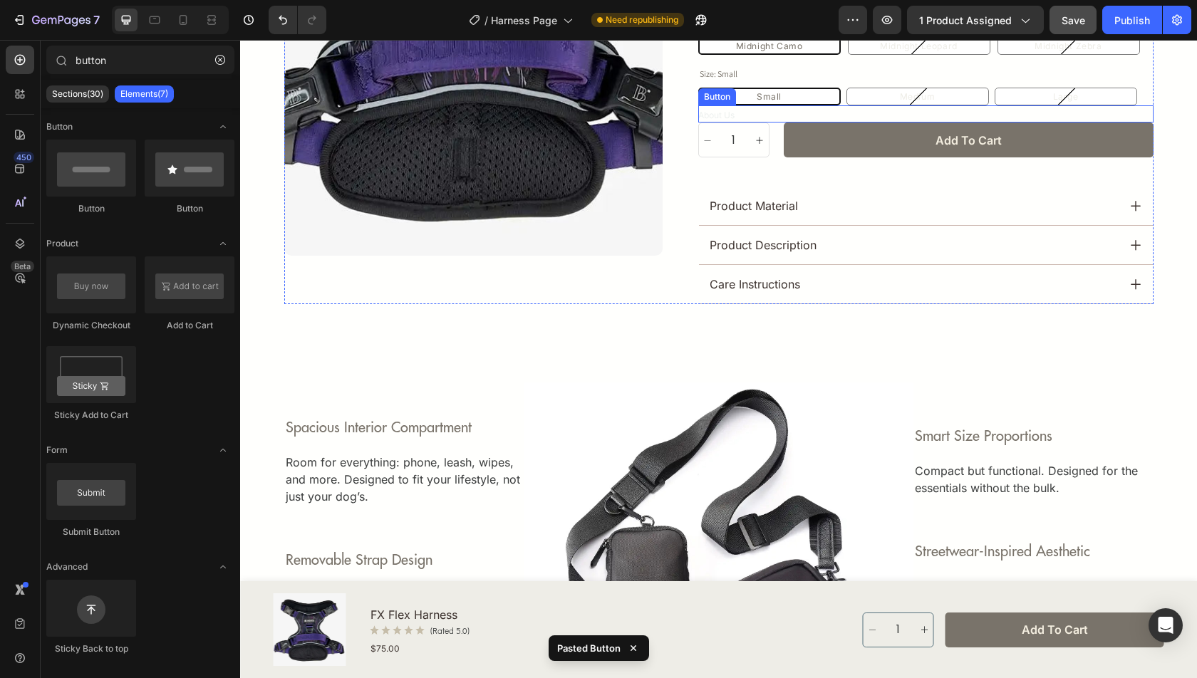
click at [764, 108] on div "About Us Button" at bounding box center [925, 113] width 455 height 17
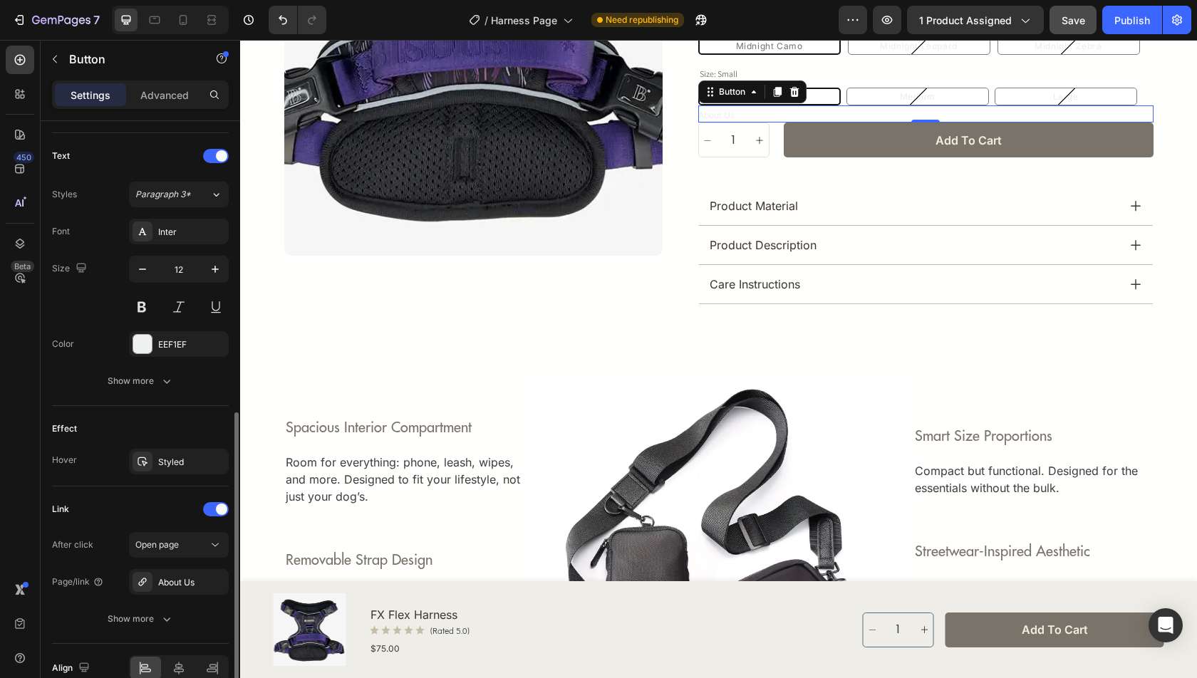
scroll to position [494, 0]
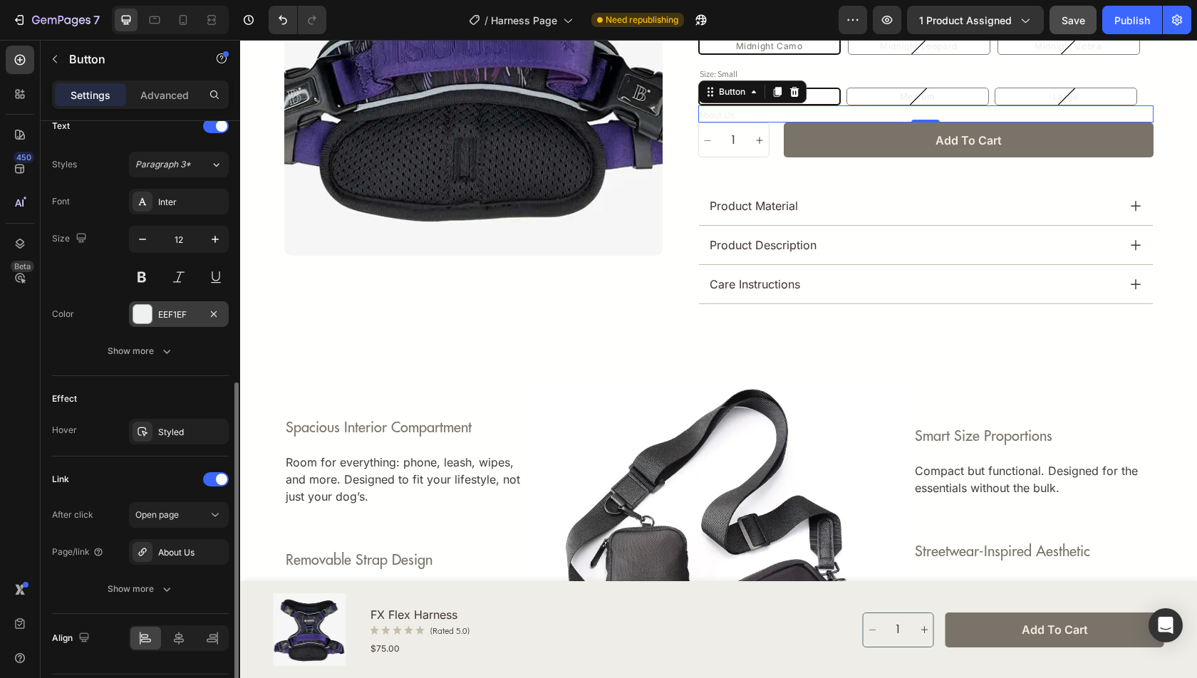
click at [175, 318] on div "EEF1EF" at bounding box center [179, 314] width 100 height 26
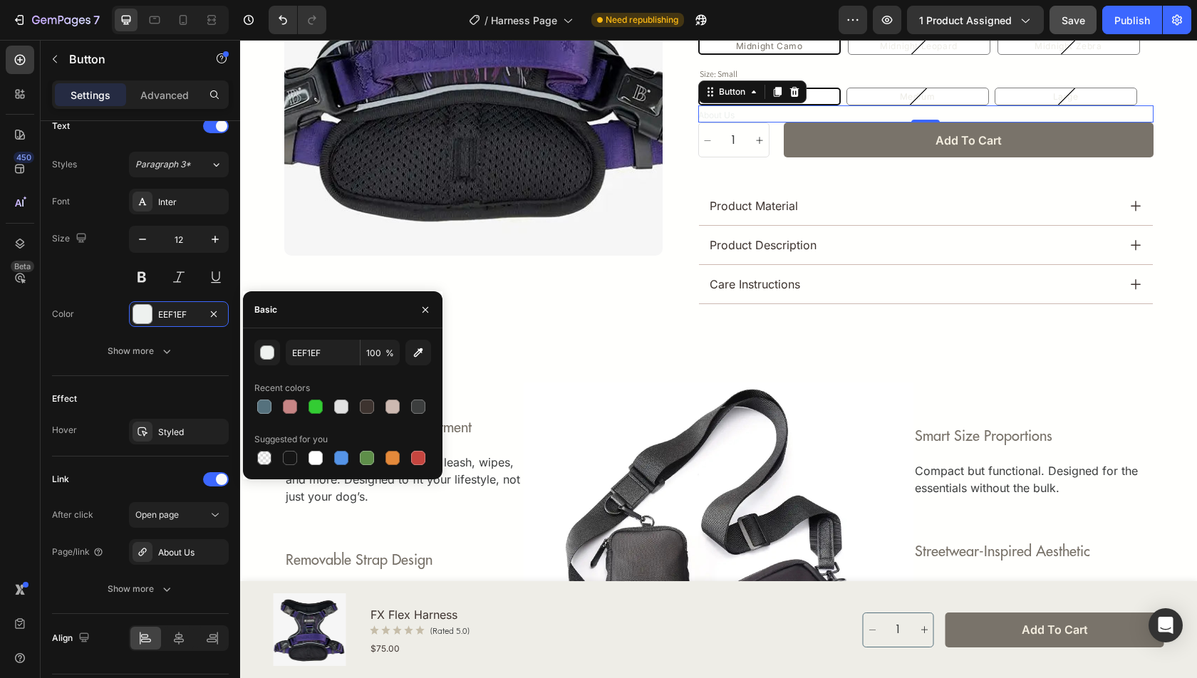
click at [356, 412] on div at bounding box center [342, 407] width 177 height 20
click at [371, 413] on div at bounding box center [367, 407] width 14 height 14
type input "3D332F"
click at [711, 120] on div "About Us Button 0" at bounding box center [925, 113] width 455 height 17
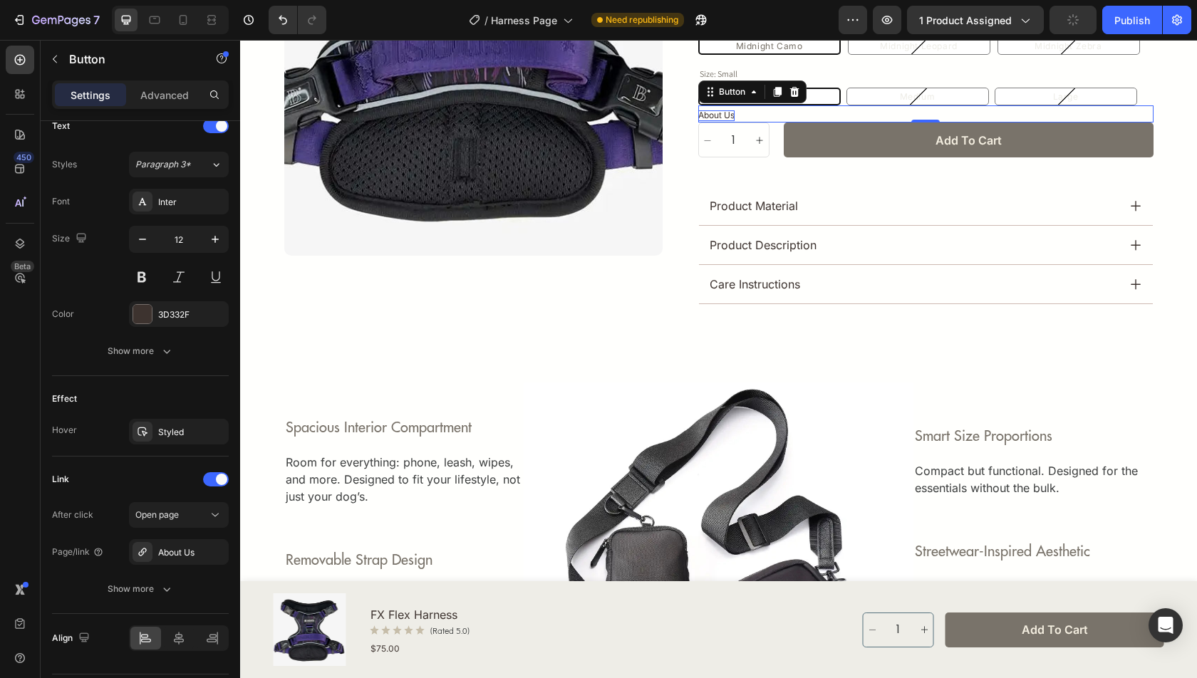
click at [711, 118] on p "About Us" at bounding box center [716, 115] width 36 height 10
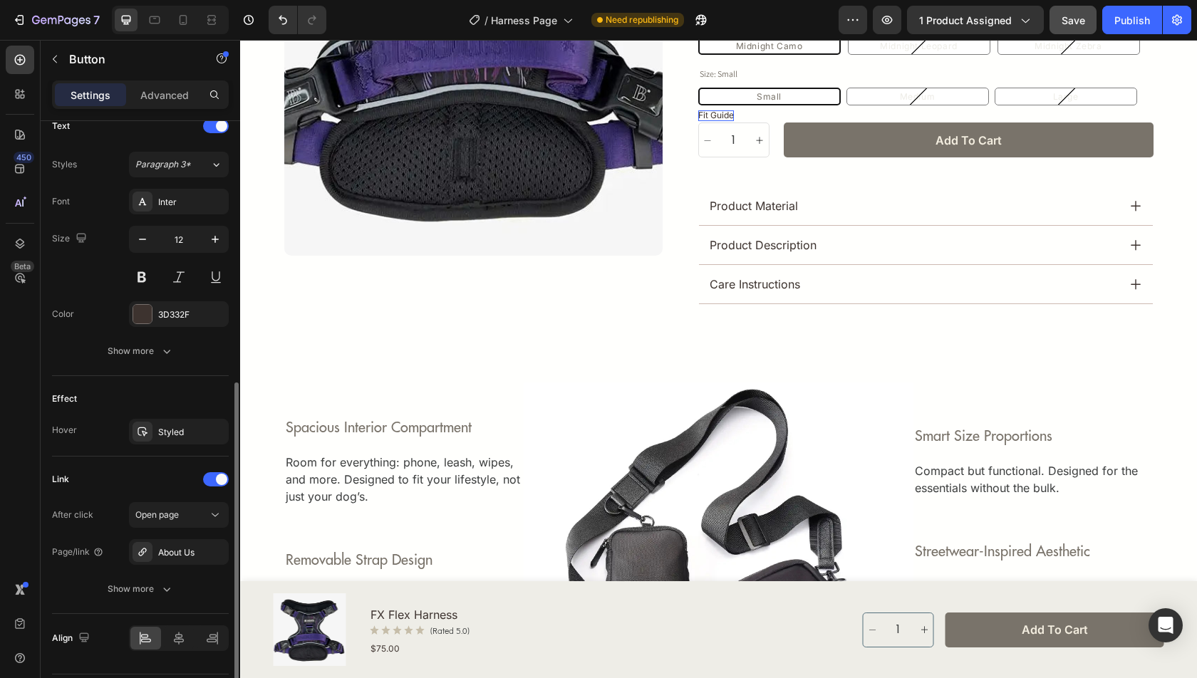
click at [188, 376] on div "Effect Hover Styled" at bounding box center [140, 416] width 177 height 81
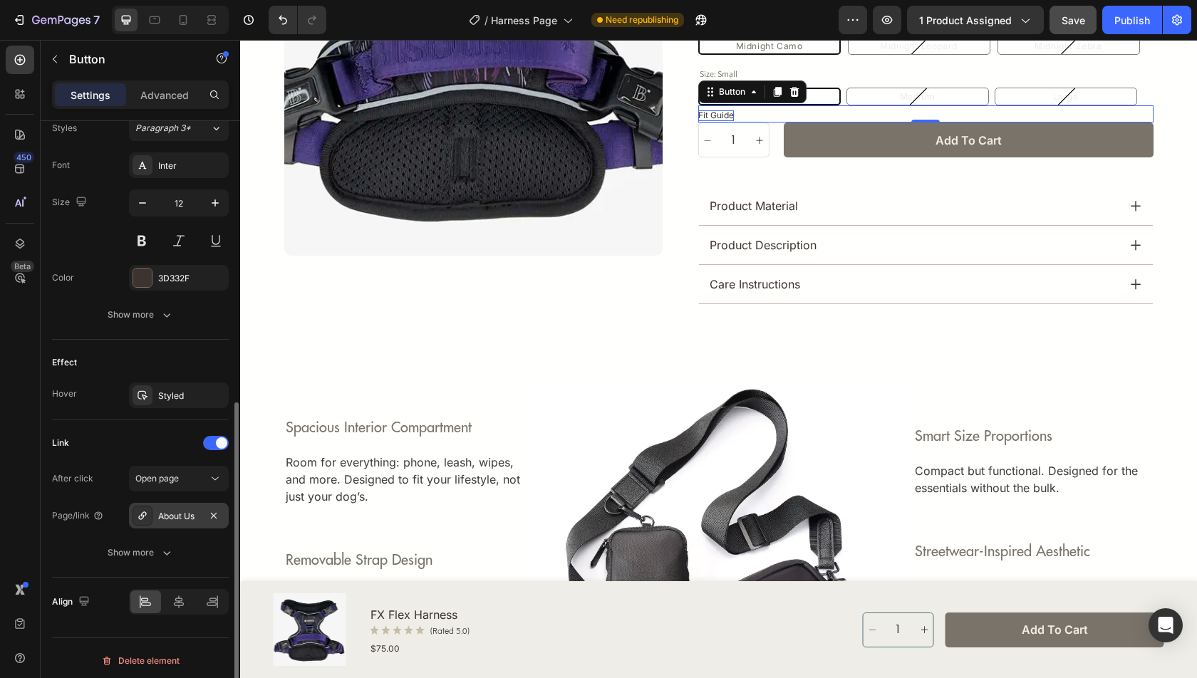
click at [187, 510] on div "About Us" at bounding box center [178, 516] width 41 height 13
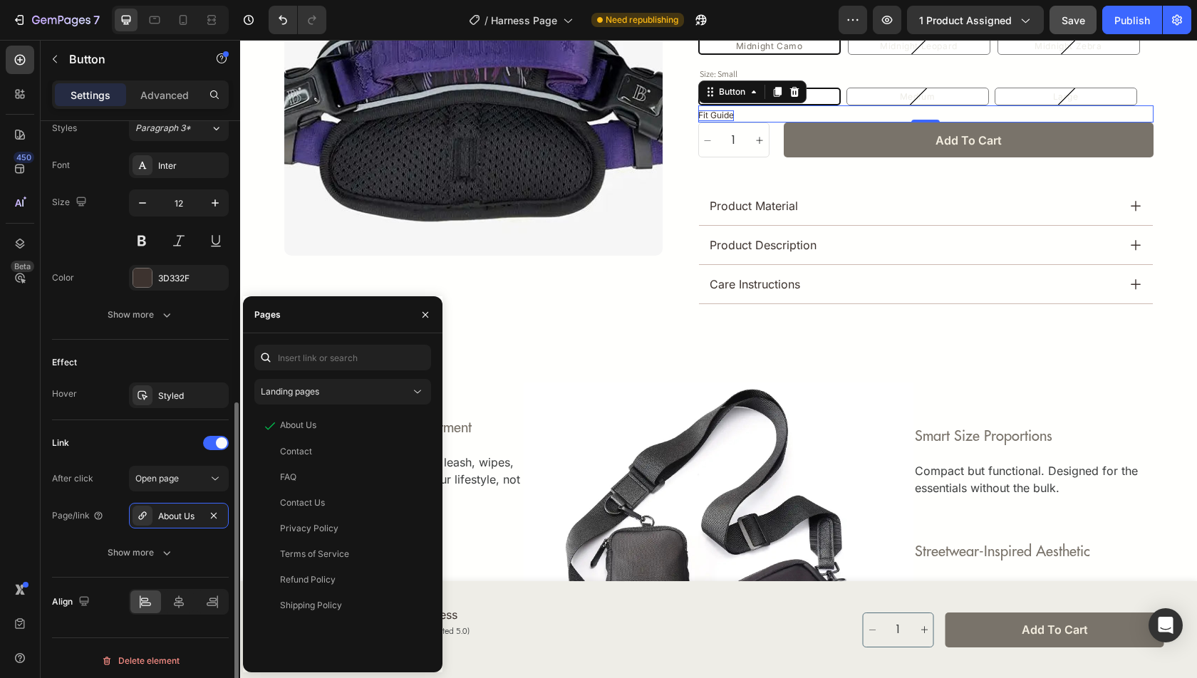
click at [187, 491] on div "After click Open page Page/link About Us Show more" at bounding box center [140, 516] width 177 height 100
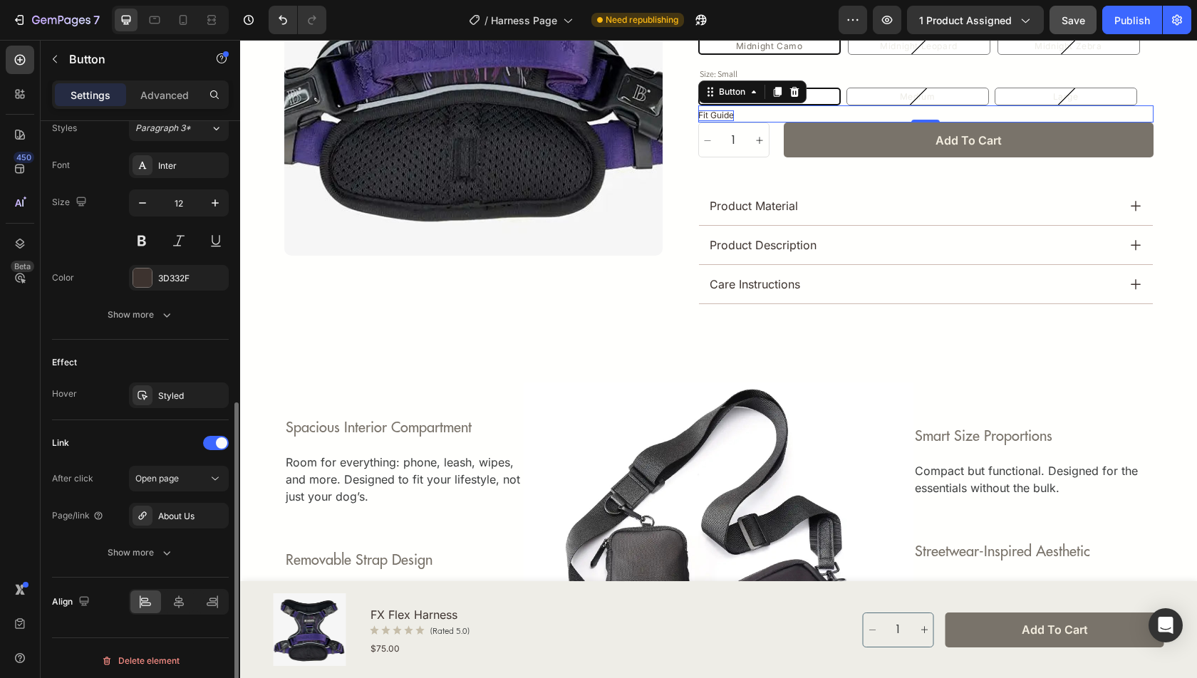
click at [173, 444] on div "Link" at bounding box center [140, 443] width 177 height 23
click at [175, 482] on button "Open page" at bounding box center [179, 479] width 100 height 26
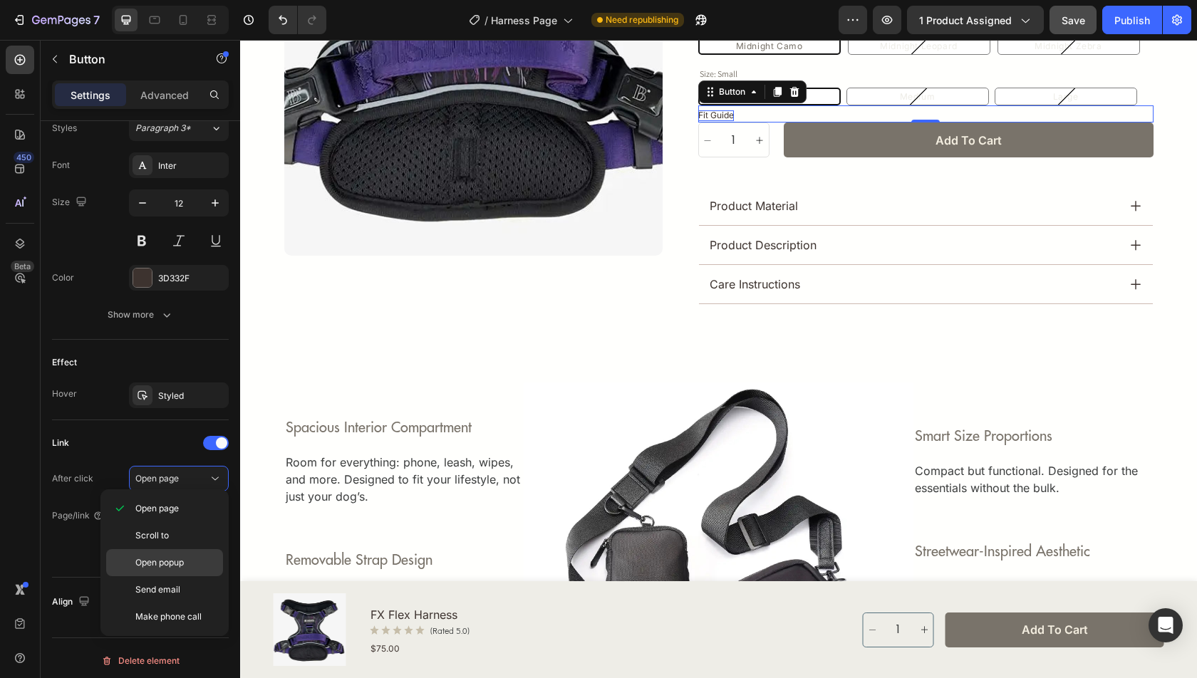
click at [177, 576] on div "Open popup" at bounding box center [164, 589] width 117 height 27
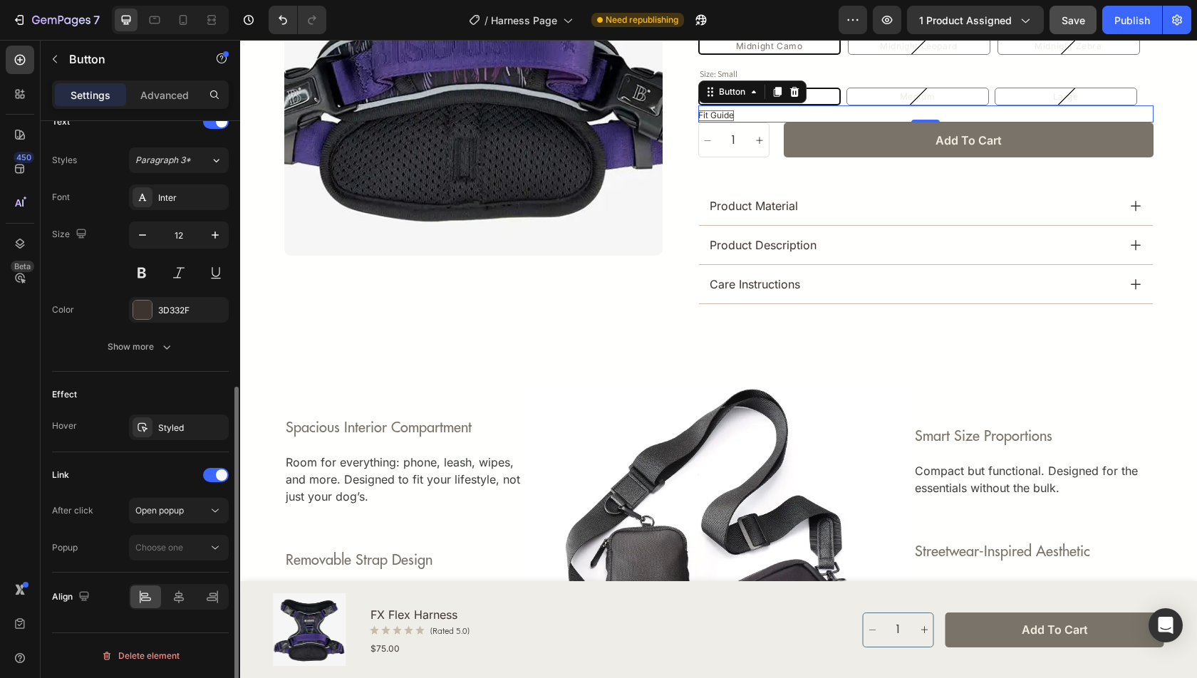
scroll to position [493, 0]
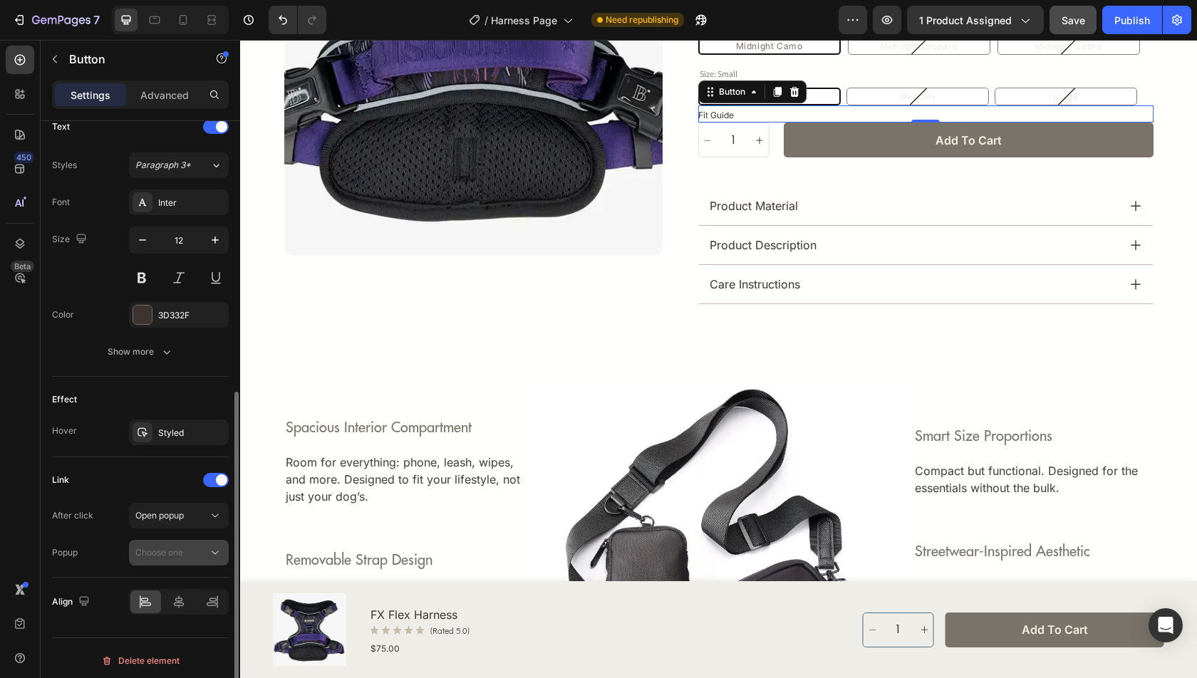
click at [195, 548] on div "Choose one" at bounding box center [171, 553] width 73 height 13
click at [154, 482] on div "Link" at bounding box center [140, 480] width 177 height 23
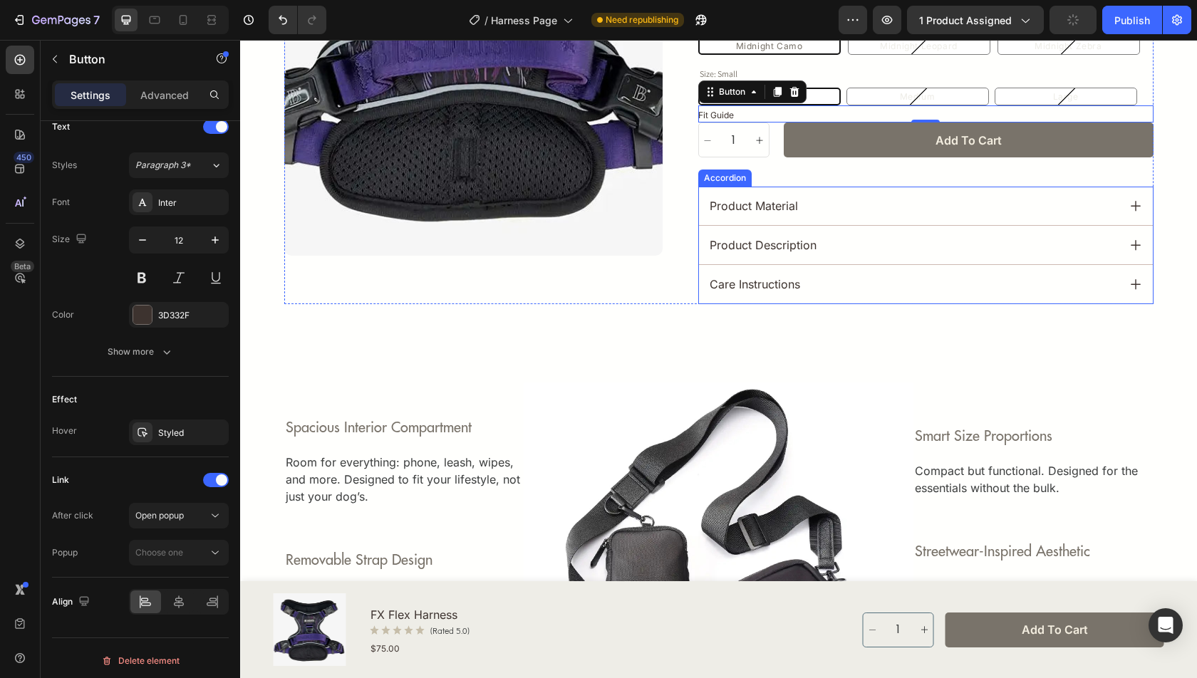
click at [777, 217] on div "product material" at bounding box center [926, 206] width 454 height 38
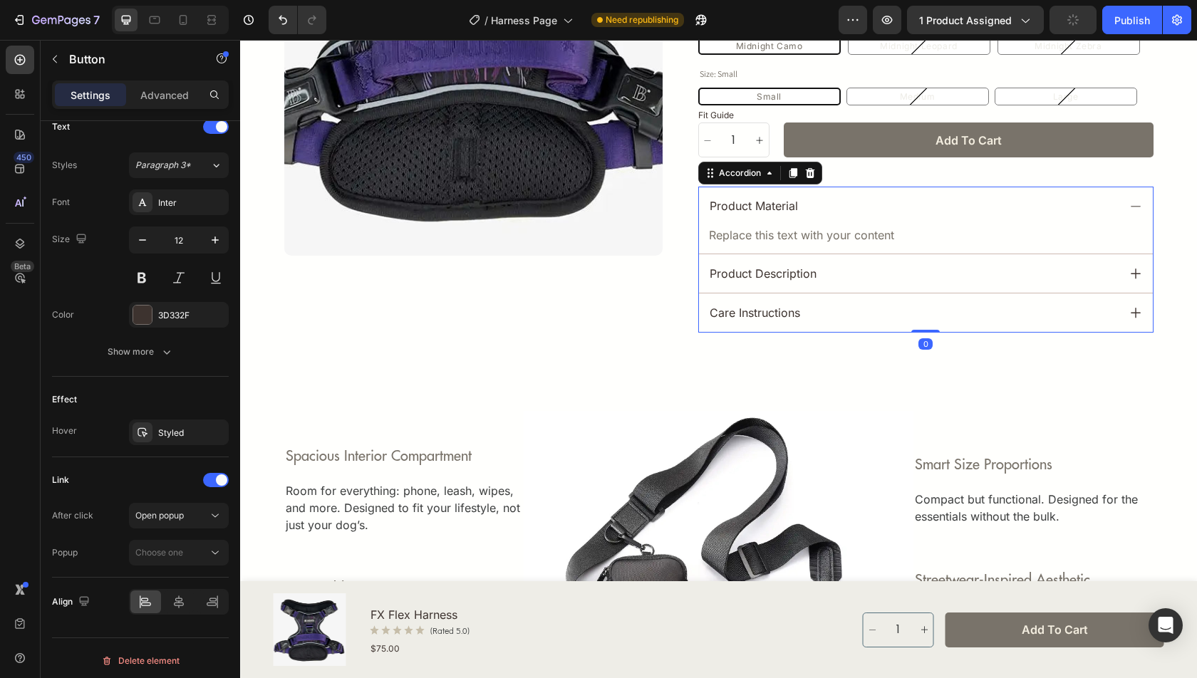
scroll to position [0, 0]
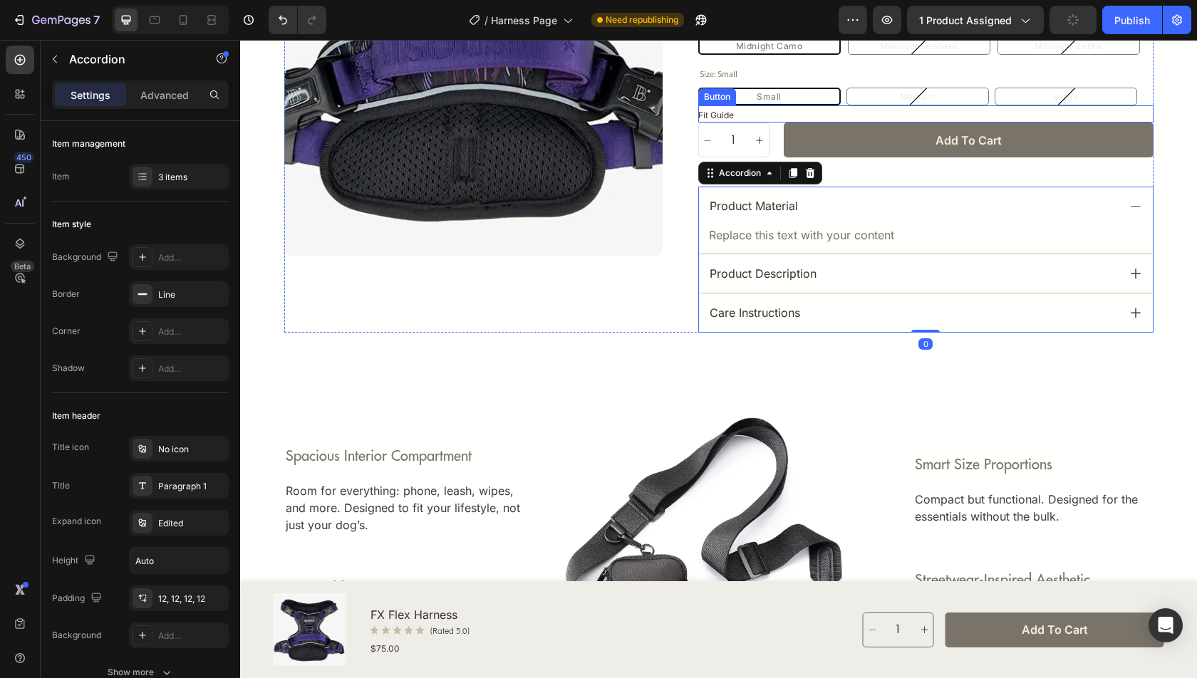
click at [753, 115] on div "Fit Guide Button" at bounding box center [925, 113] width 455 height 17
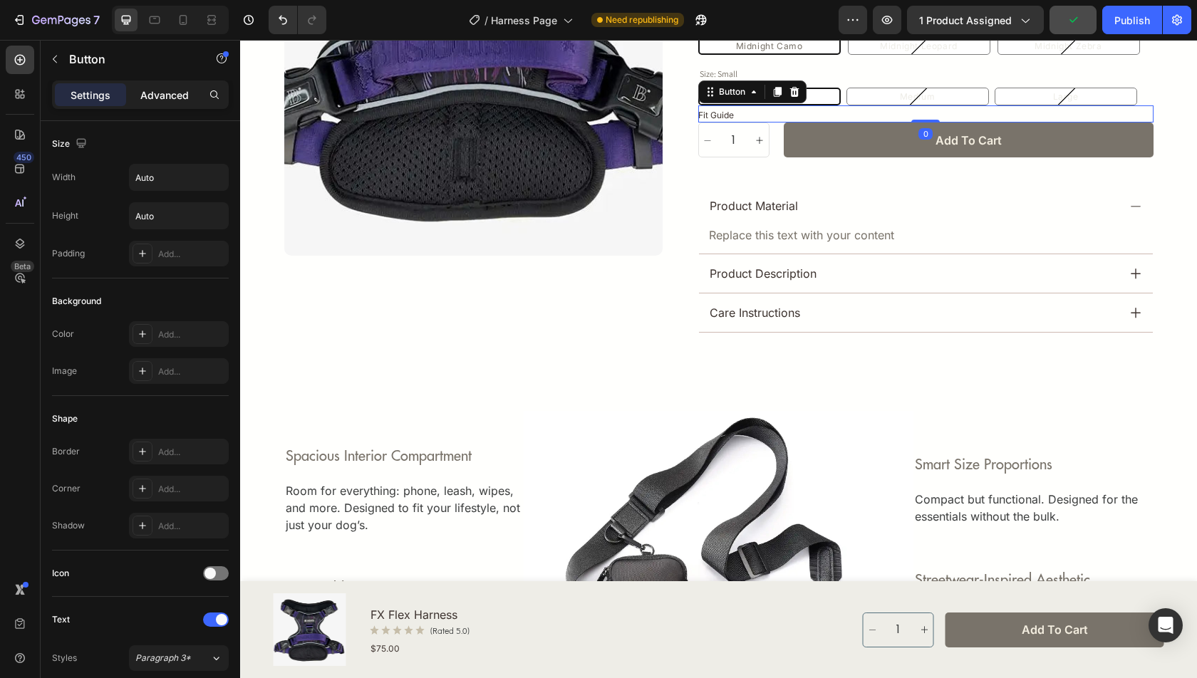
click at [150, 95] on p "Advanced" at bounding box center [164, 95] width 48 height 15
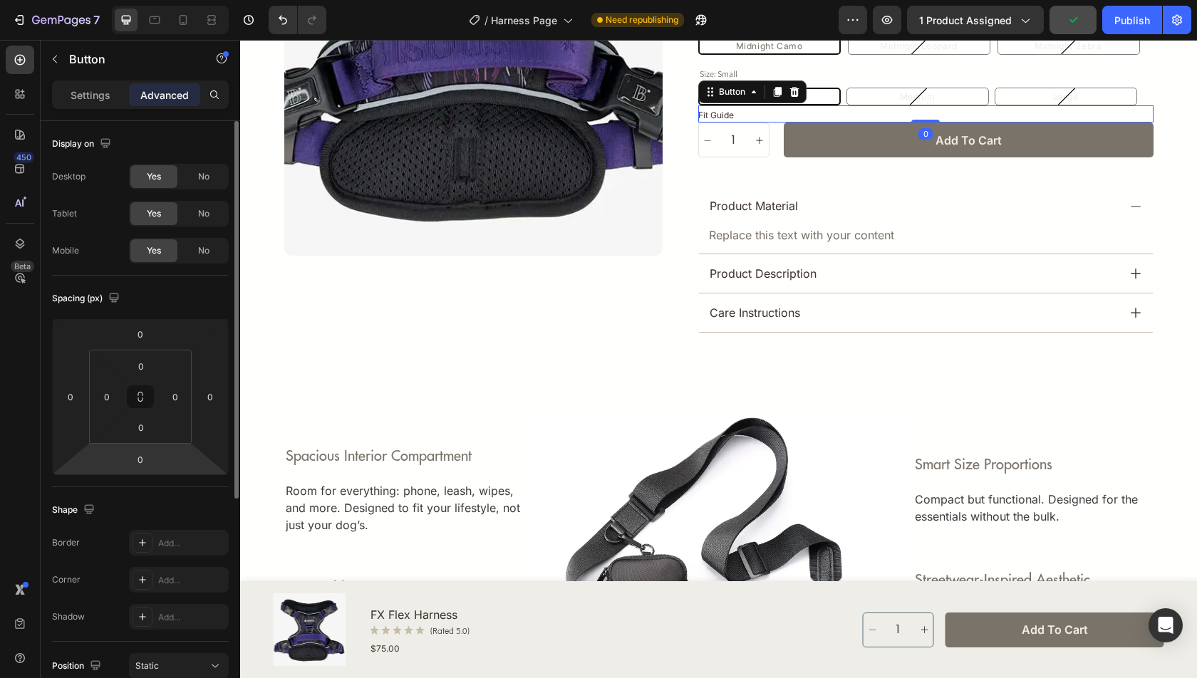
click at [0, 0] on div "Spacing (px) 0 0 0 0 0 0 0 0" at bounding box center [0, 0] width 0 height 0
click at [133, 468] on input "0" at bounding box center [140, 459] width 29 height 21
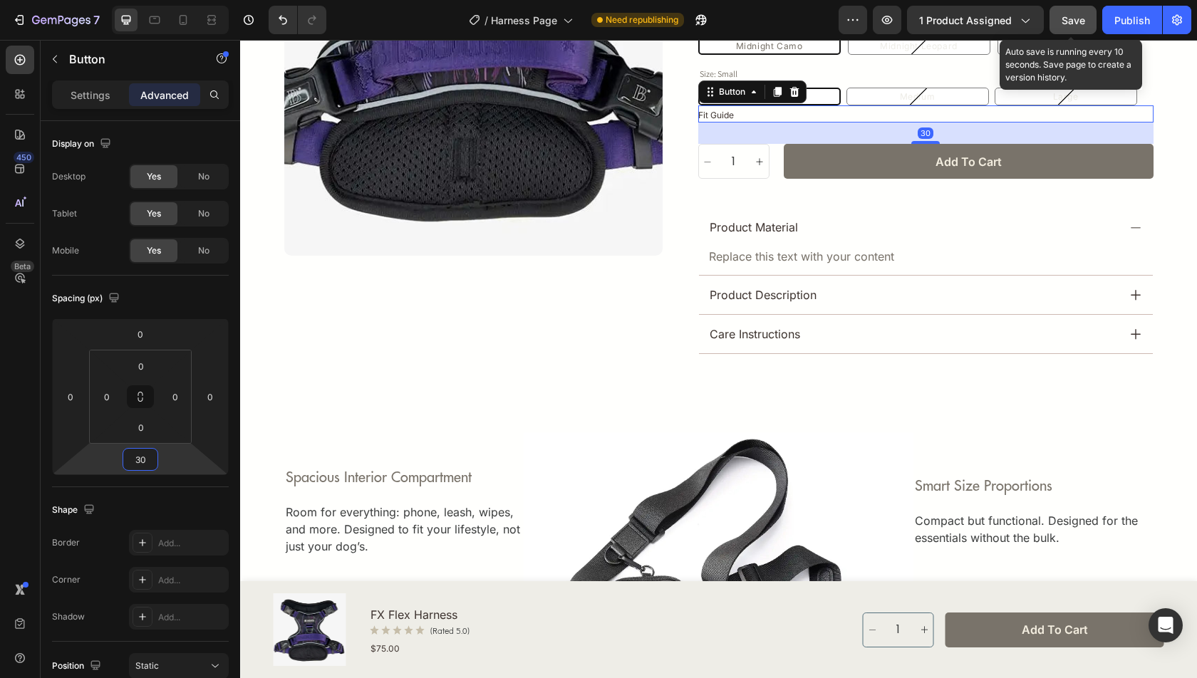
type input "30"
click at [1067, 17] on span "Save" at bounding box center [1074, 20] width 24 height 12
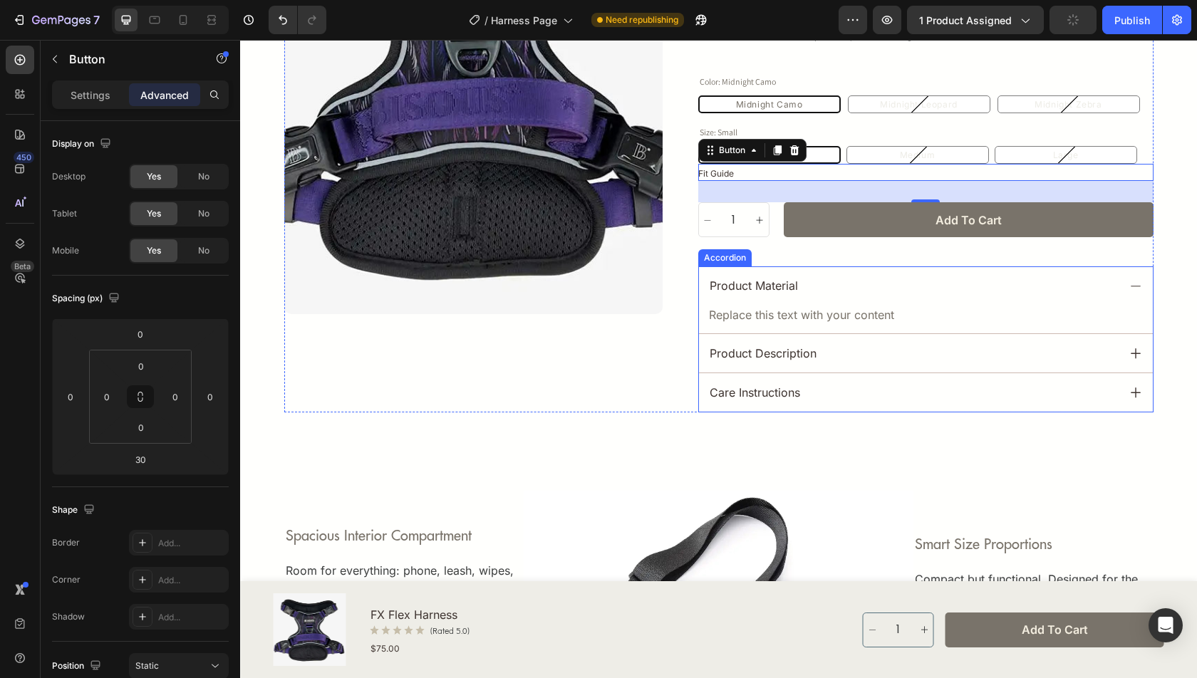
scroll to position [279, 0]
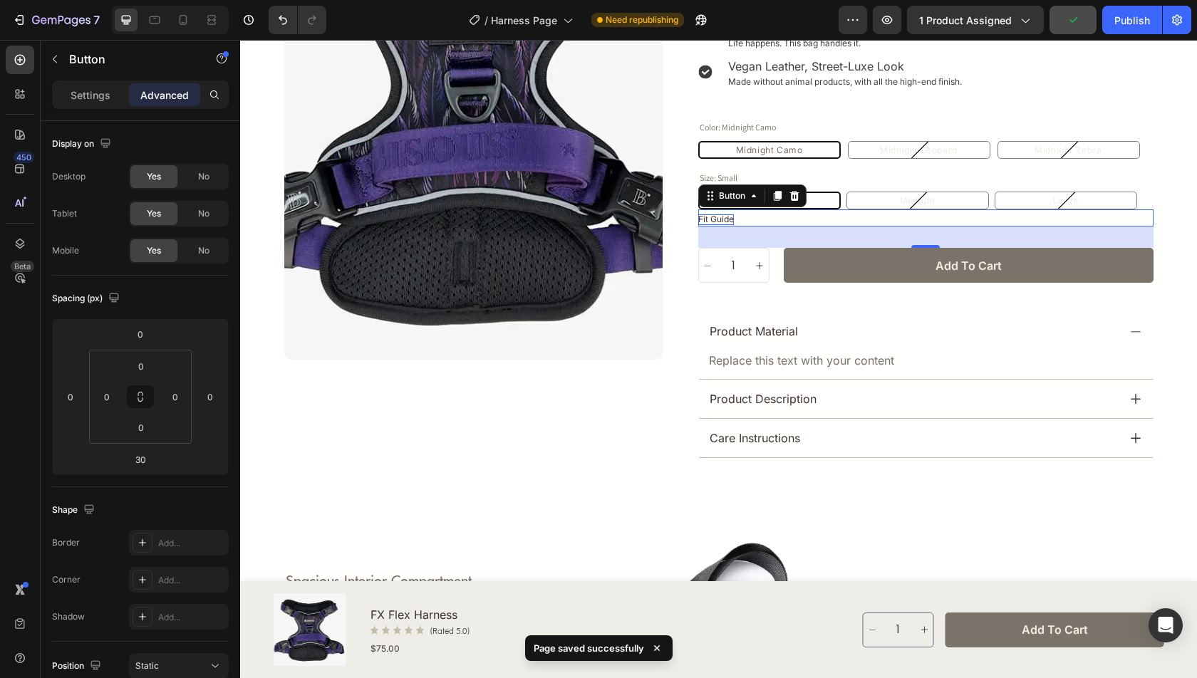
click at [720, 214] on p "Fit Guide" at bounding box center [716, 219] width 36 height 10
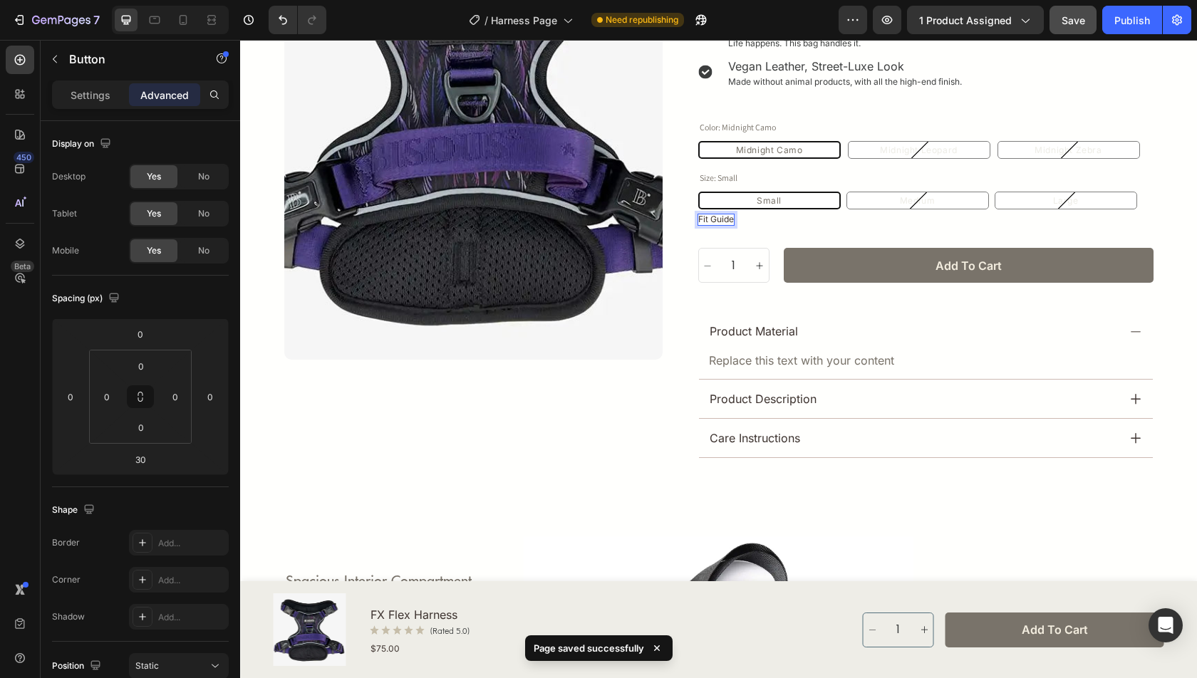
click at [769, 226] on div "Fit Guide Button 30" at bounding box center [925, 217] width 455 height 17
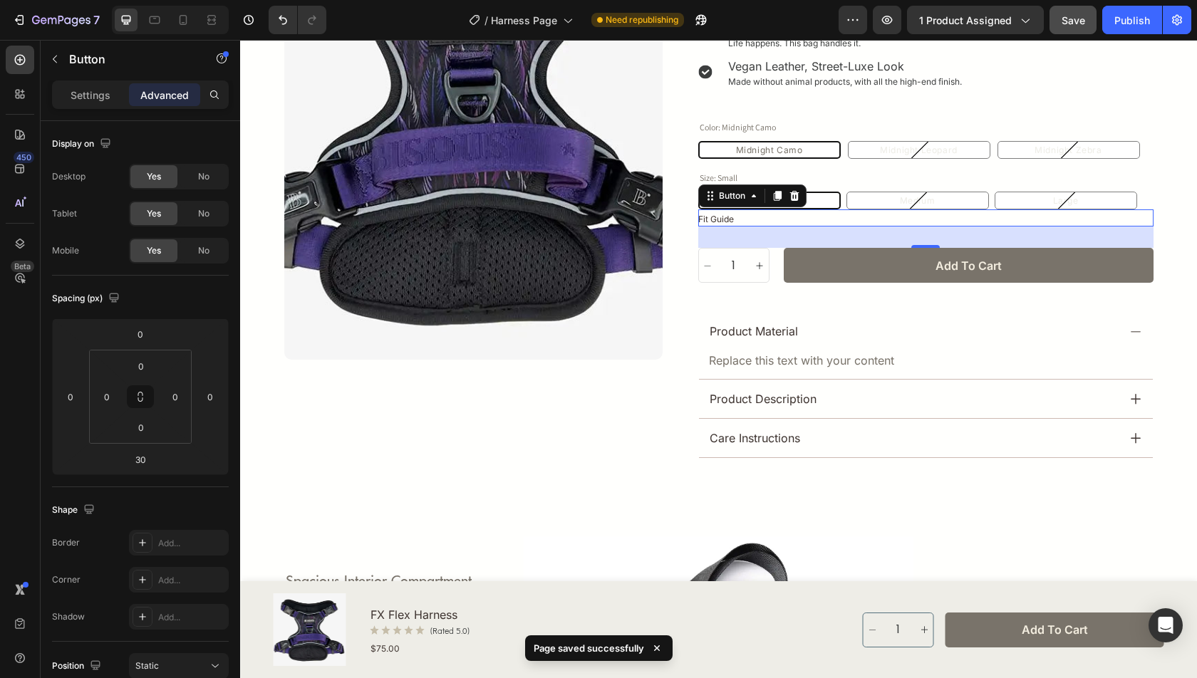
click at [743, 219] on div "Fit Guide Button 30" at bounding box center [925, 217] width 455 height 17
click at [93, 104] on div "Settings" at bounding box center [90, 94] width 71 height 23
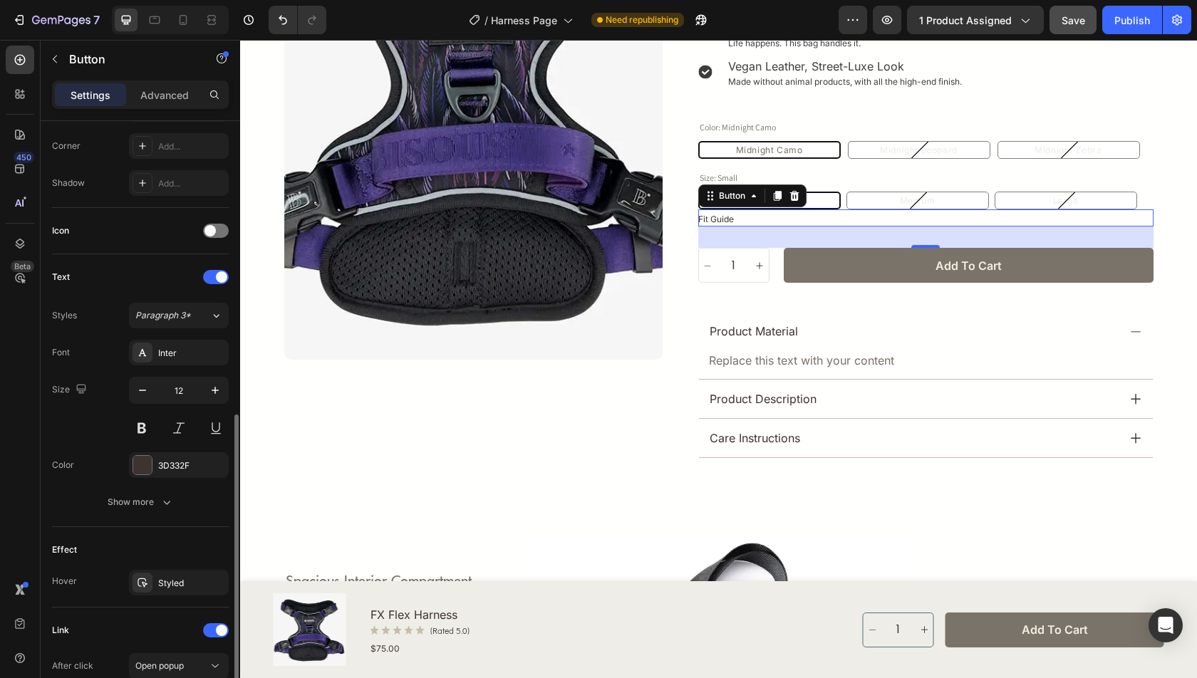
scroll to position [411, 0]
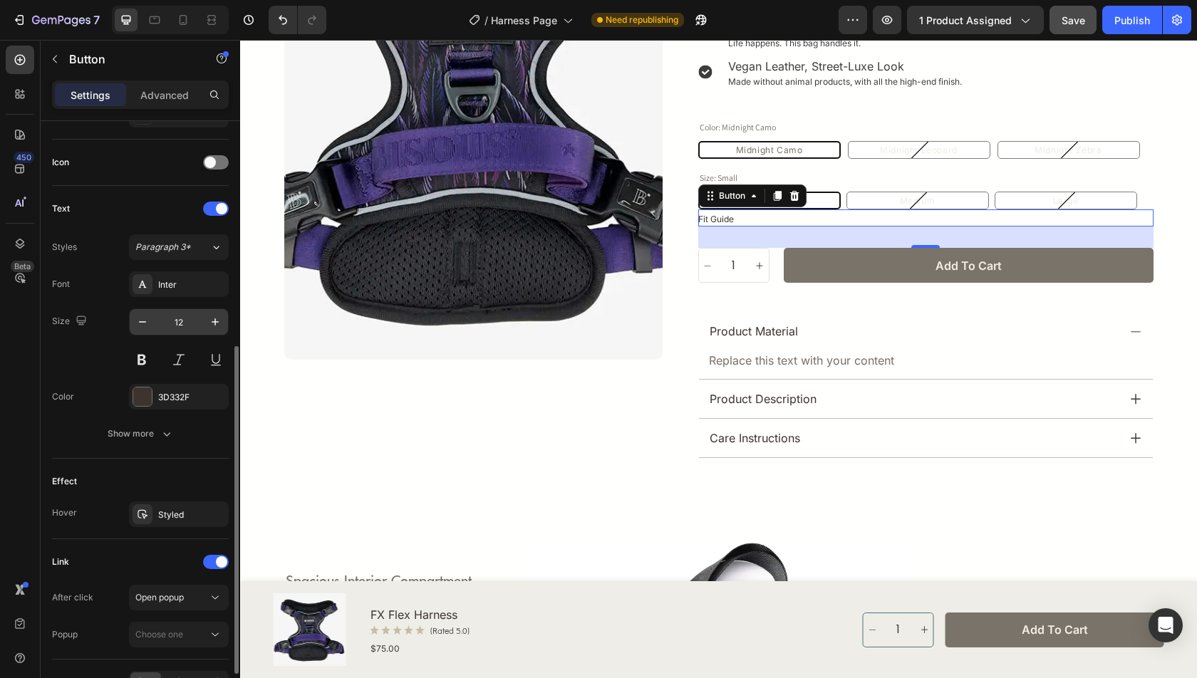
click at [194, 315] on input "12" at bounding box center [178, 322] width 47 height 26
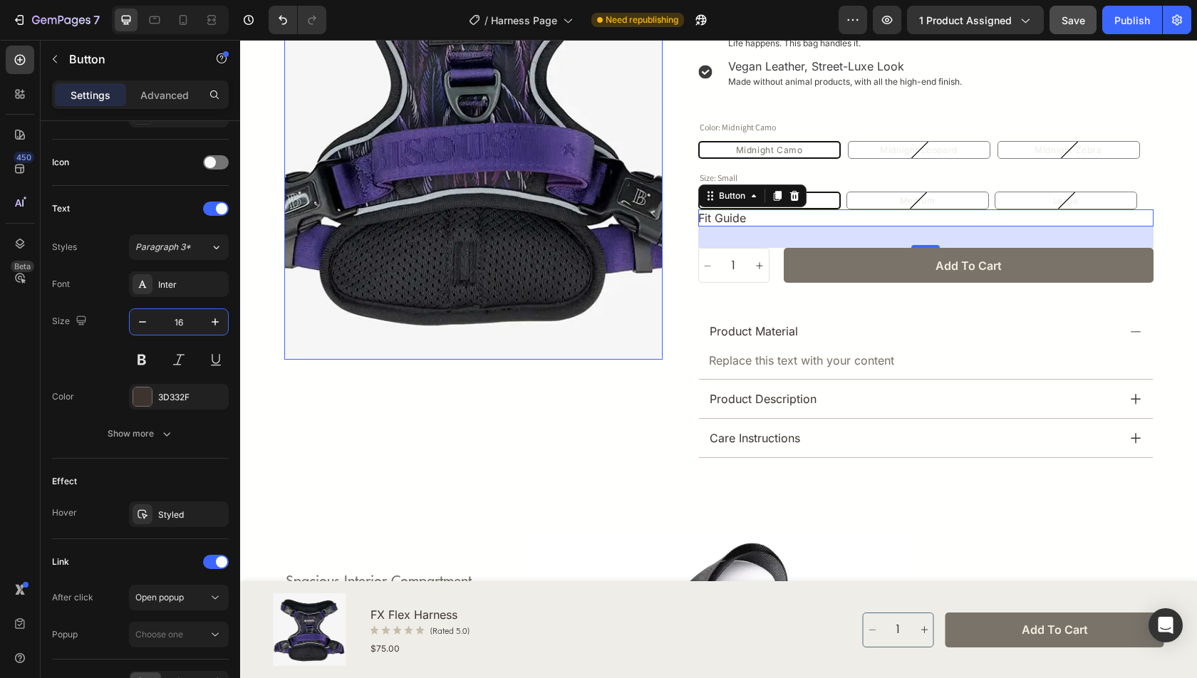
type input "1"
type input "14"
click at [648, 423] on div "Product Images Row" at bounding box center [473, 144] width 378 height 628
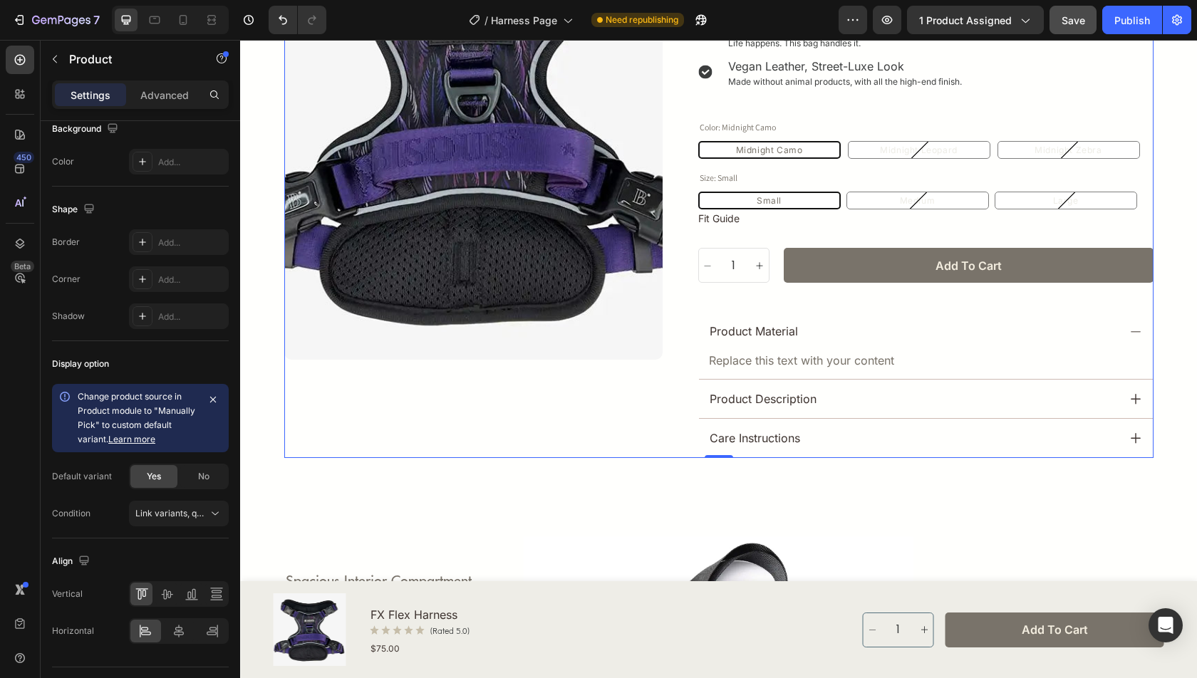
scroll to position [0, 0]
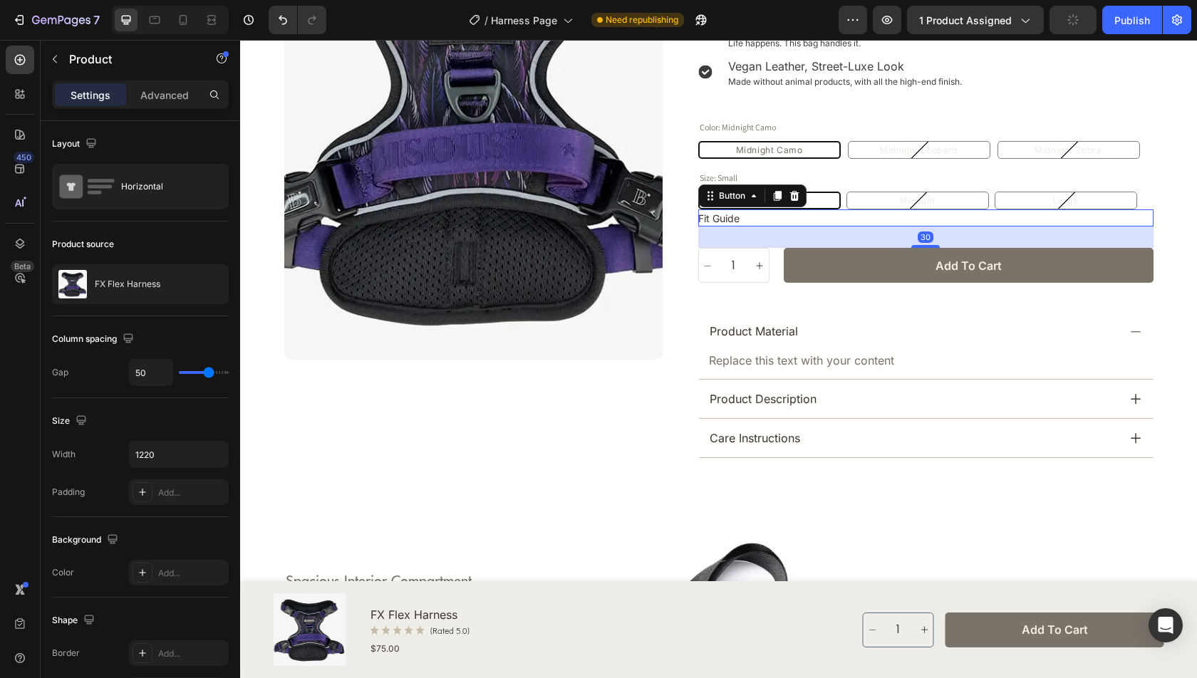
click at [745, 222] on div "Fit Guide Button 30" at bounding box center [925, 217] width 455 height 17
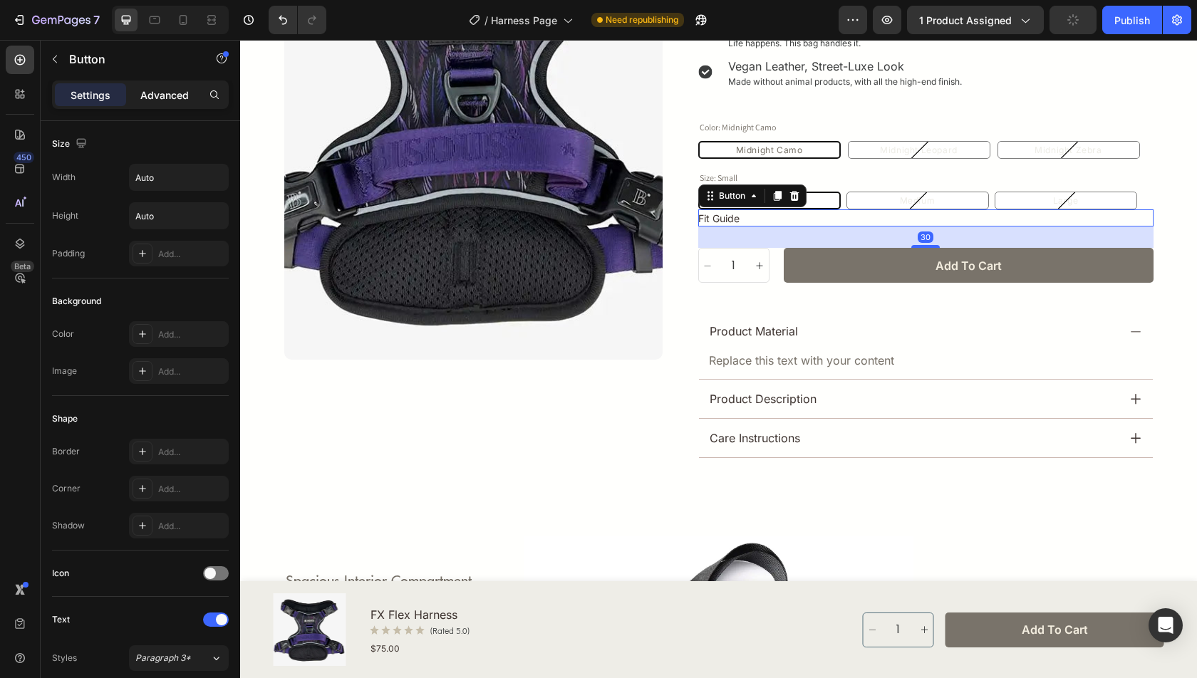
click at [164, 85] on div "Advanced" at bounding box center [164, 94] width 71 height 23
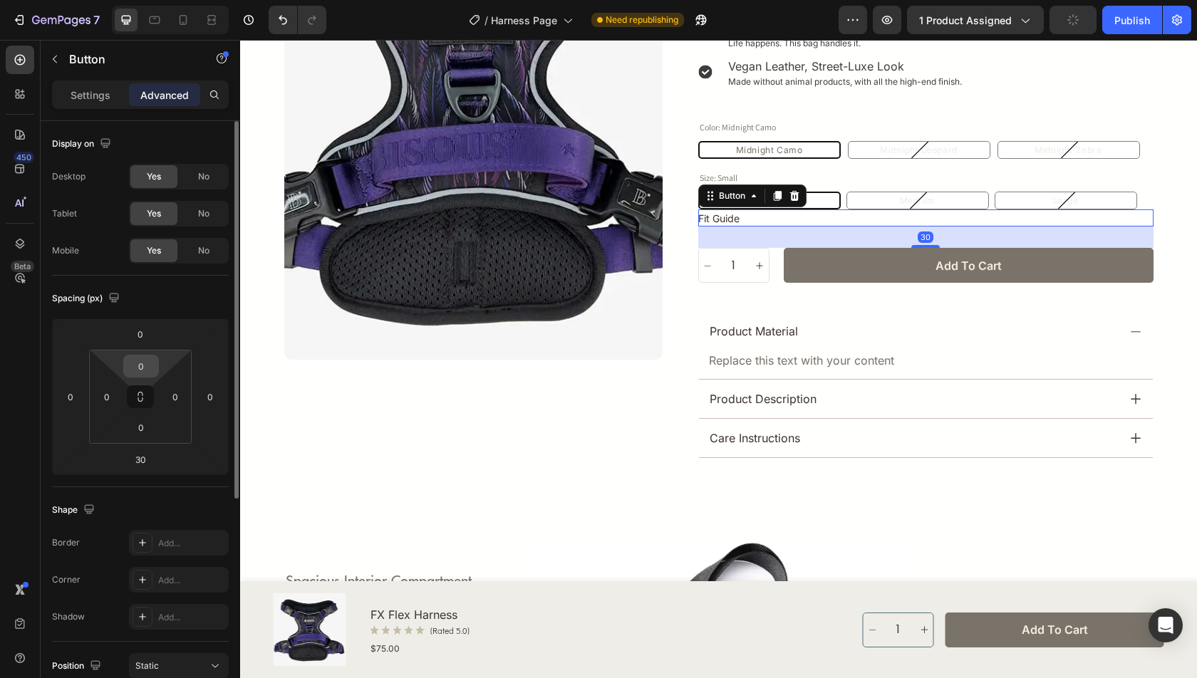
click at [140, 361] on input "0" at bounding box center [141, 366] width 29 height 21
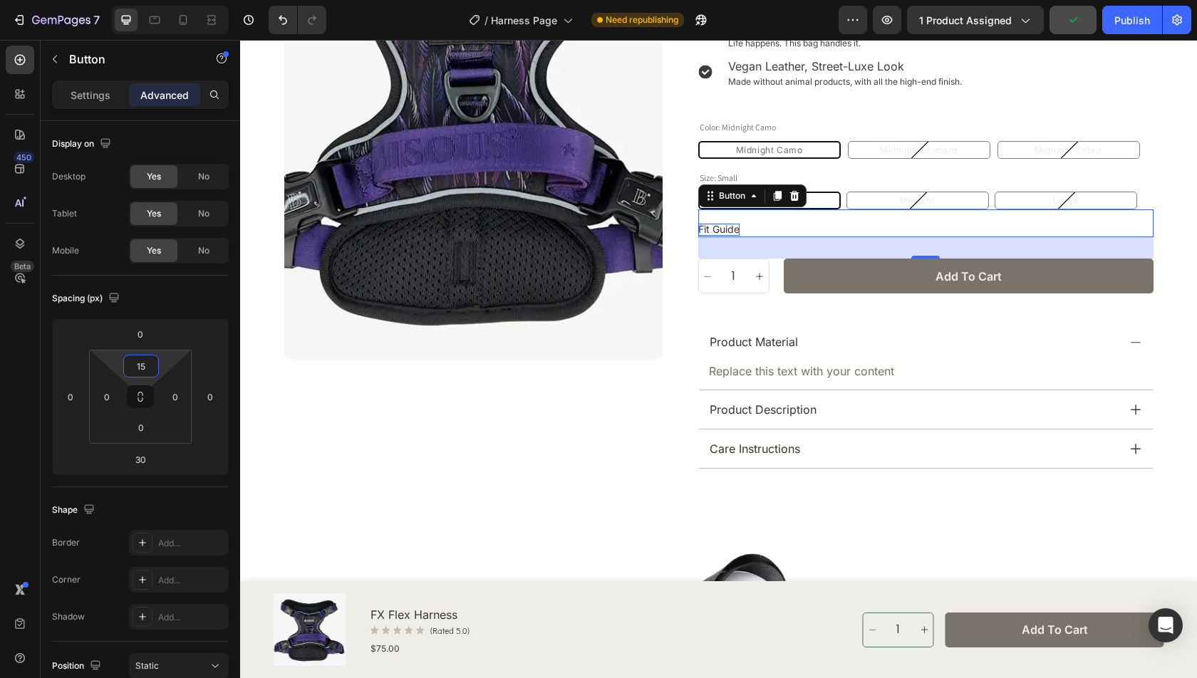
type input "15"
click at [794, 226] on div "Fit Guide Button 30" at bounding box center [925, 223] width 455 height 28
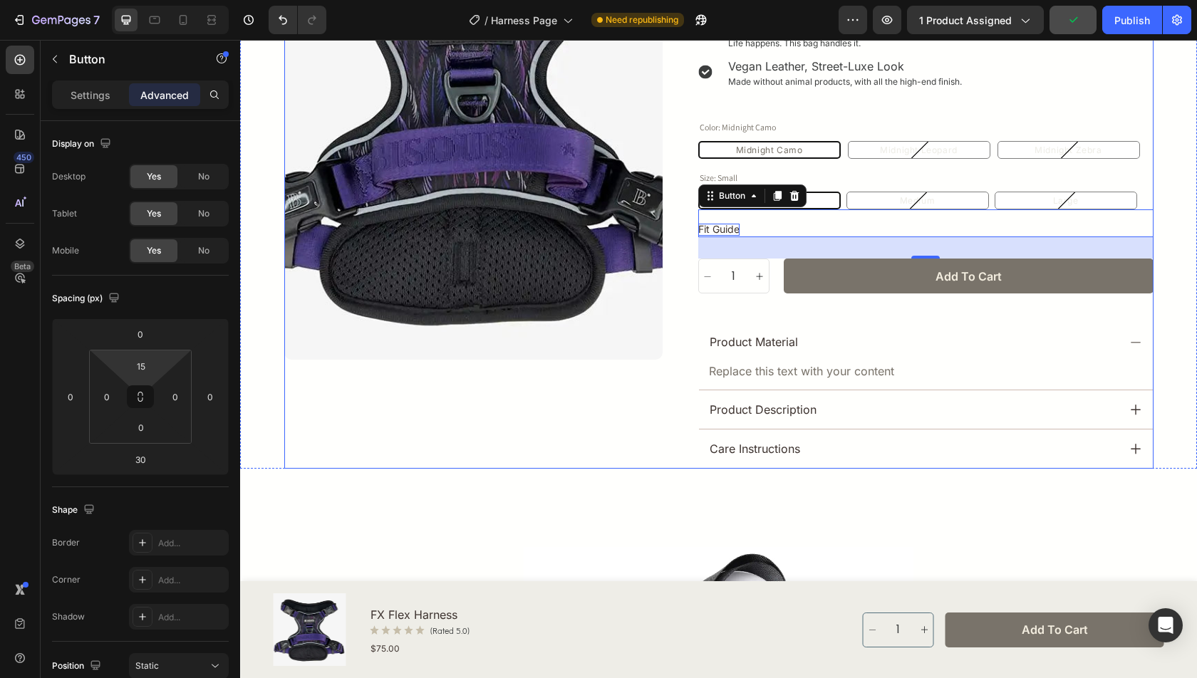
click at [536, 428] on div "Product Images Row" at bounding box center [473, 149] width 378 height 639
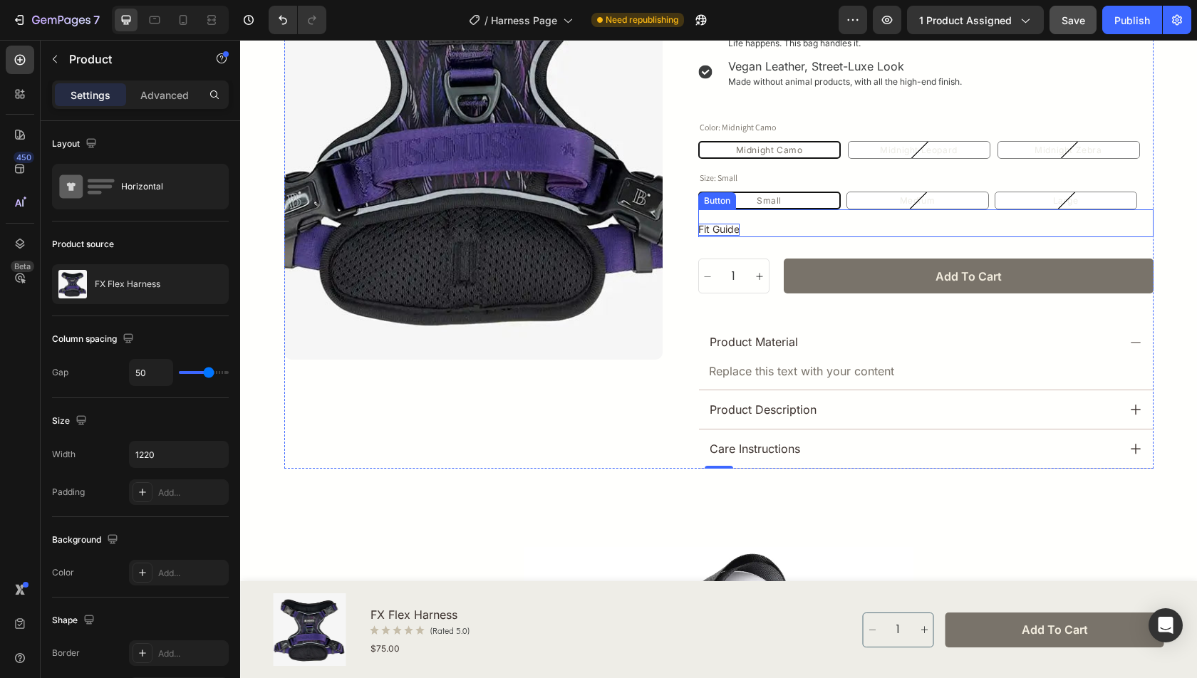
click at [738, 232] on p "Fit Guide" at bounding box center [718, 230] width 41 height 12
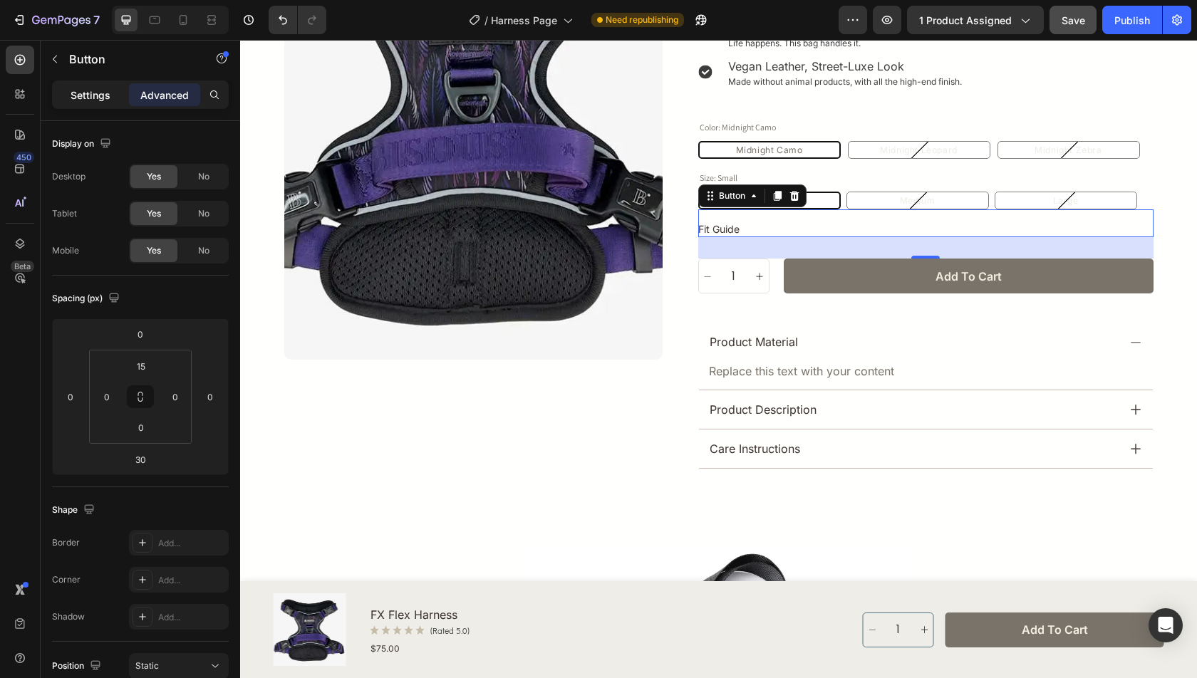
click at [81, 101] on p "Settings" at bounding box center [91, 95] width 40 height 15
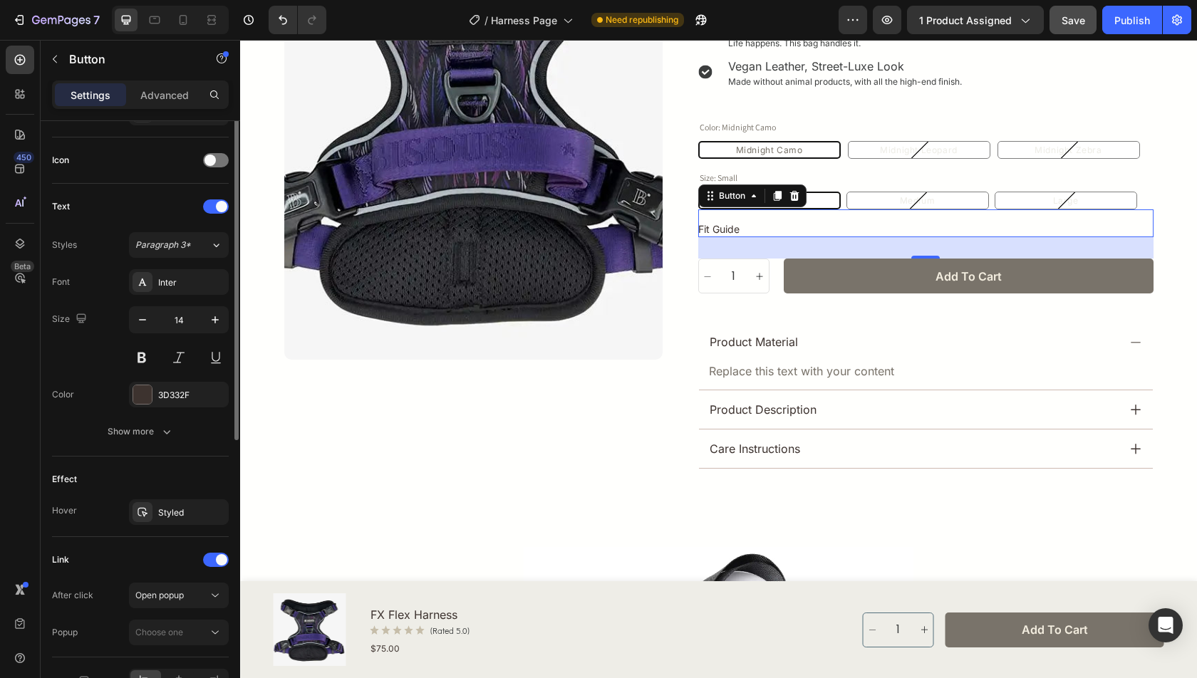
scroll to position [455, 0]
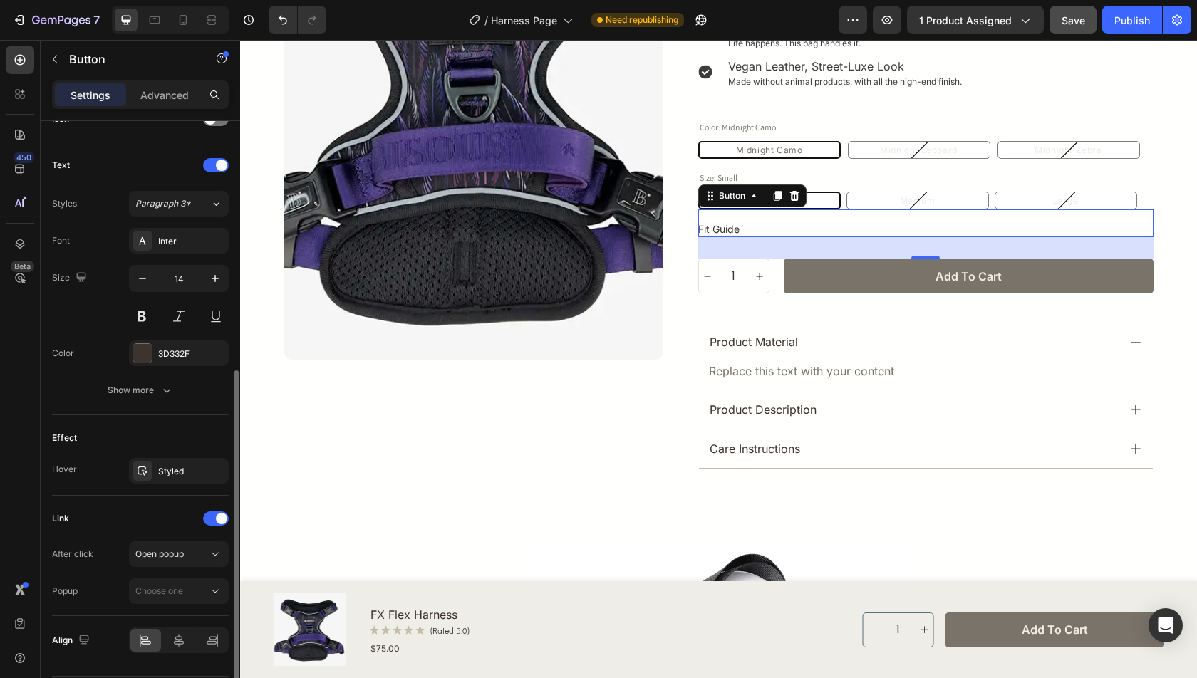
click at [190, 427] on div "Effect" at bounding box center [140, 438] width 177 height 23
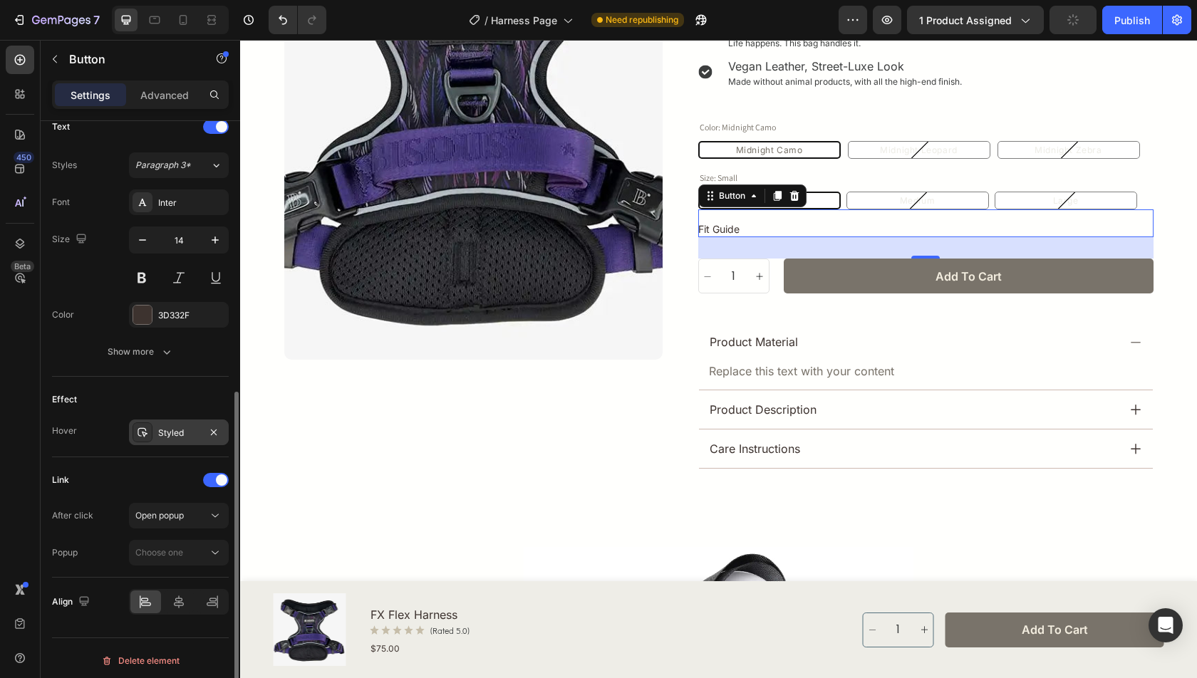
click at [182, 431] on div "Styled" at bounding box center [178, 433] width 41 height 13
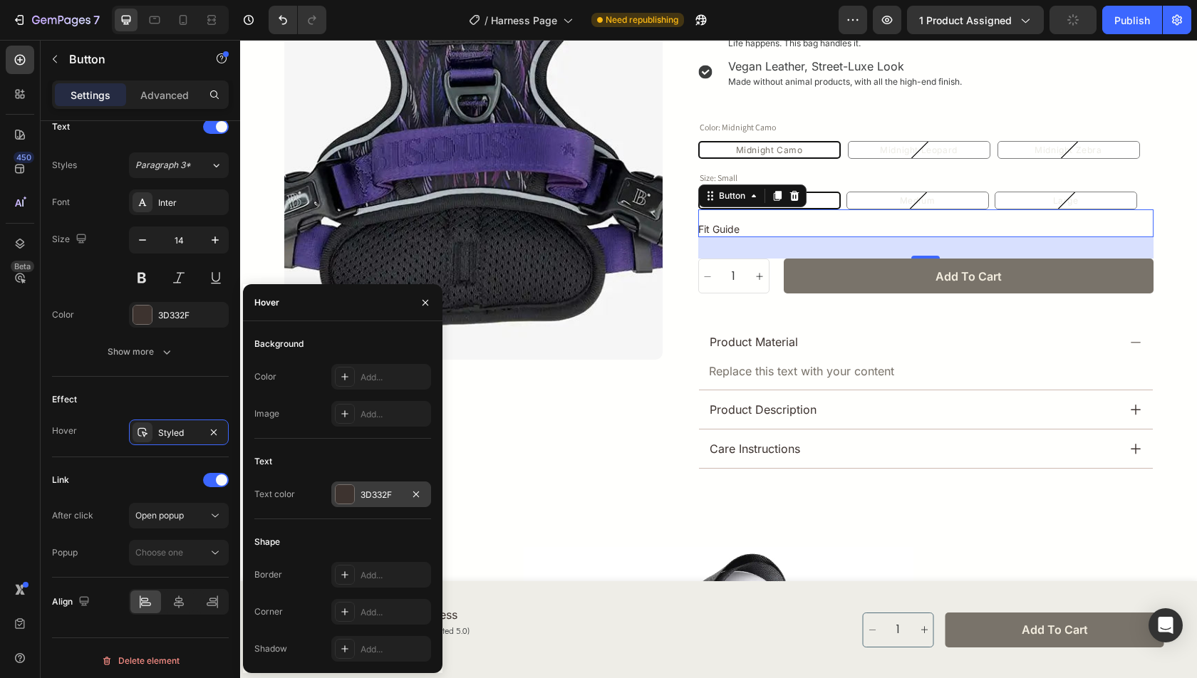
click at [382, 492] on div "3D332F" at bounding box center [381, 495] width 41 height 13
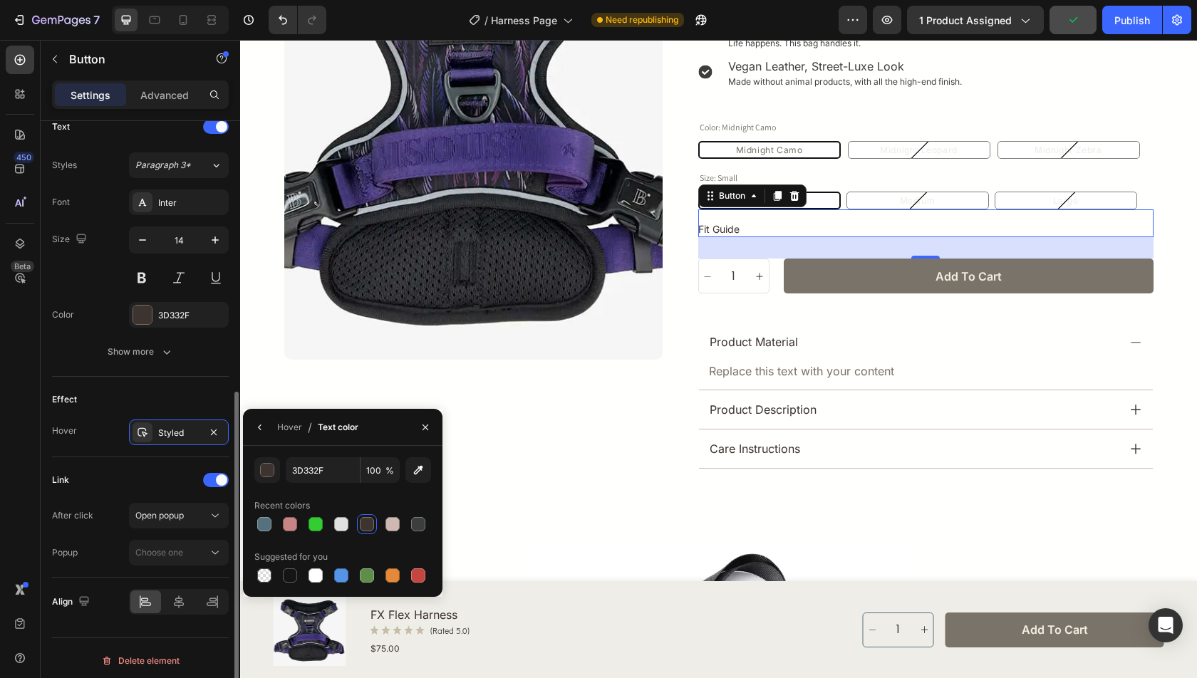
click at [182, 388] on div "Effect" at bounding box center [140, 399] width 177 height 23
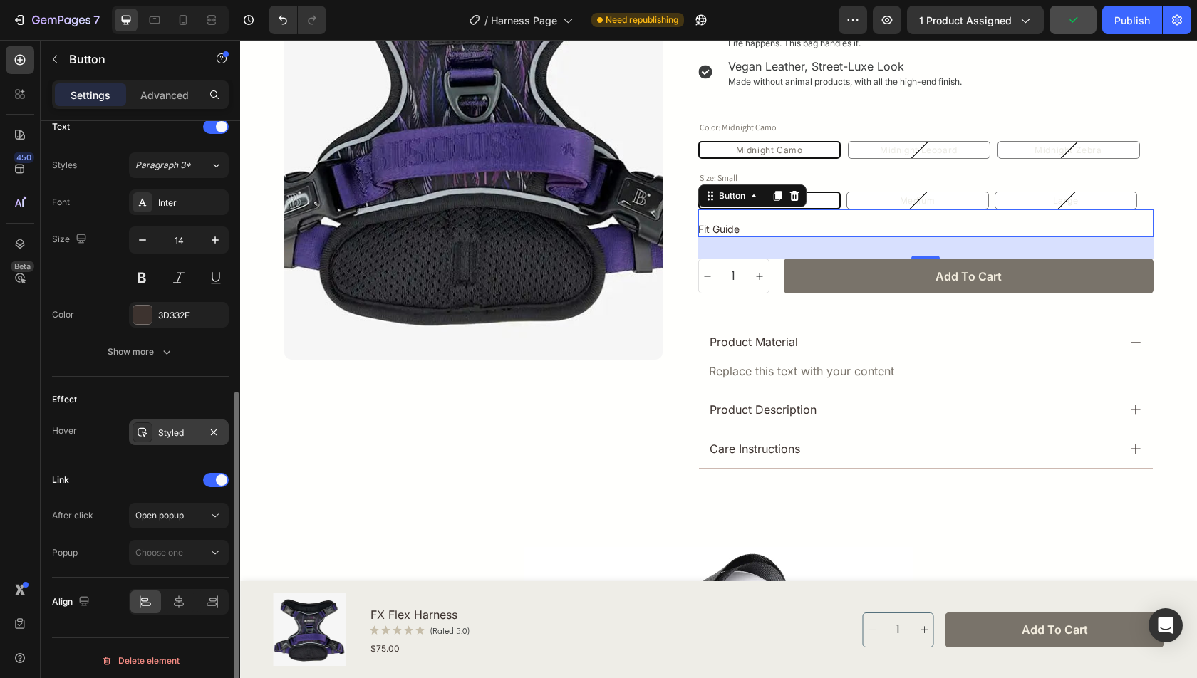
click at [182, 427] on div "Styled" at bounding box center [178, 433] width 41 height 13
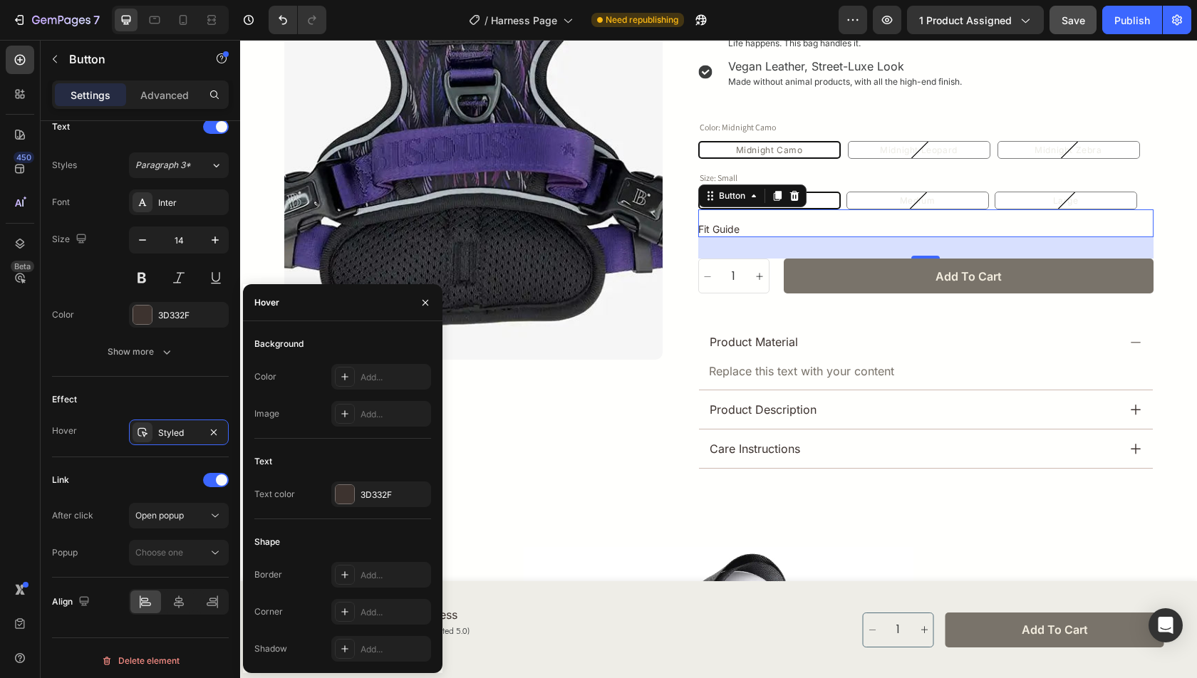
click at [377, 485] on div "3D332F" at bounding box center [381, 495] width 100 height 26
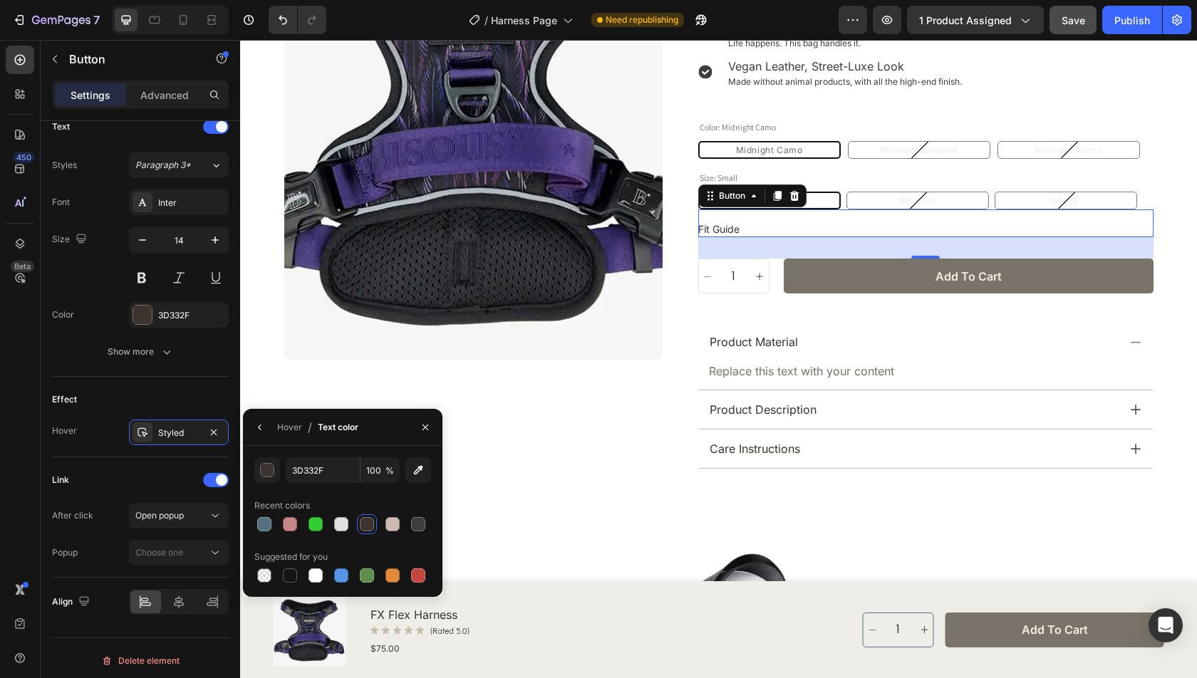
click at [342, 447] on div "3D332F 100 % Recent colors Suggested for you" at bounding box center [343, 521] width 200 height 151
click at [165, 431] on div "Styled" at bounding box center [178, 433] width 41 height 13
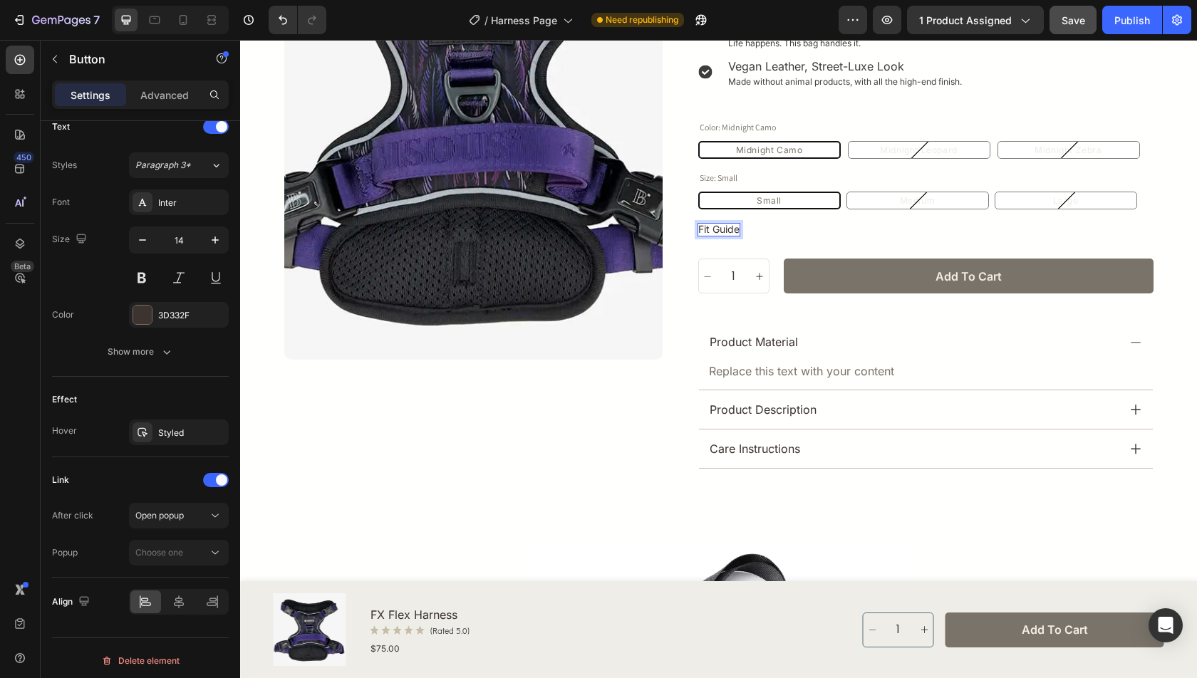
click at [773, 219] on div "Fit Guide Button 30" at bounding box center [925, 223] width 455 height 28
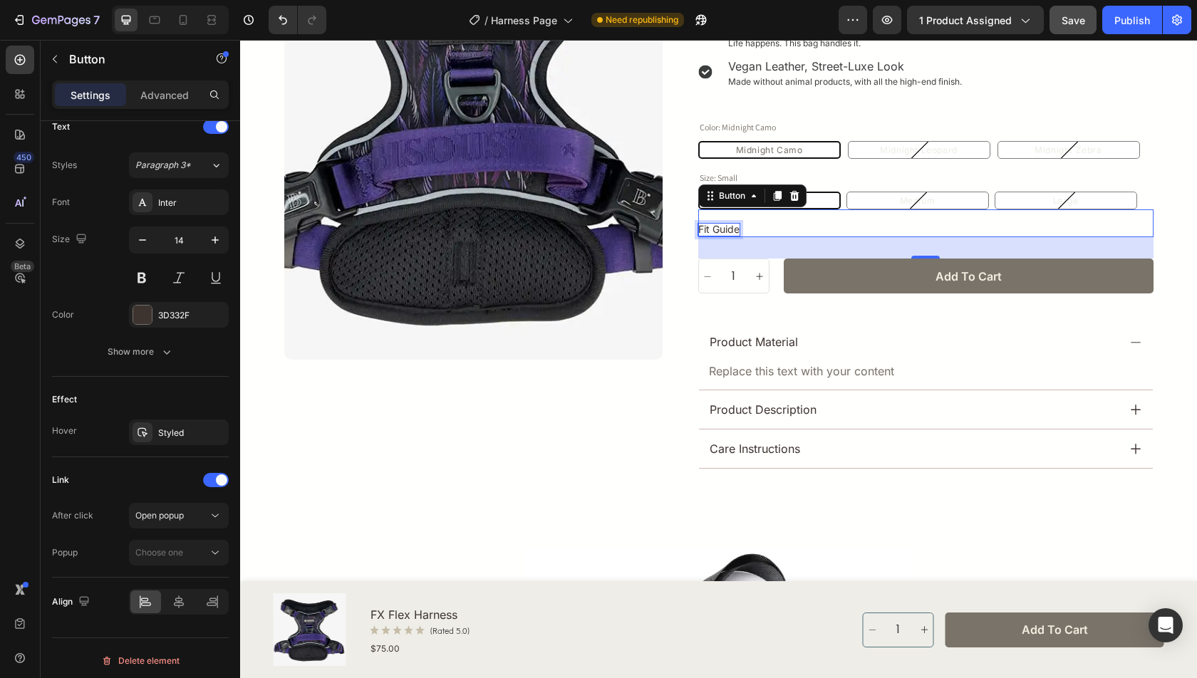
click at [721, 224] on p "Fit Guide" at bounding box center [718, 230] width 41 height 12
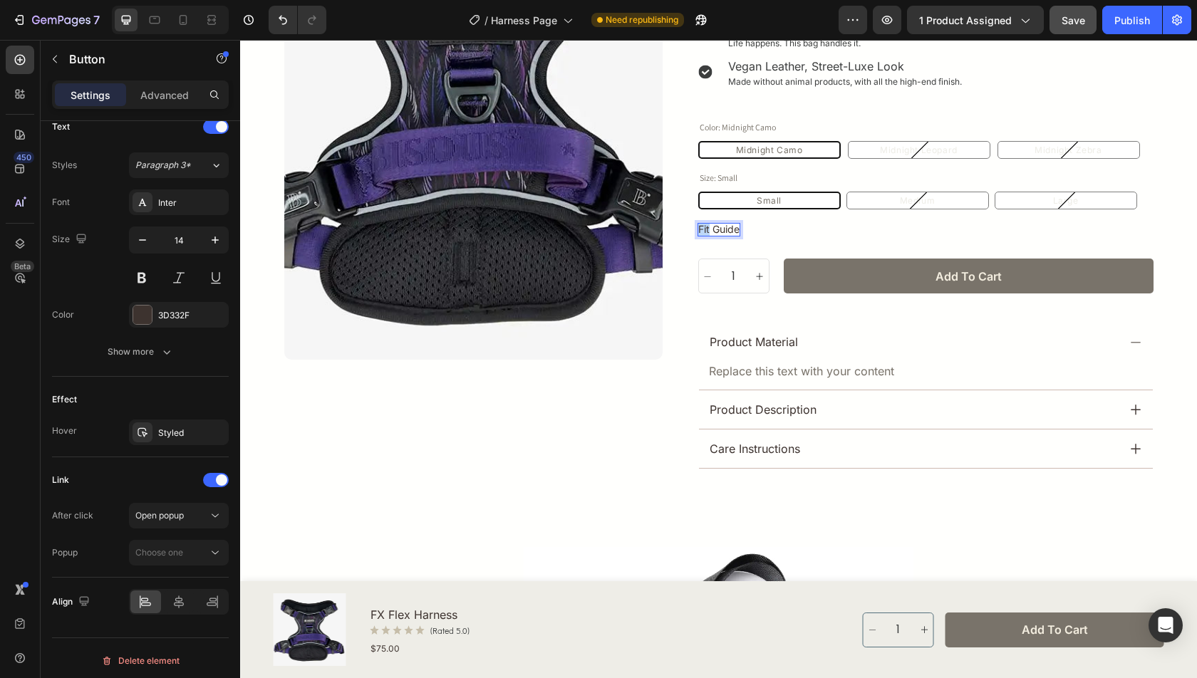
click at [721, 224] on p "Fit Guide" at bounding box center [718, 230] width 41 height 12
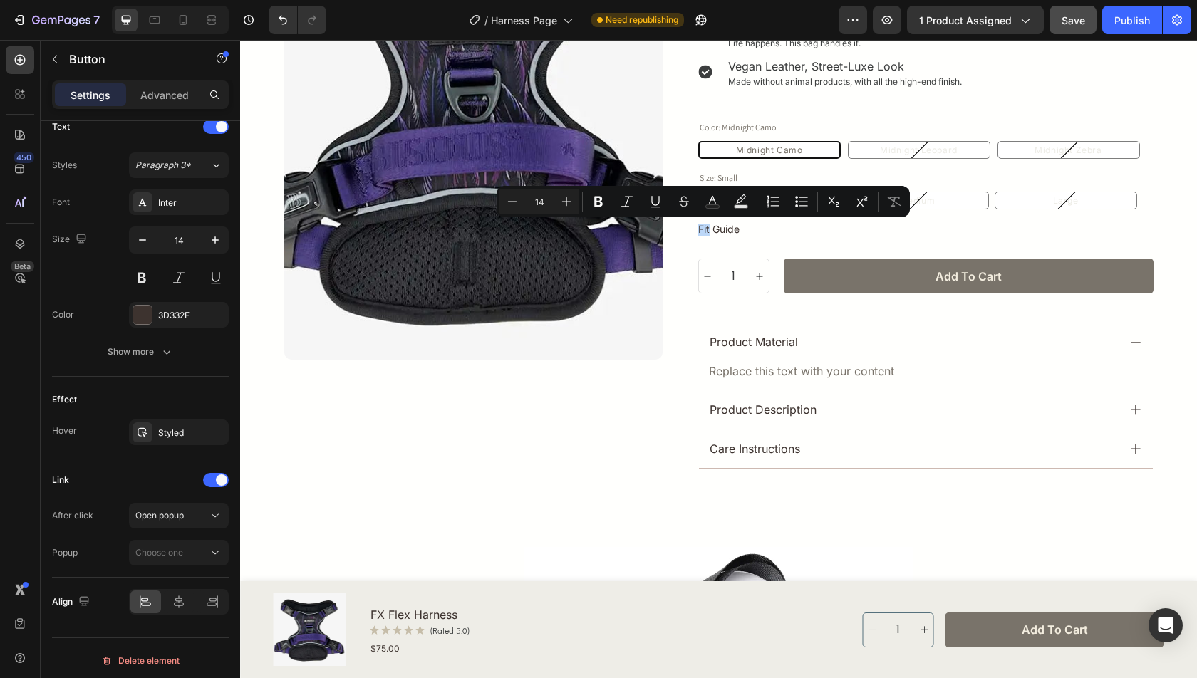
click at [785, 233] on div "Fit Guide Button 30" at bounding box center [925, 223] width 455 height 28
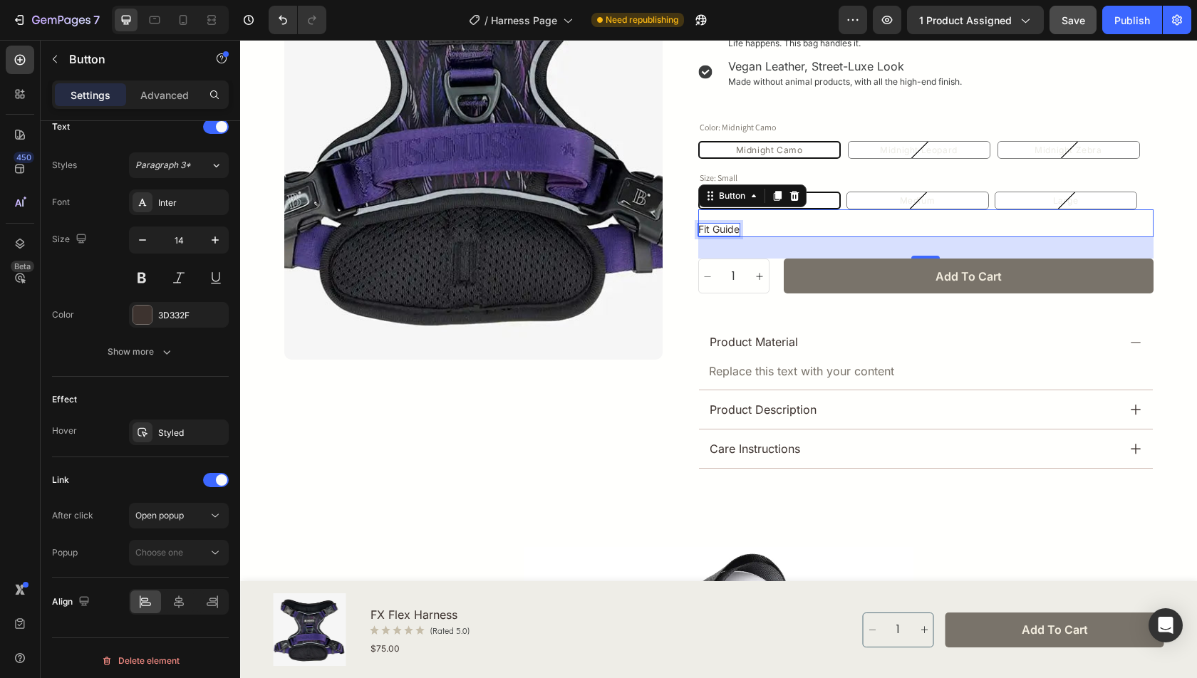
click at [717, 231] on p "Fit Guide" at bounding box center [718, 230] width 41 height 12
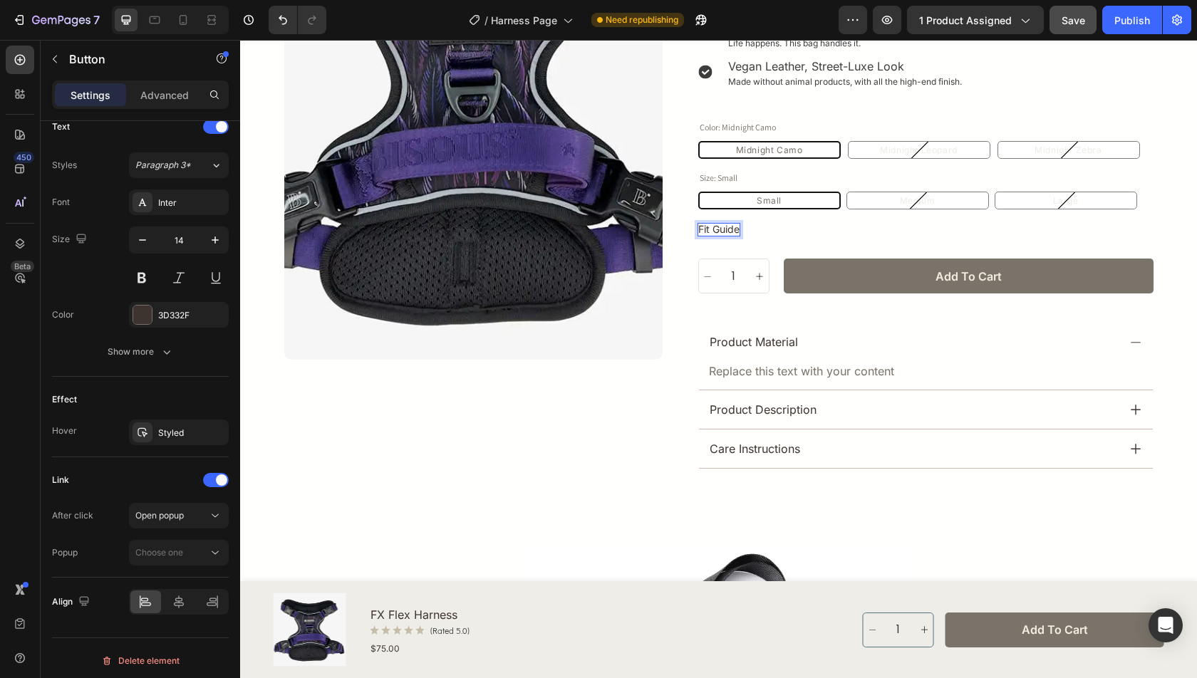
click at [771, 225] on div "Fit Guide Button 30" at bounding box center [925, 223] width 455 height 28
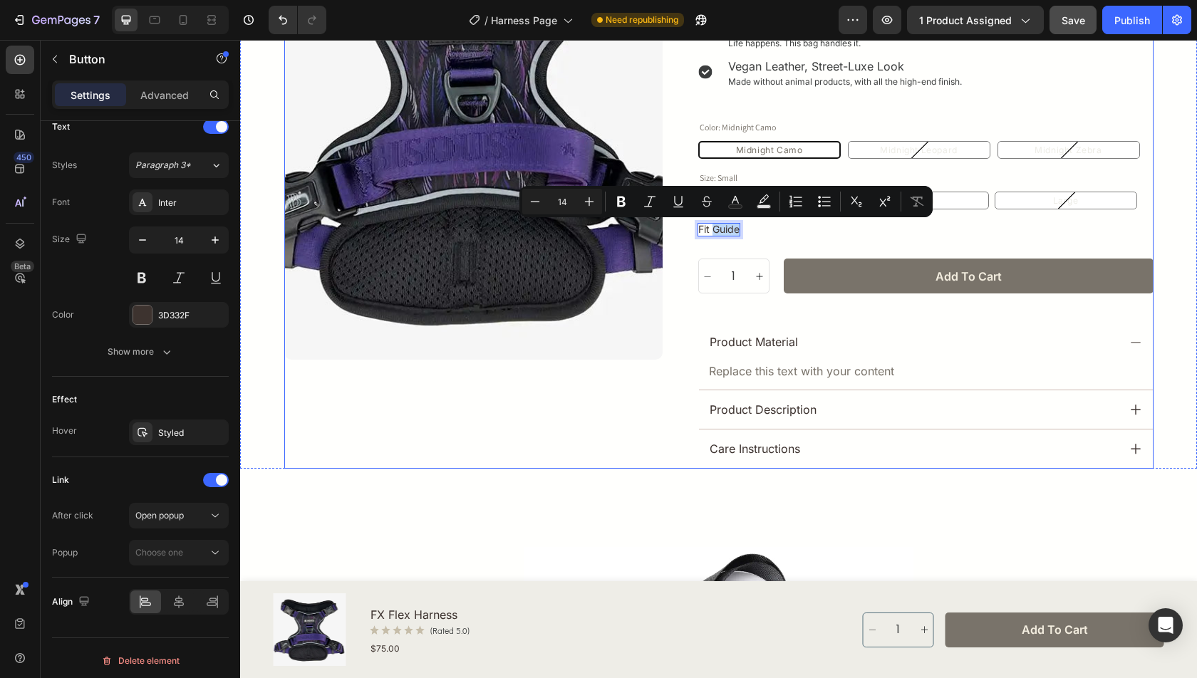
click at [767, 237] on div "Fit Guide Button 30" at bounding box center [925, 223] width 455 height 28
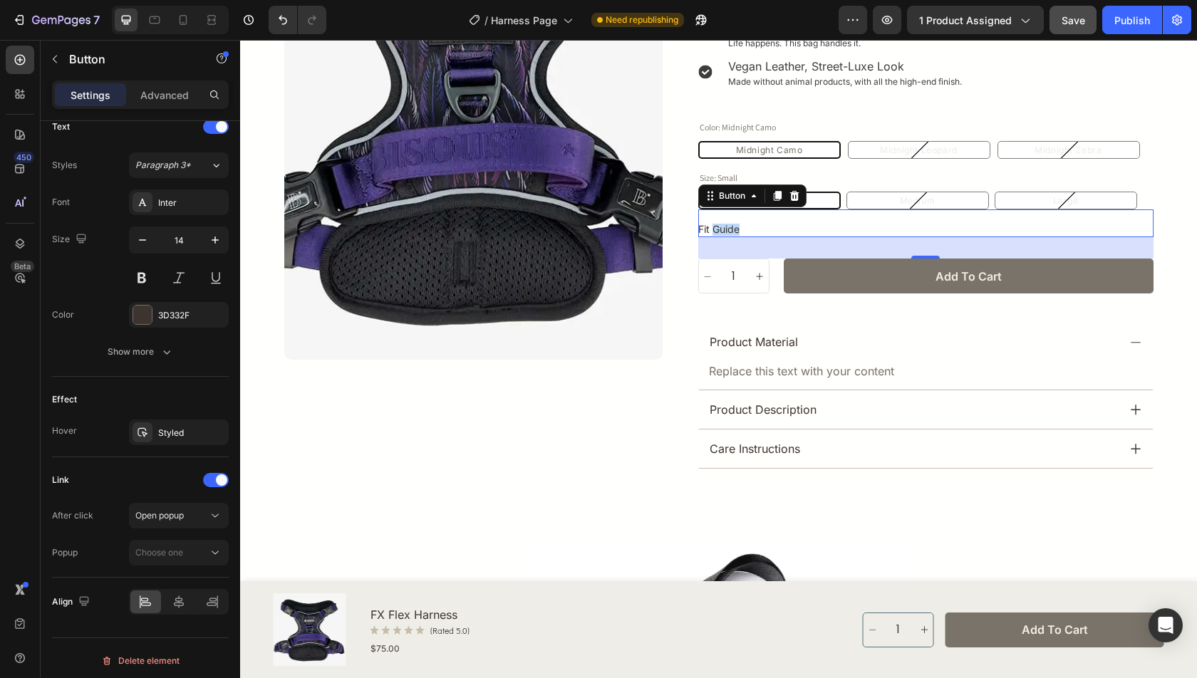
click at [752, 219] on div "Fit Guide Button 30" at bounding box center [925, 223] width 455 height 28
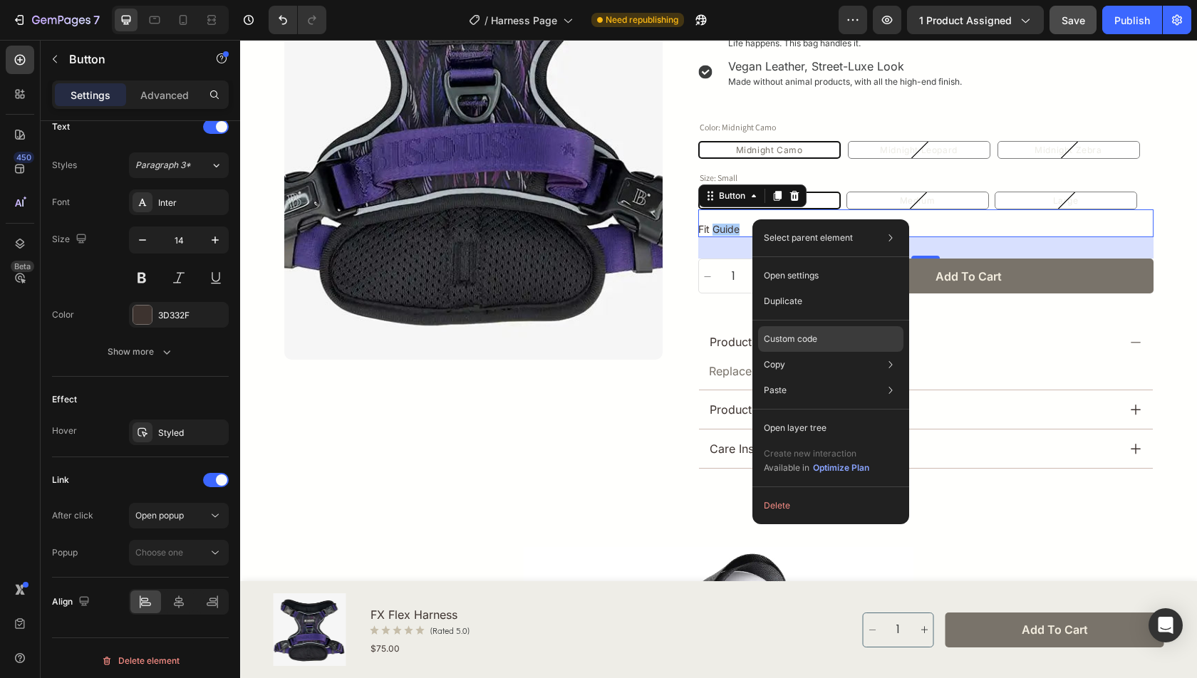
click at [824, 378] on div "Custom code" at bounding box center [830, 391] width 145 height 26
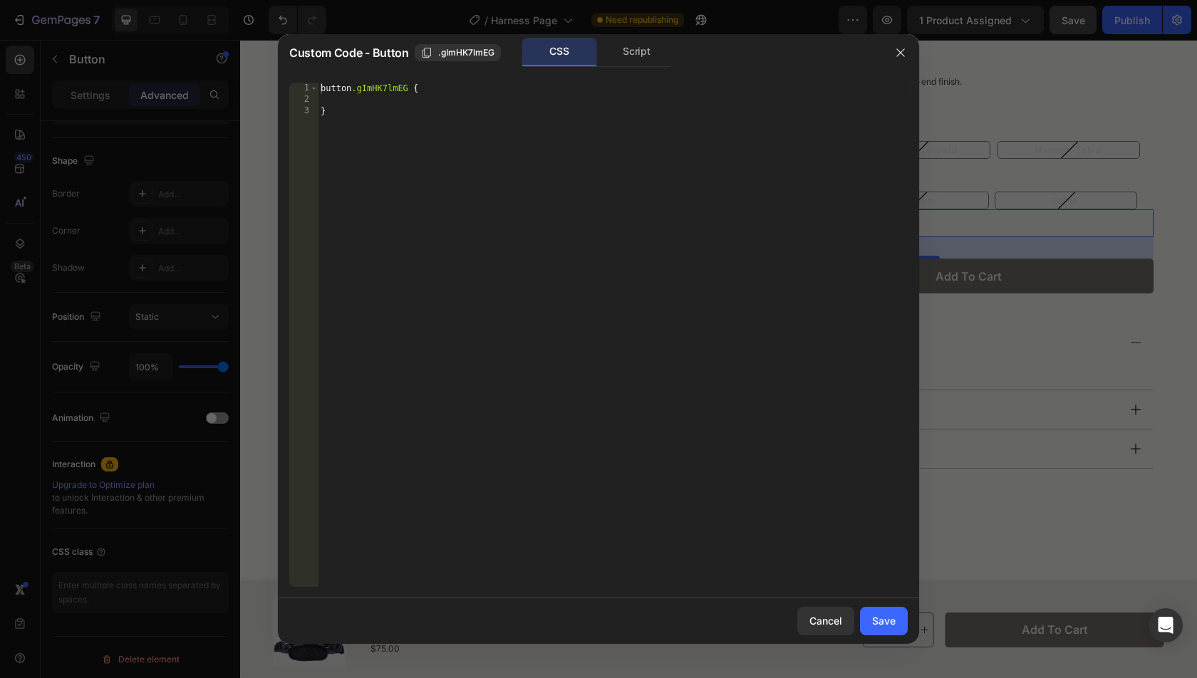
click at [406, 91] on div "button .gImHK7lmEG { }" at bounding box center [613, 346] width 590 height 527
type textarea "button.gImHK7lmEG:hover {"
click at [494, 95] on div "button .gImHK7lmEG :hover { }" at bounding box center [613, 346] width 590 height 527
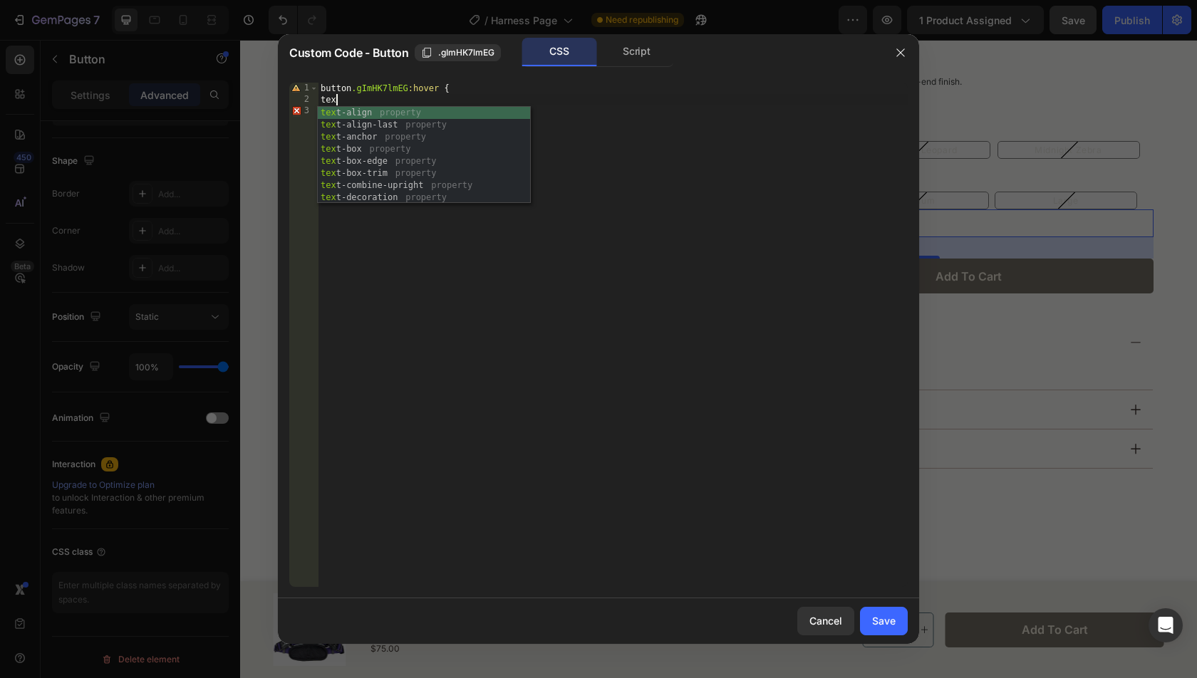
scroll to position [0, 0]
type textarea "t"
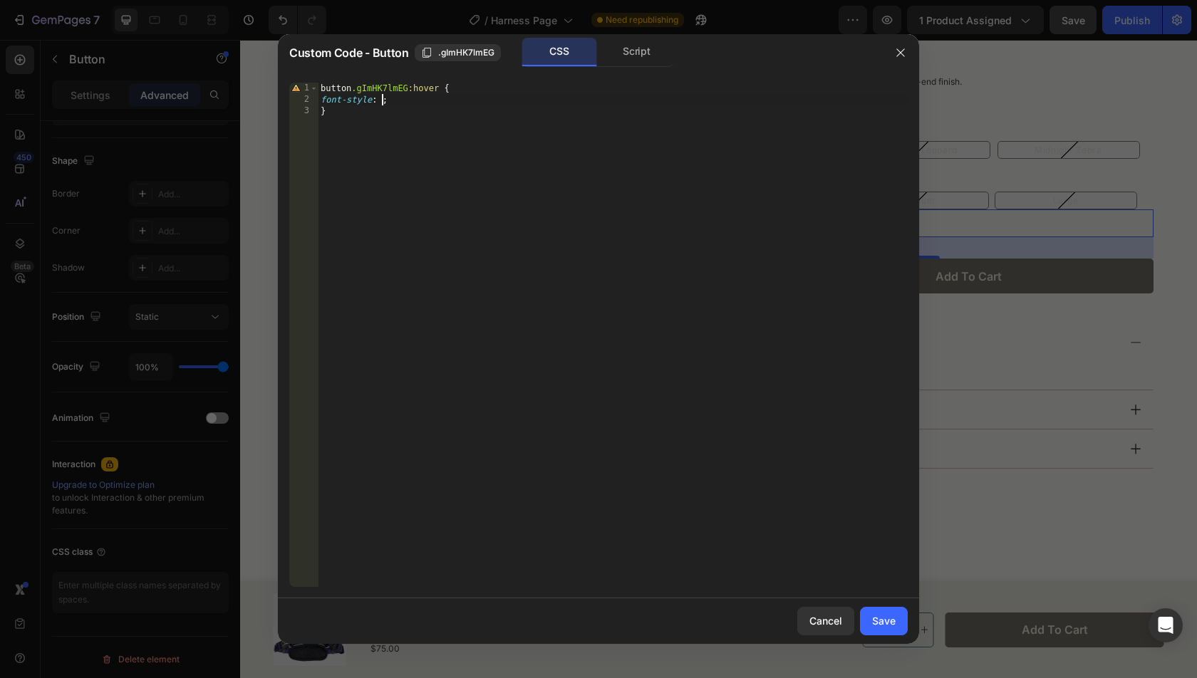
scroll to position [0, 4]
drag, startPoint x: 433, startPoint y: 102, endPoint x: 318, endPoint y: 102, distance: 114.0
click at [318, 102] on div "font-style:; 1 2 3 button .gImHK7lmEG :hover { font-style :; } הההההההההההההההה…" at bounding box center [598, 335] width 618 height 504
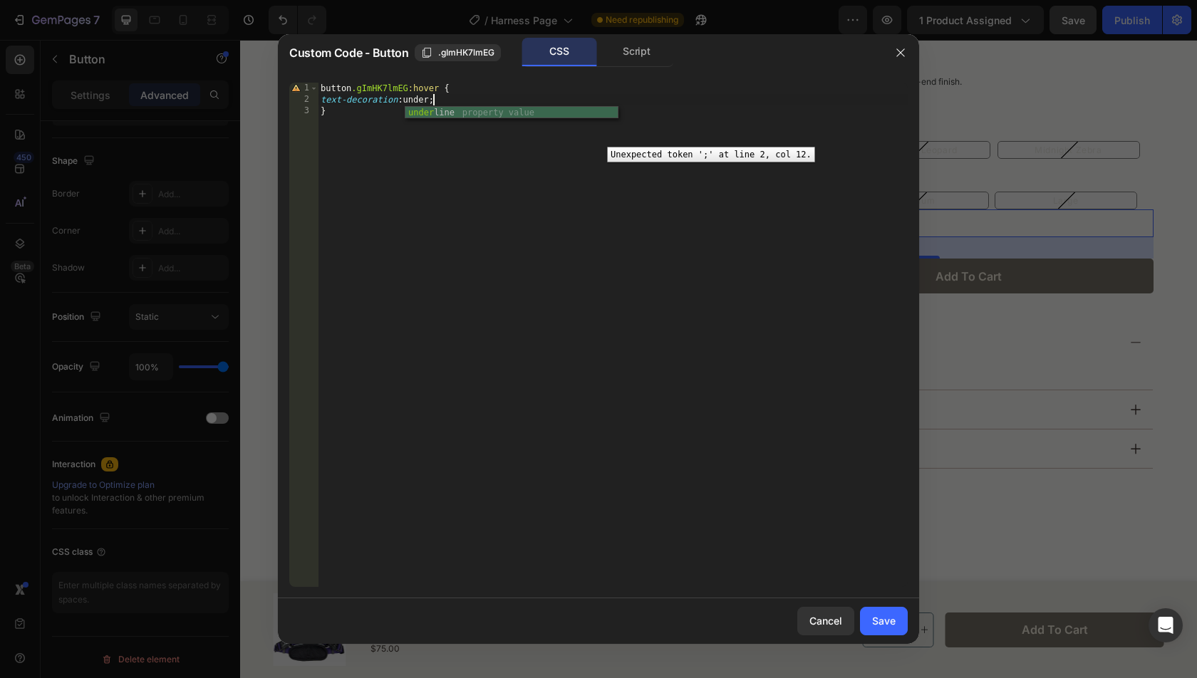
scroll to position [0, 9]
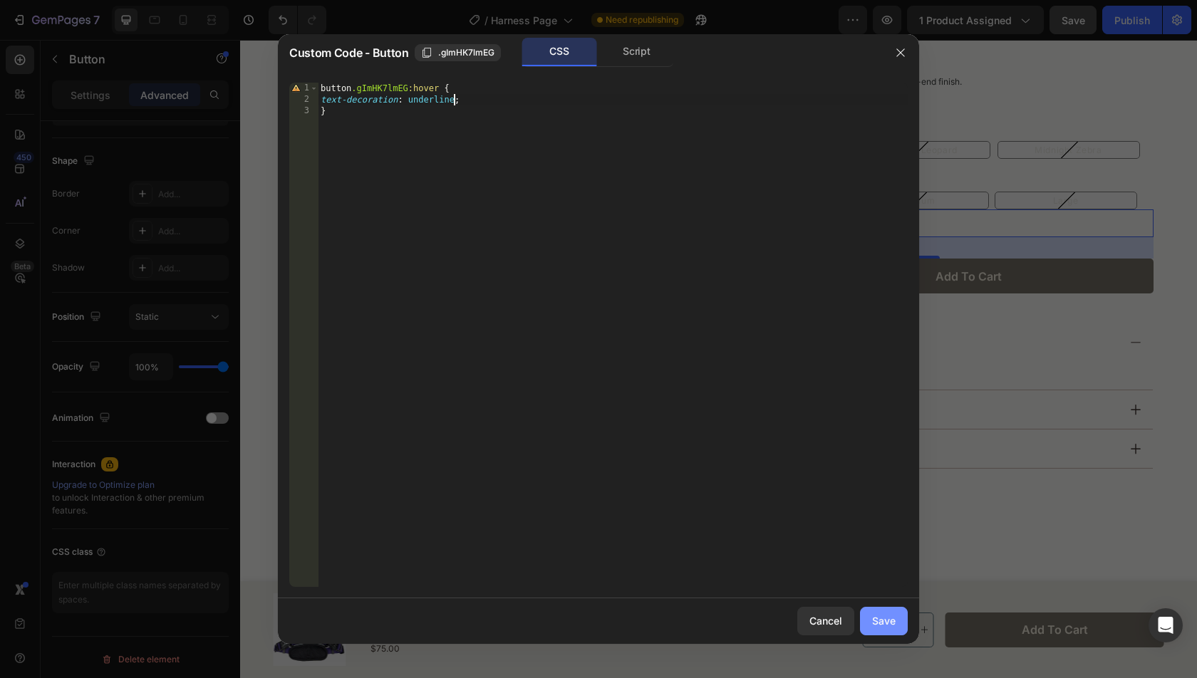
type textarea "text-decoration: underline;"
click at [886, 618] on div "Save" at bounding box center [884, 620] width 24 height 15
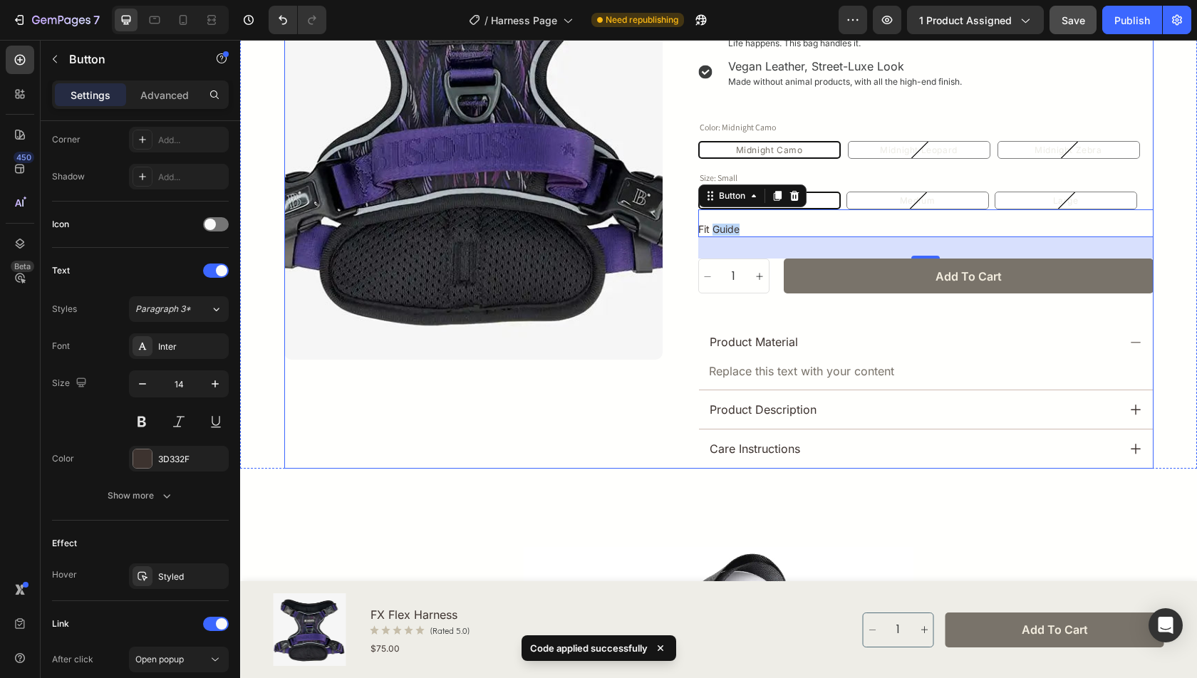
click at [678, 371] on div "Product Images Row FX Flex Harness Product Title Icon Icon Icon Icon Icon Icon …" at bounding box center [718, 149] width 869 height 639
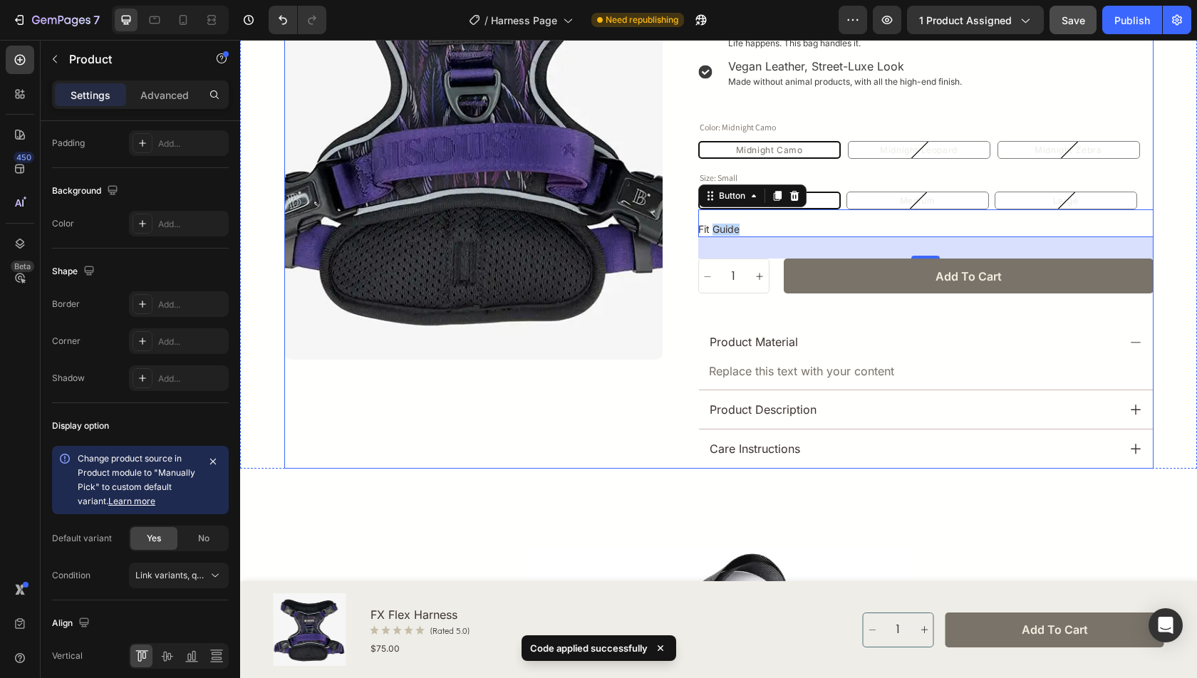
scroll to position [0, 0]
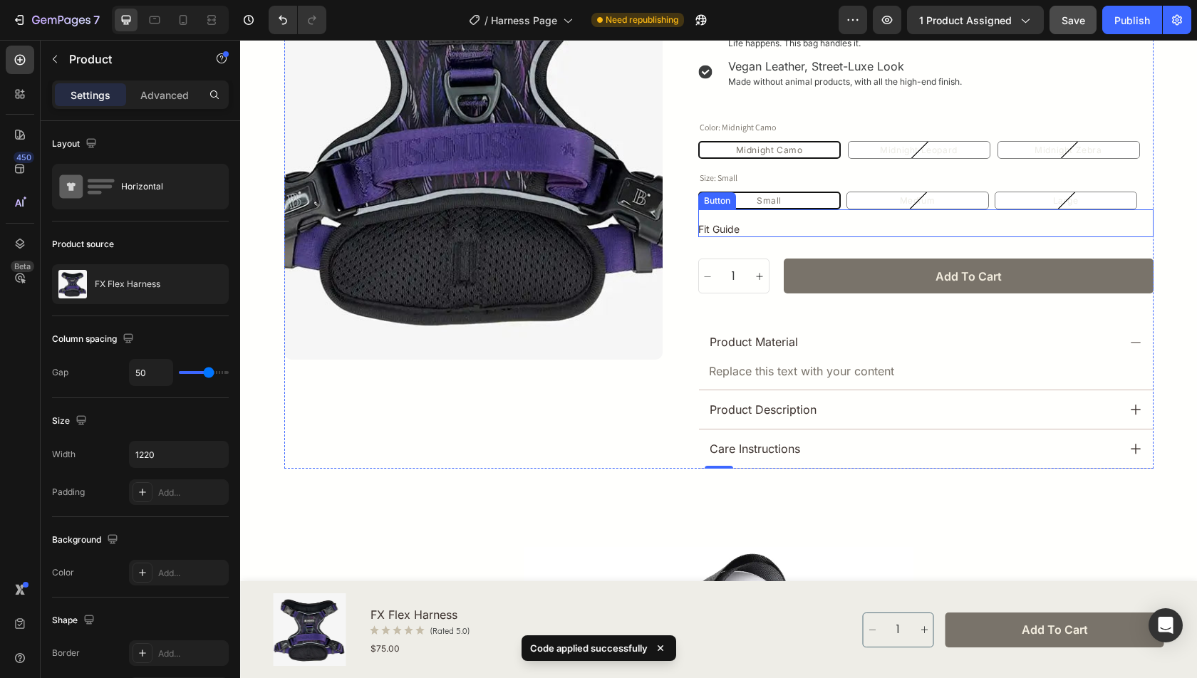
click at [751, 226] on div "Fit Guide Button" at bounding box center [925, 223] width 455 height 28
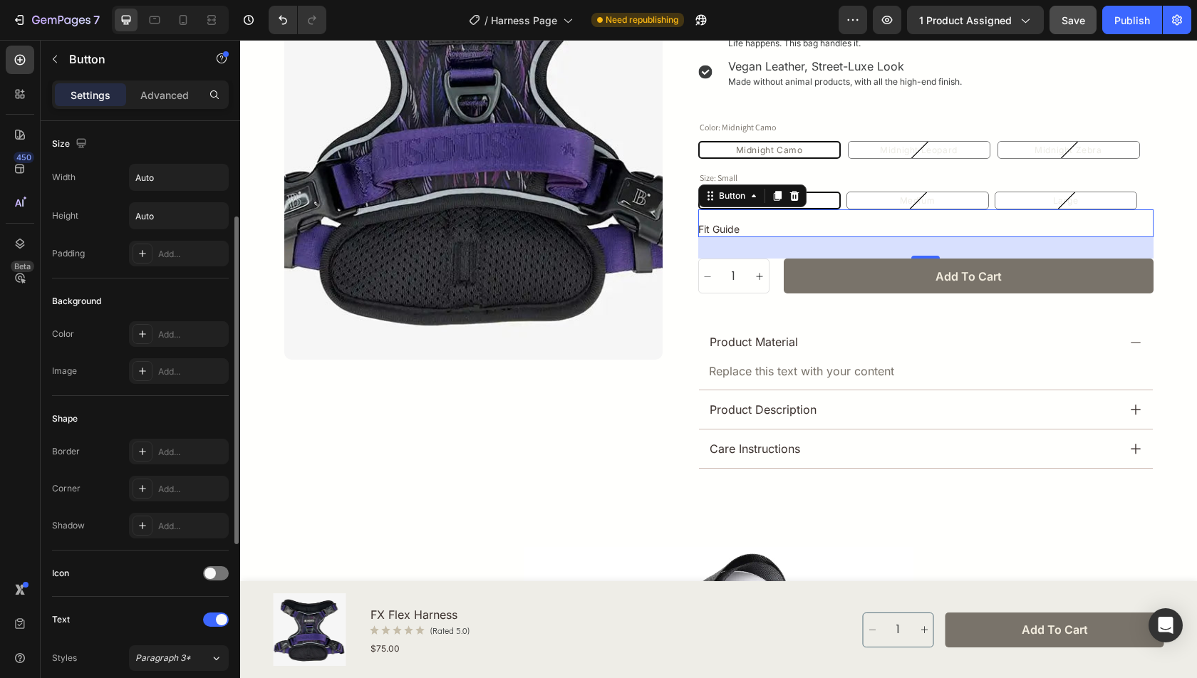
scroll to position [493, 0]
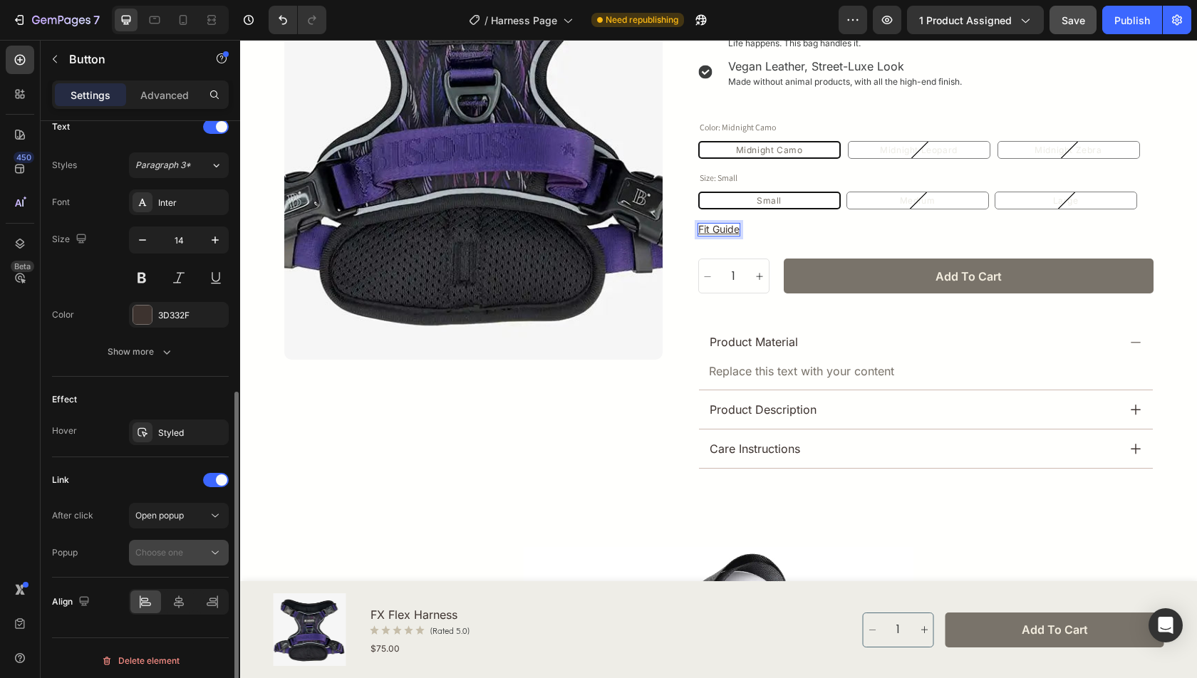
click at [206, 549] on div "Choose one" at bounding box center [171, 553] width 73 height 13
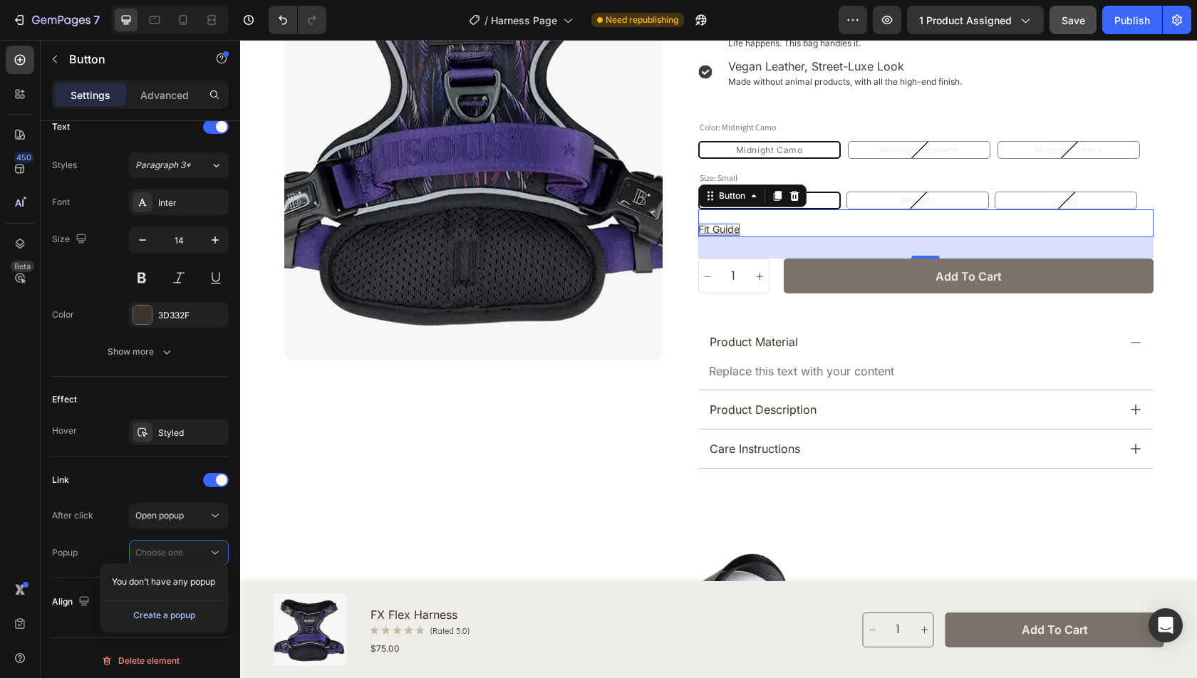
click at [185, 609] on div "Create a popup" at bounding box center [164, 615] width 62 height 13
click at [170, 576] on p "Popup 1" at bounding box center [175, 582] width 81 height 13
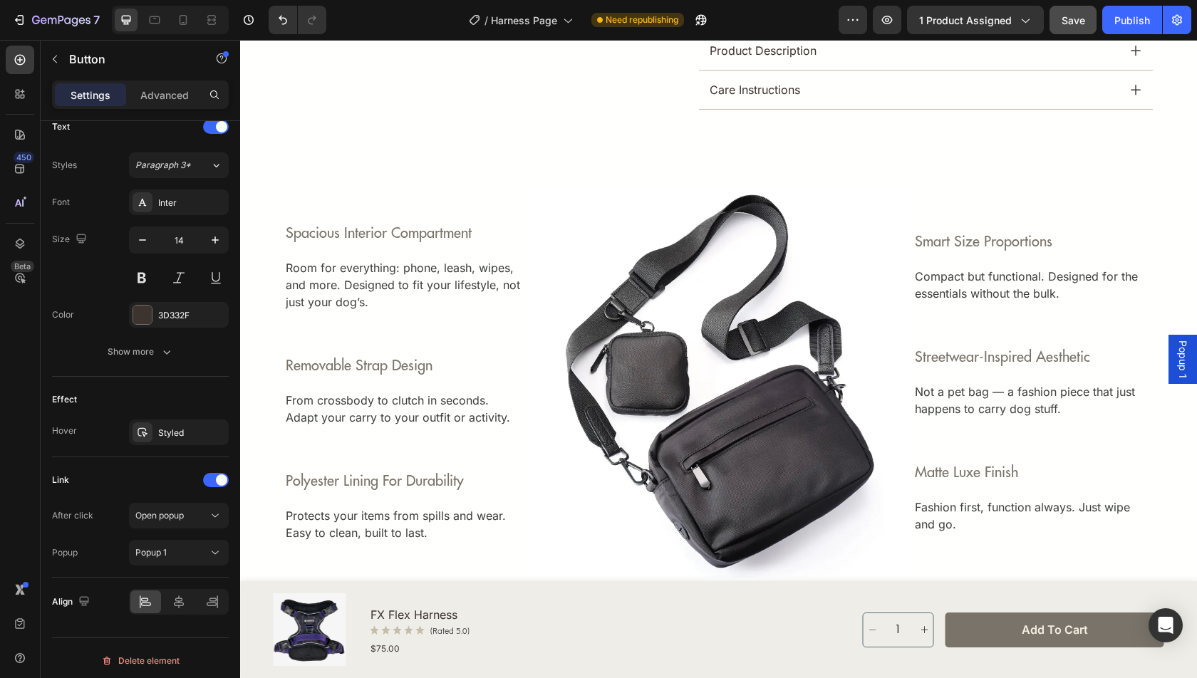
scroll to position [1260, 0]
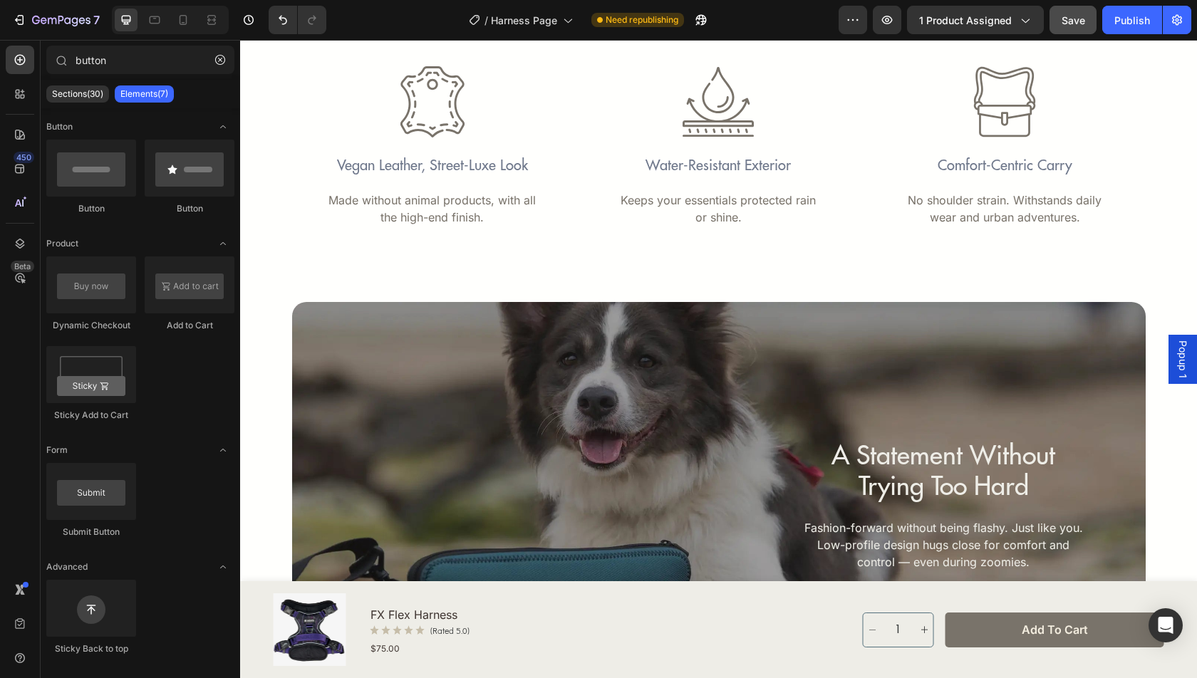
click at [1178, 361] on span "Popup 1" at bounding box center [1183, 360] width 14 height 38
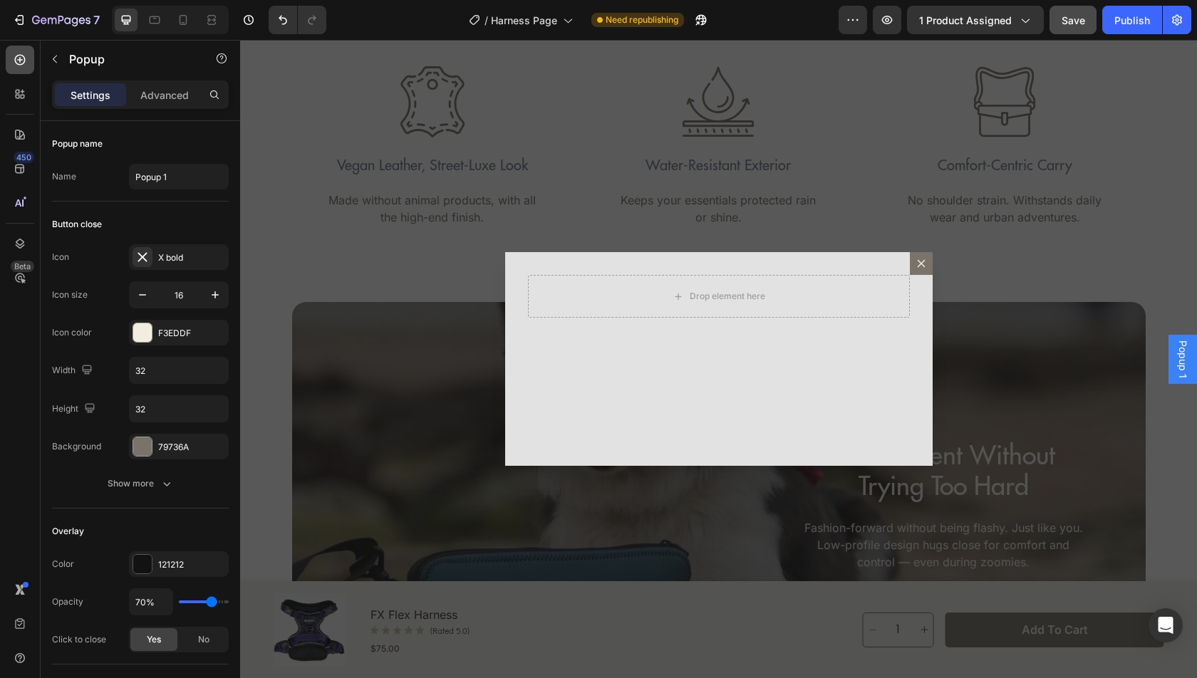
click at [23, 48] on div at bounding box center [20, 60] width 29 height 29
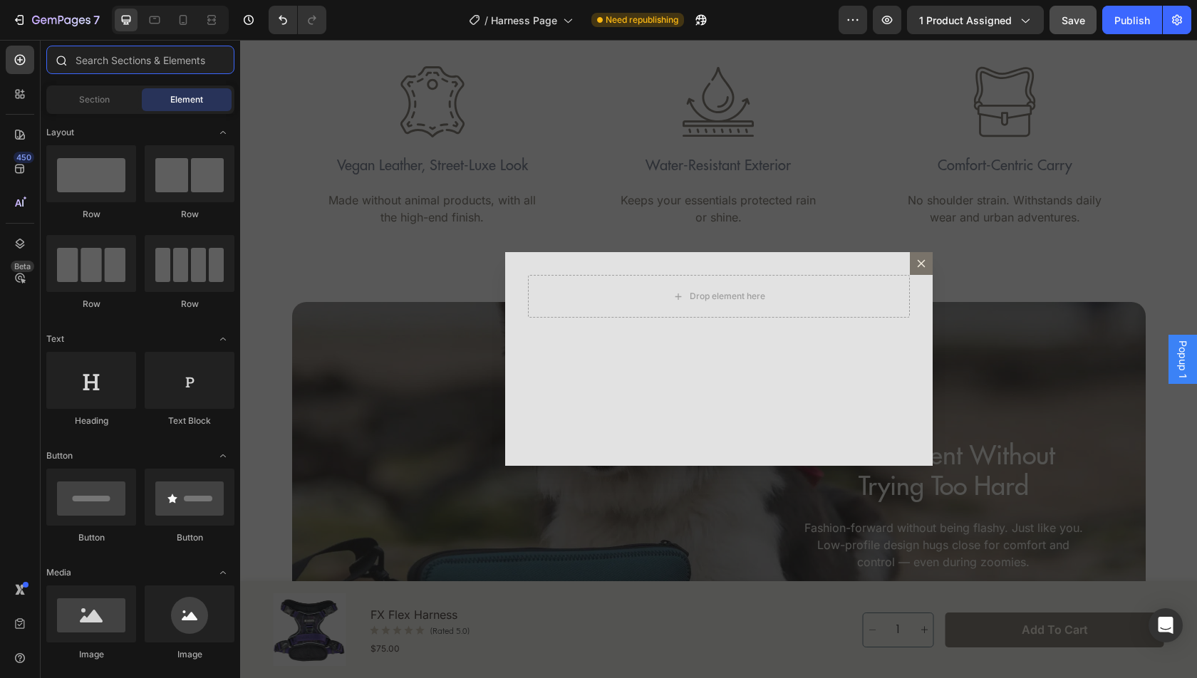
click at [110, 59] on input "text" at bounding box center [140, 60] width 188 height 29
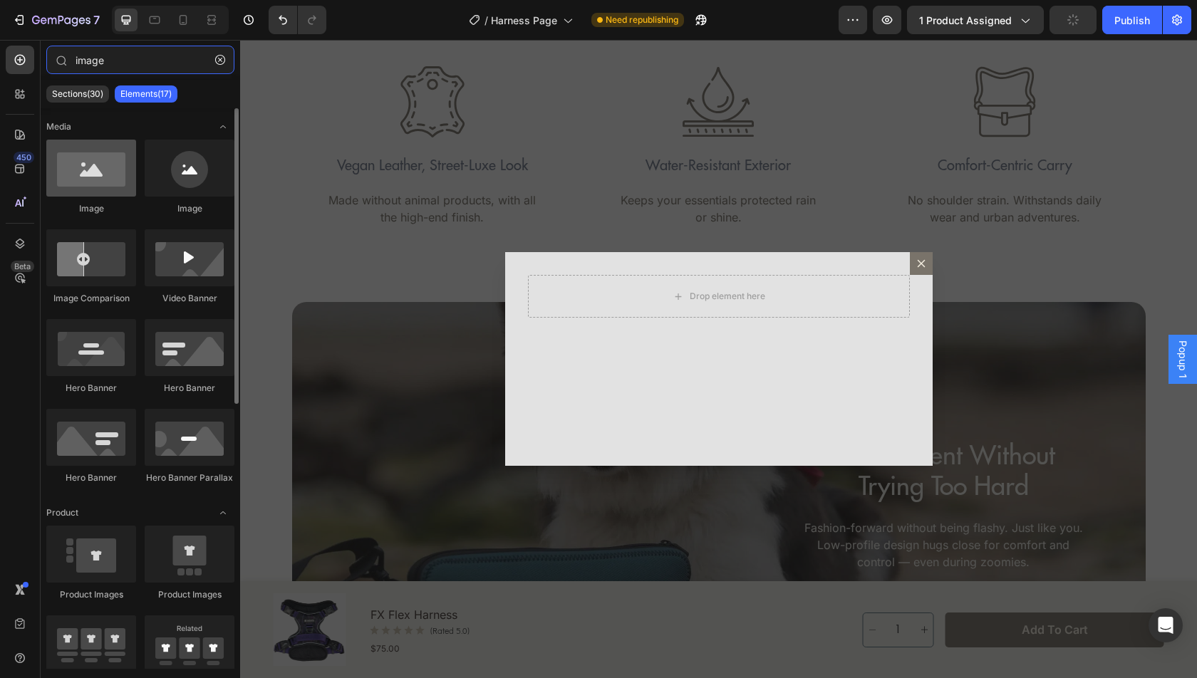
type input "image"
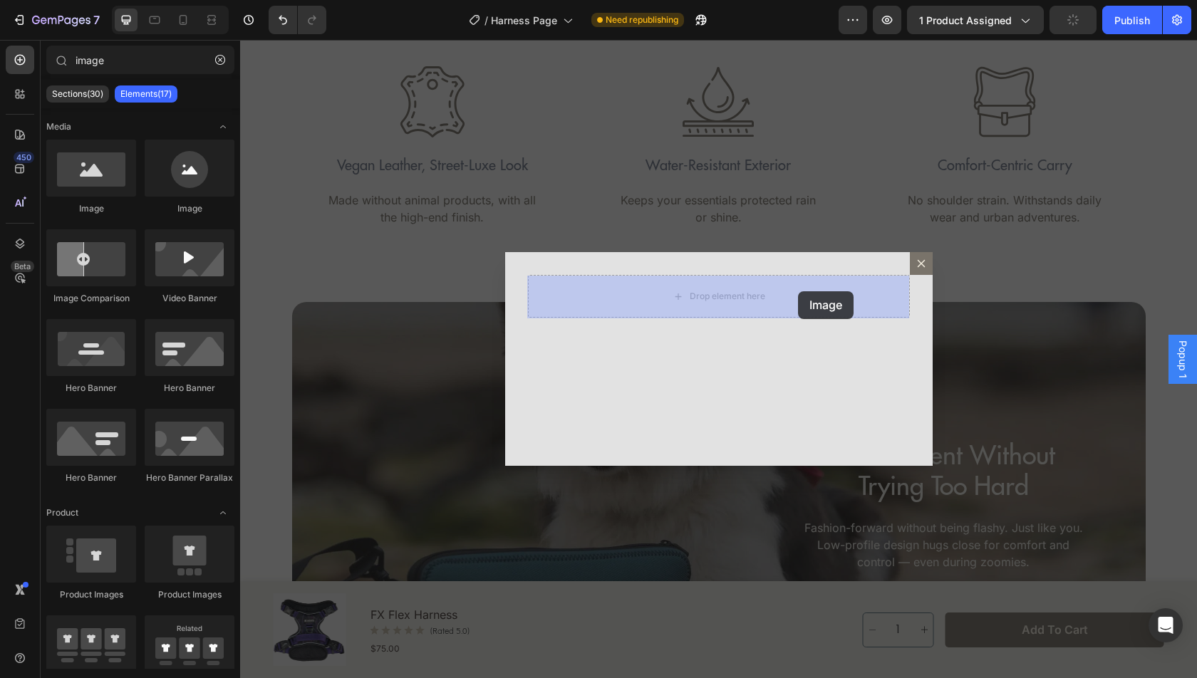
drag, startPoint x: 336, startPoint y: 210, endPoint x: 797, endPoint y: 290, distance: 468.6
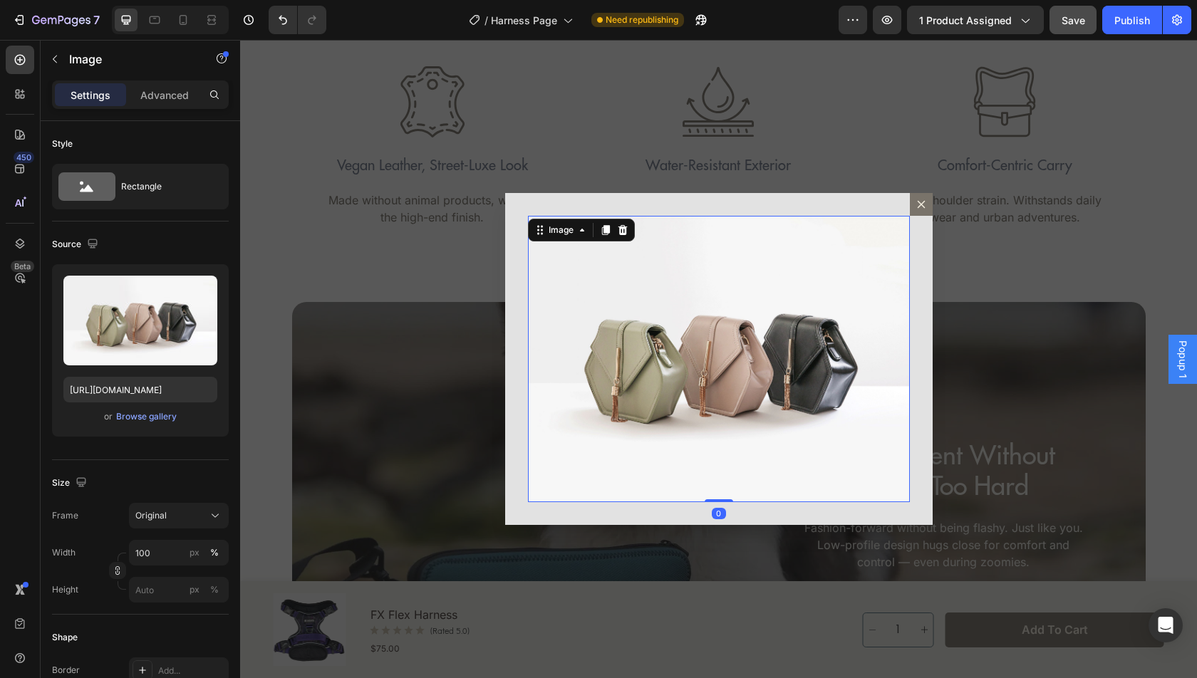
click at [975, 110] on div "Backdrop" at bounding box center [718, 359] width 957 height 638
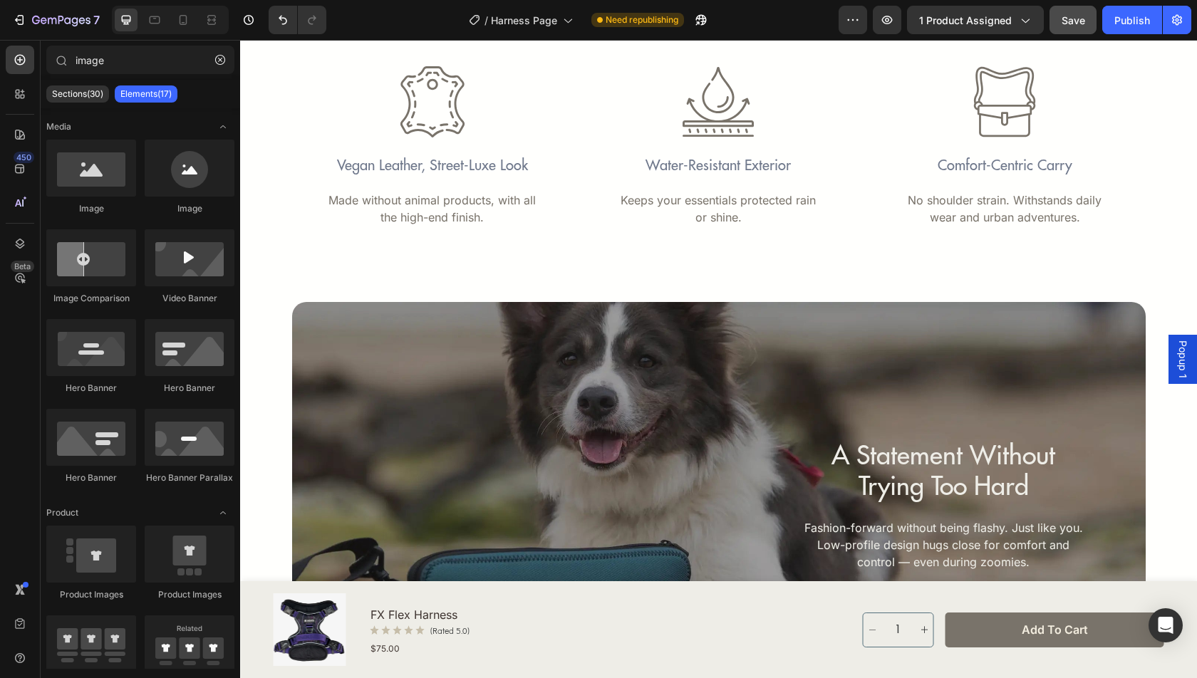
click at [1080, 24] on span "Save" at bounding box center [1074, 20] width 24 height 12
click at [1126, 24] on div "Publish" at bounding box center [1132, 20] width 36 height 15
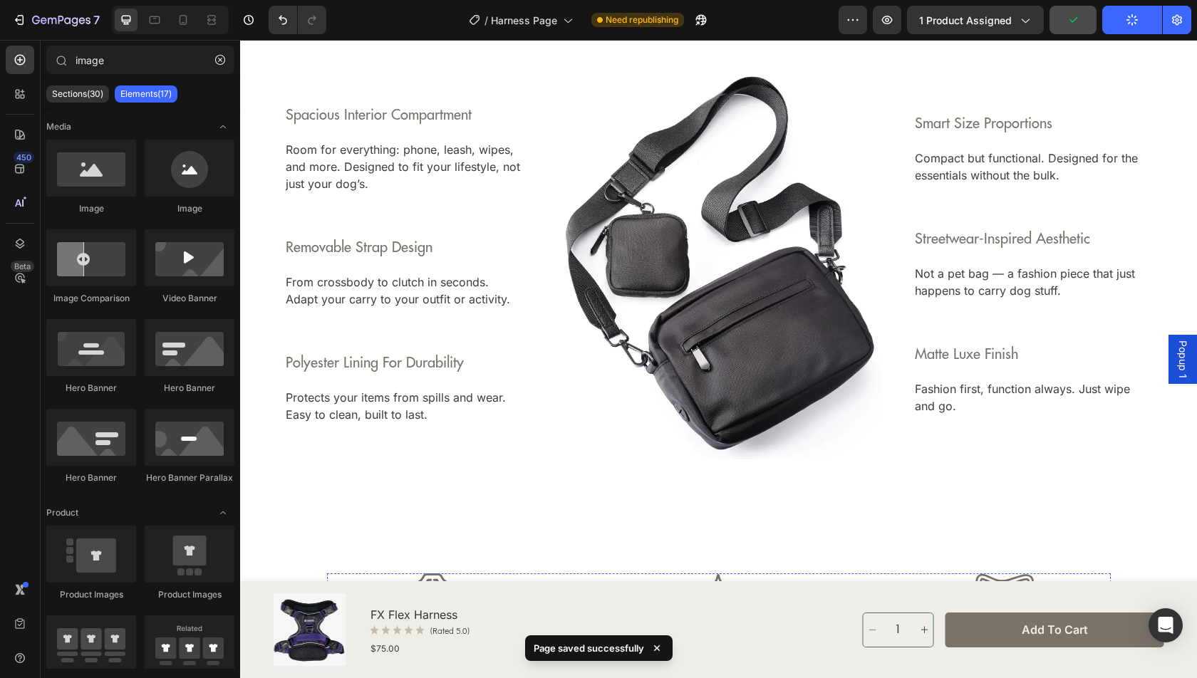
scroll to position [0, 0]
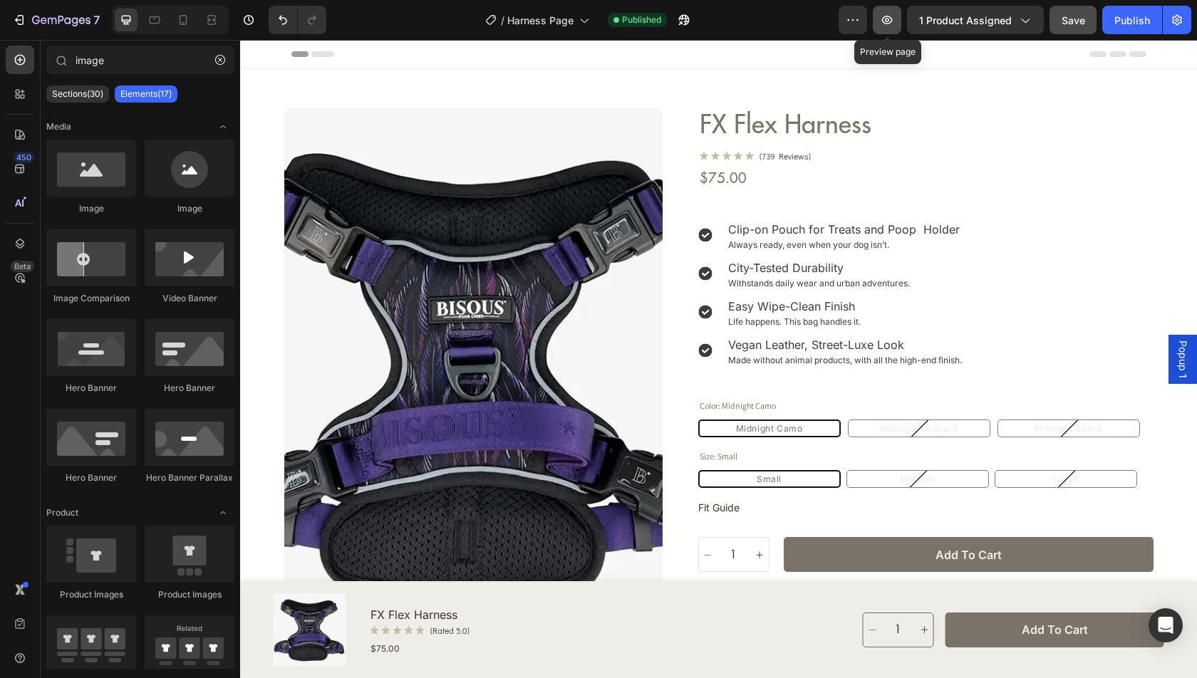
click at [894, 20] on icon "button" at bounding box center [887, 20] width 14 height 14
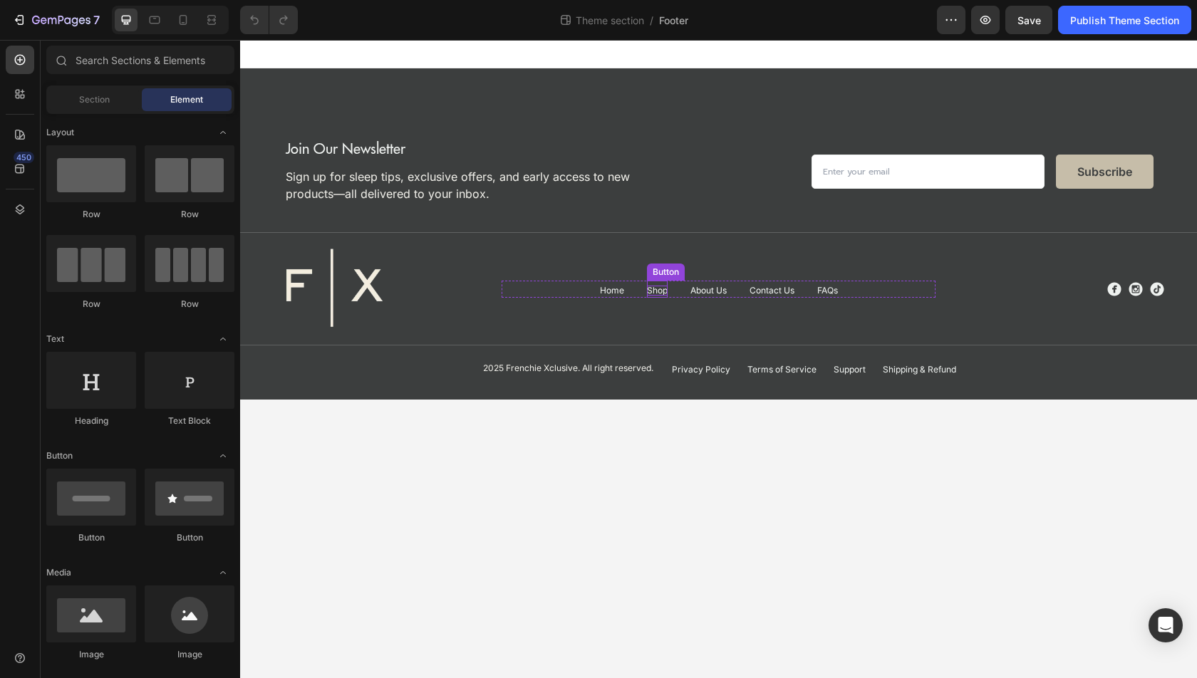
click at [654, 291] on p "Shop" at bounding box center [657, 291] width 21 height 10
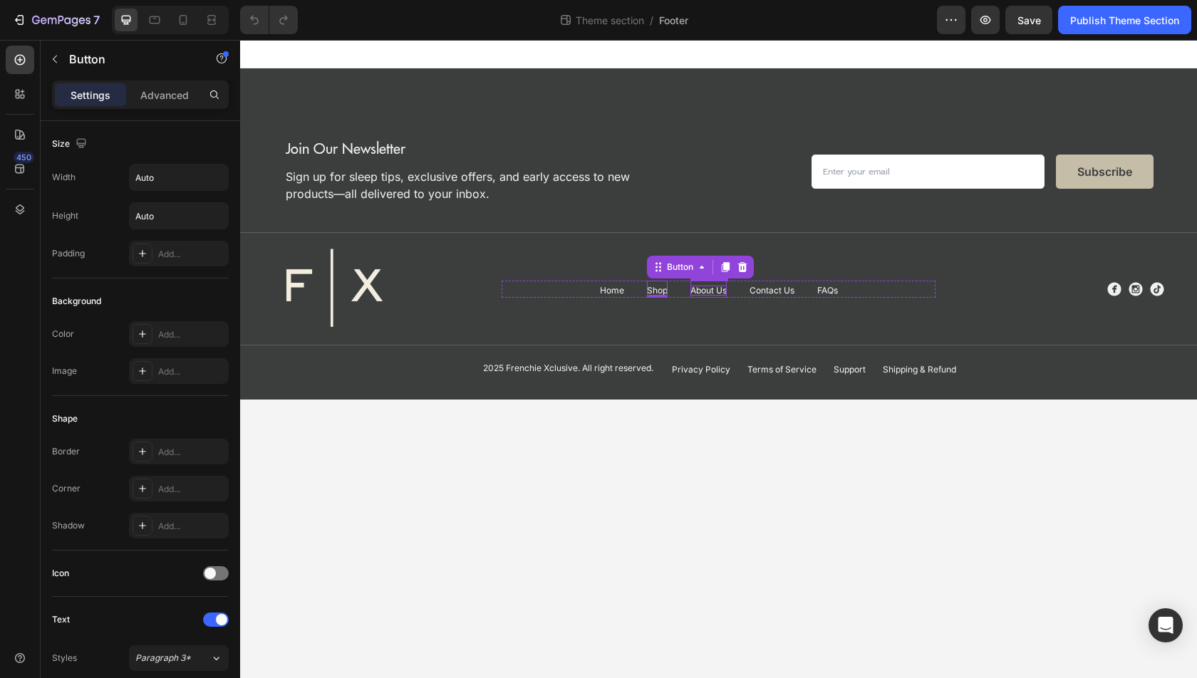
click at [697, 293] on p "About Us" at bounding box center [708, 291] width 36 height 10
